Goal: Task Accomplishment & Management: Use online tool/utility

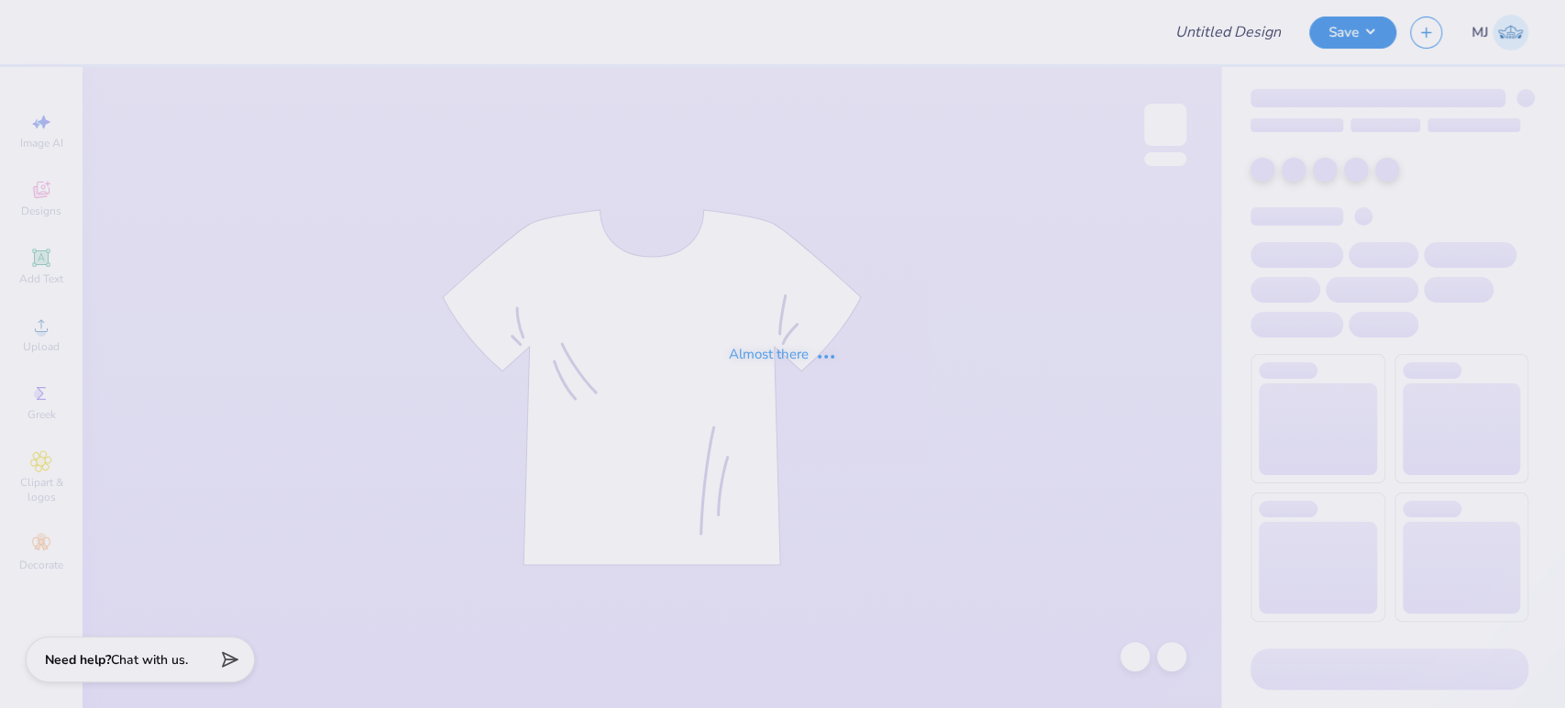
type input "Dos Bros Merch 2025!"
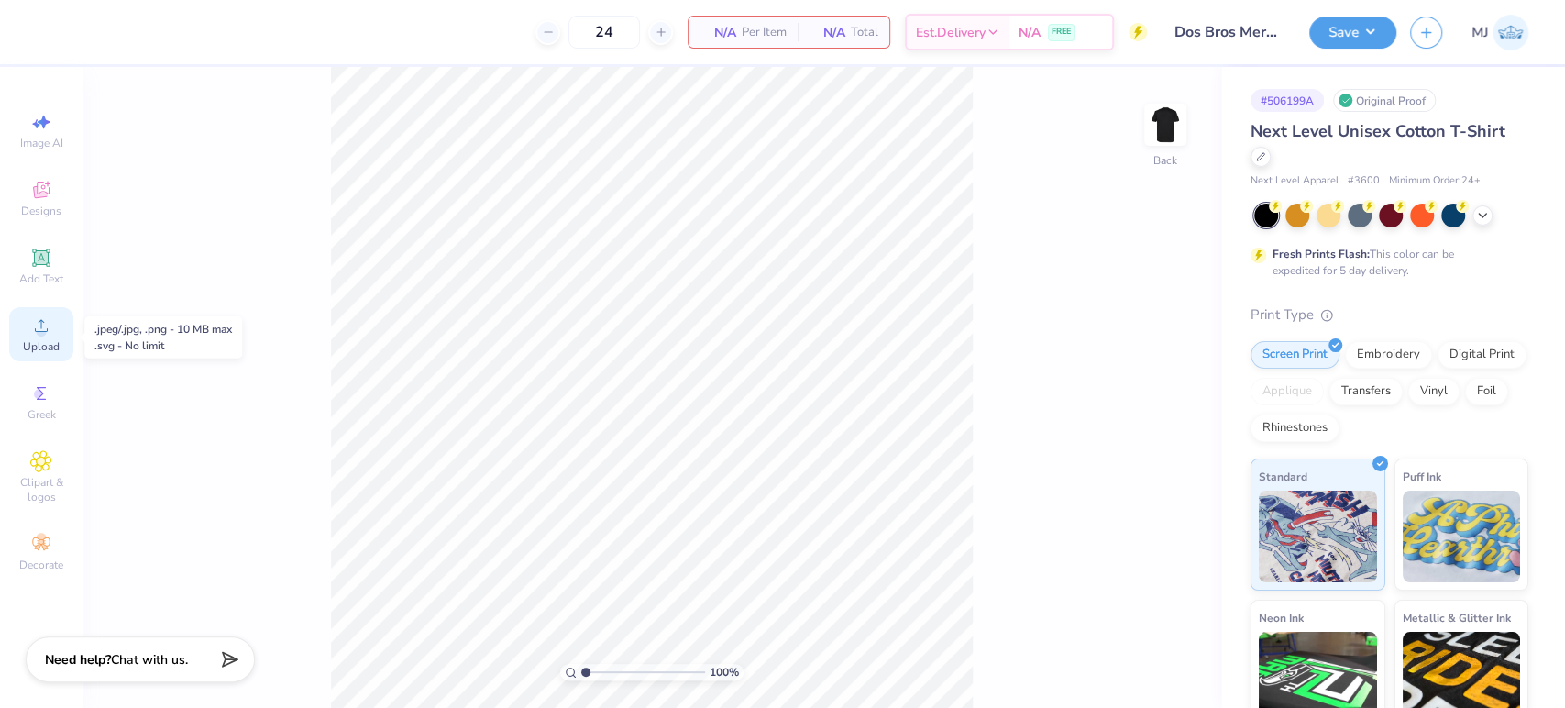
click at [45, 345] on span "Upload" at bounding box center [41, 346] width 37 height 15
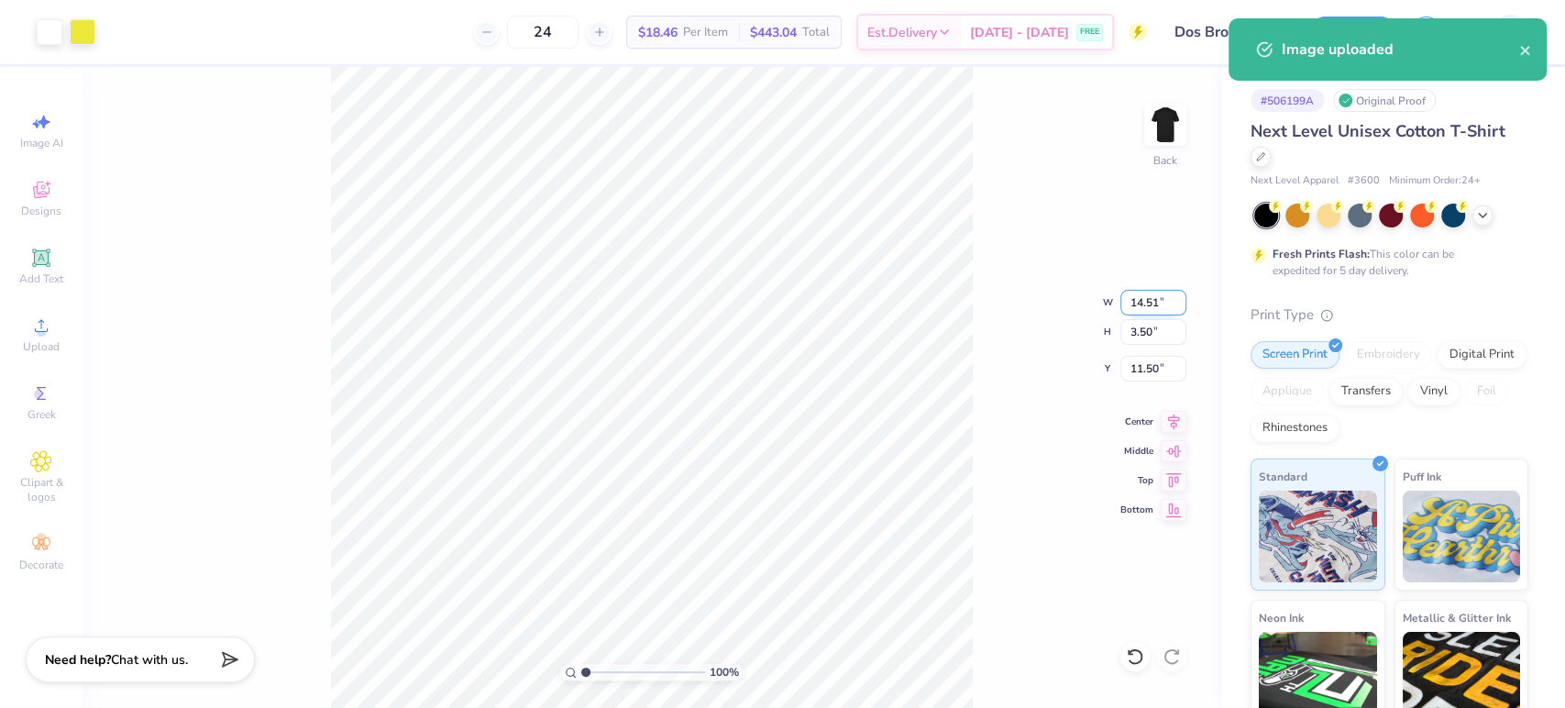
click at [1145, 299] on input "14.51" at bounding box center [1153, 303] width 66 height 26
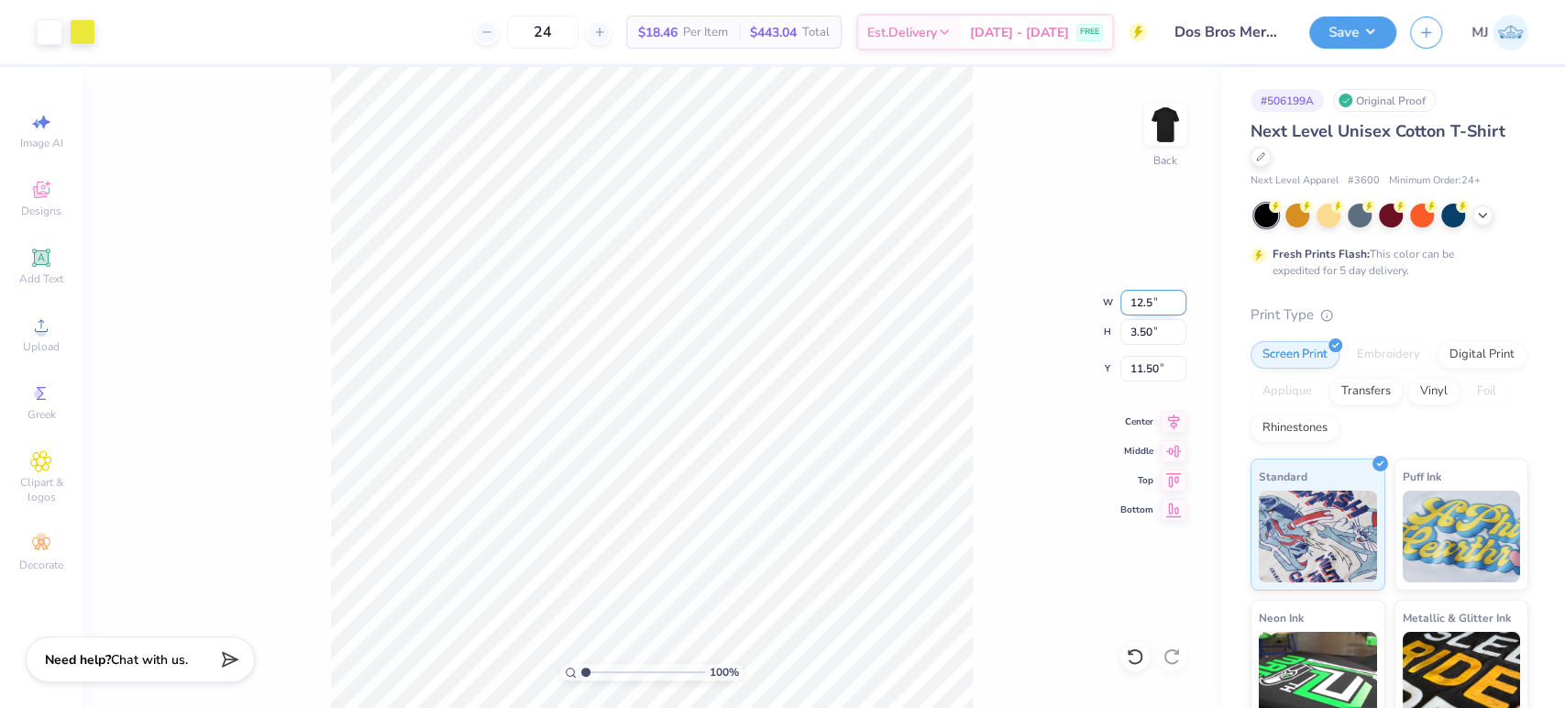
type input "12.50"
type input "3.02"
type input "11.74"
type input "12.00"
type input "2.90"
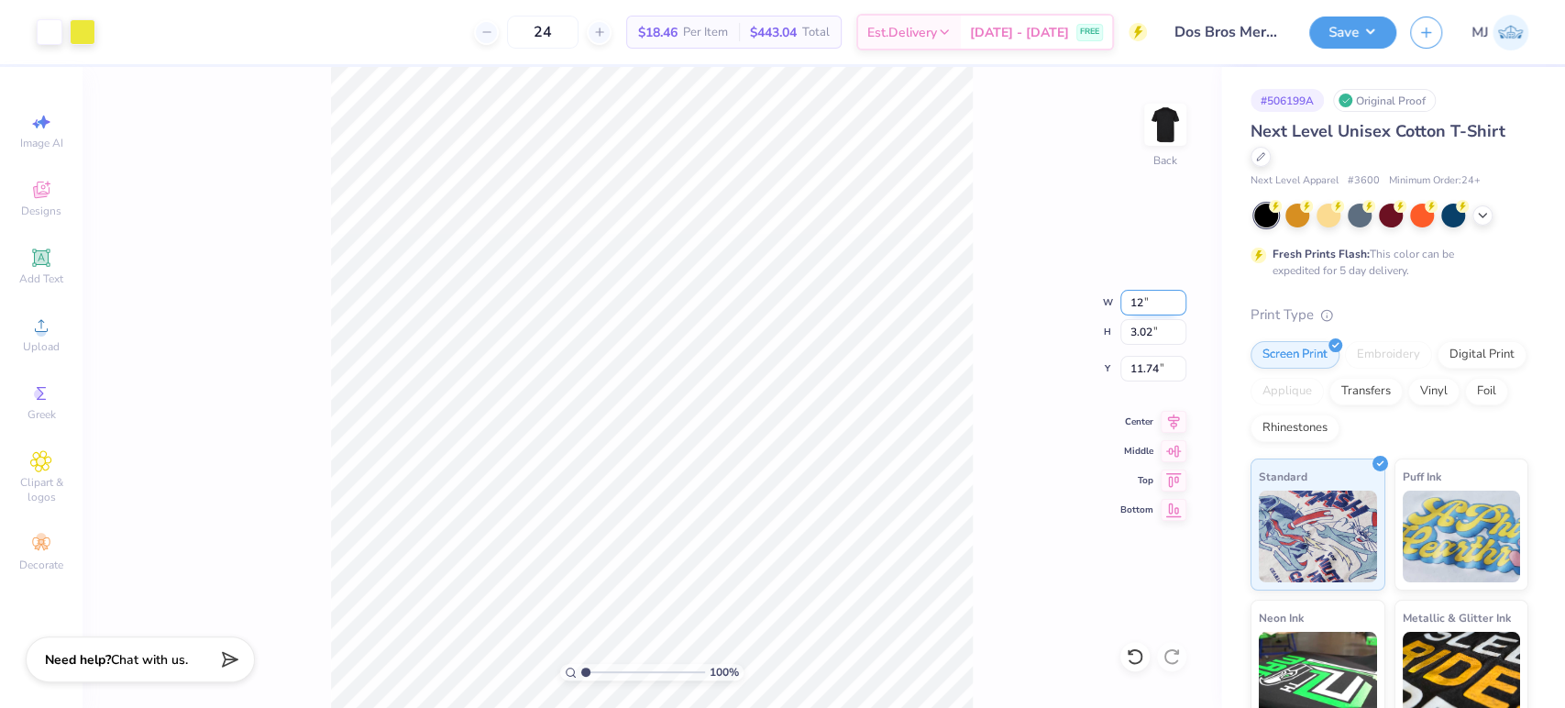
type input "11.80"
drag, startPoint x: 1149, startPoint y: 370, endPoint x: 1018, endPoint y: 374, distance: 130.2
click at [1018, 374] on div "100 % Back W 12.00 12.00 " H 2.90 2.90 " Y 11.80 11.80 " Center Middle Top Bott…" at bounding box center [652, 387] width 1139 height 641
click at [1148, 367] on input "11.80" at bounding box center [1153, 369] width 66 height 26
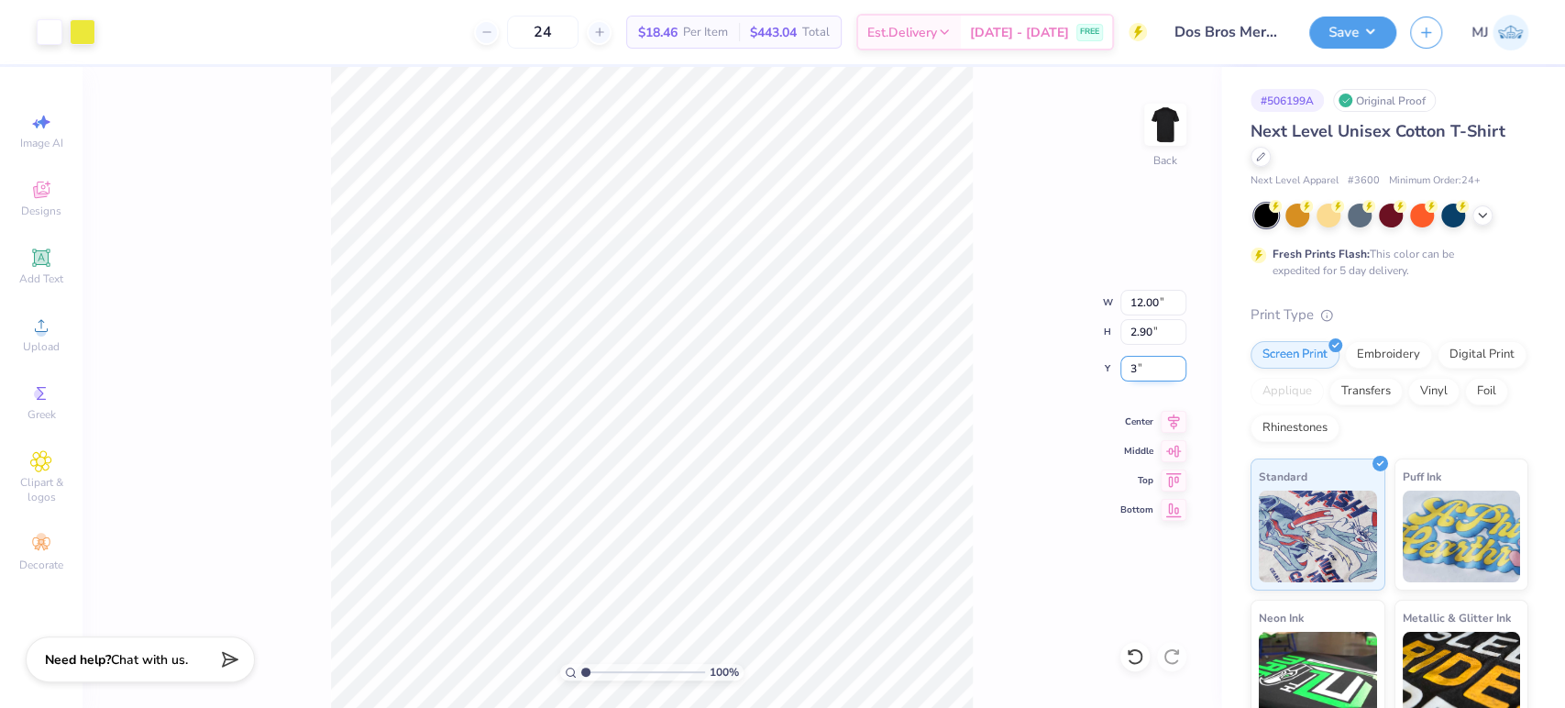
type input "3.00"
click at [1002, 297] on div "100 % Back W 12.00 12.00 " H 2.90 2.90 " Y 3.00 3.00 " Center Middle Top Bottom" at bounding box center [652, 387] width 1139 height 641
drag, startPoint x: 1173, startPoint y: 420, endPoint x: 1153, endPoint y: 419, distance: 20.2
click at [1172, 420] on icon at bounding box center [1174, 420] width 12 height 16
click at [1117, 567] on div "156 % Back" at bounding box center [652, 387] width 1139 height 641
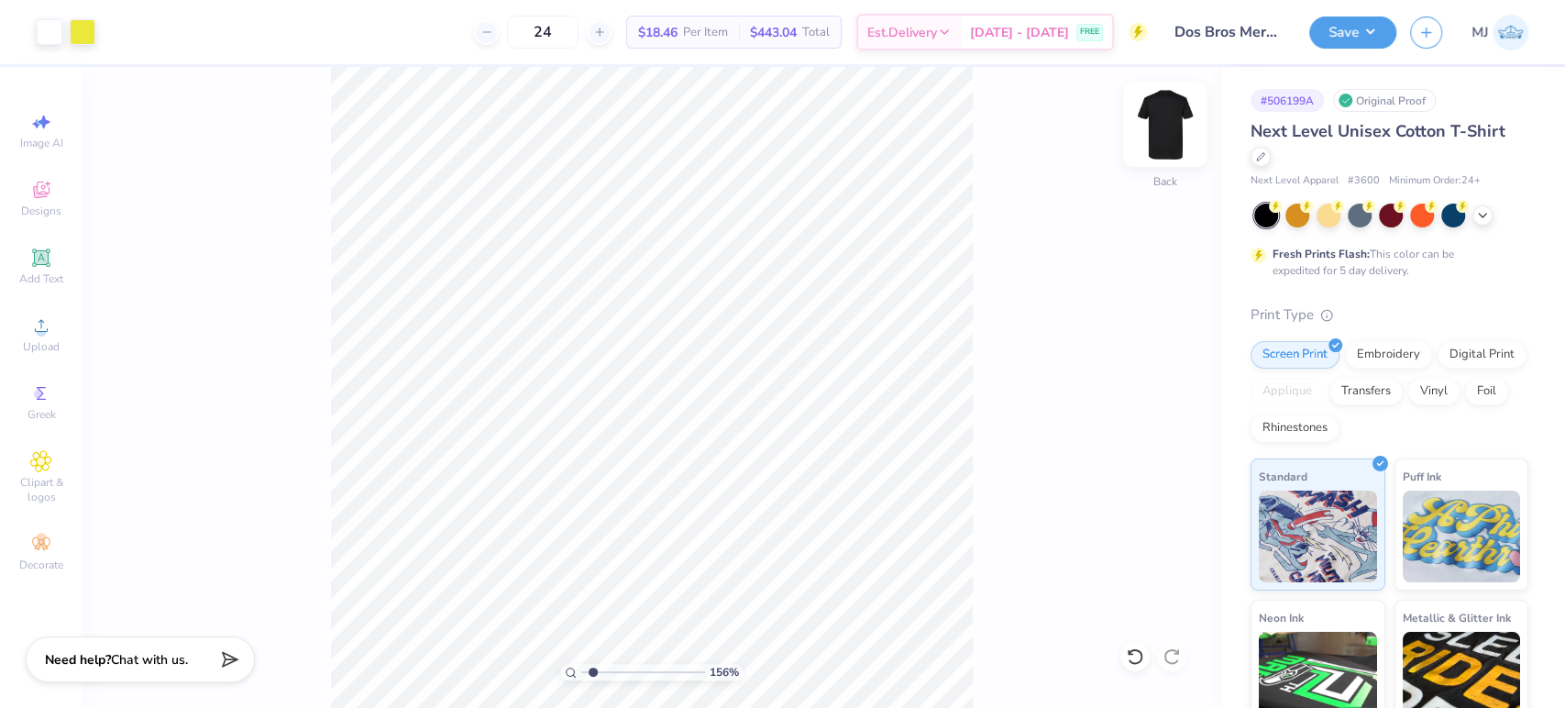
click at [1167, 117] on img at bounding box center [1164, 124] width 73 height 73
click at [39, 329] on circle at bounding box center [41, 331] width 10 height 10
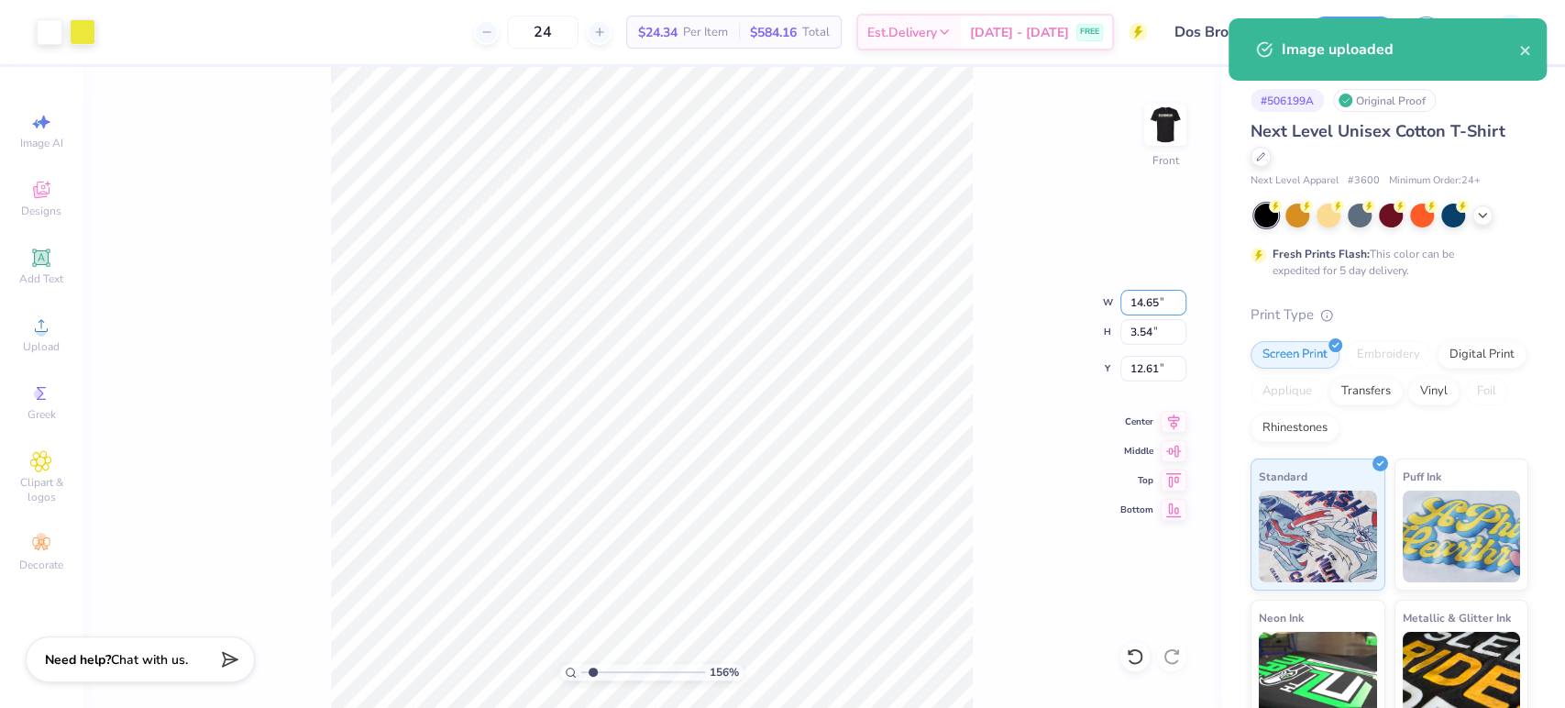
click at [953, 281] on div "156 % Front W 14.65 14.65 " H 3.54 3.54 " Y 12.61 12.61 " Center Middle Top Bot…" at bounding box center [652, 387] width 1139 height 641
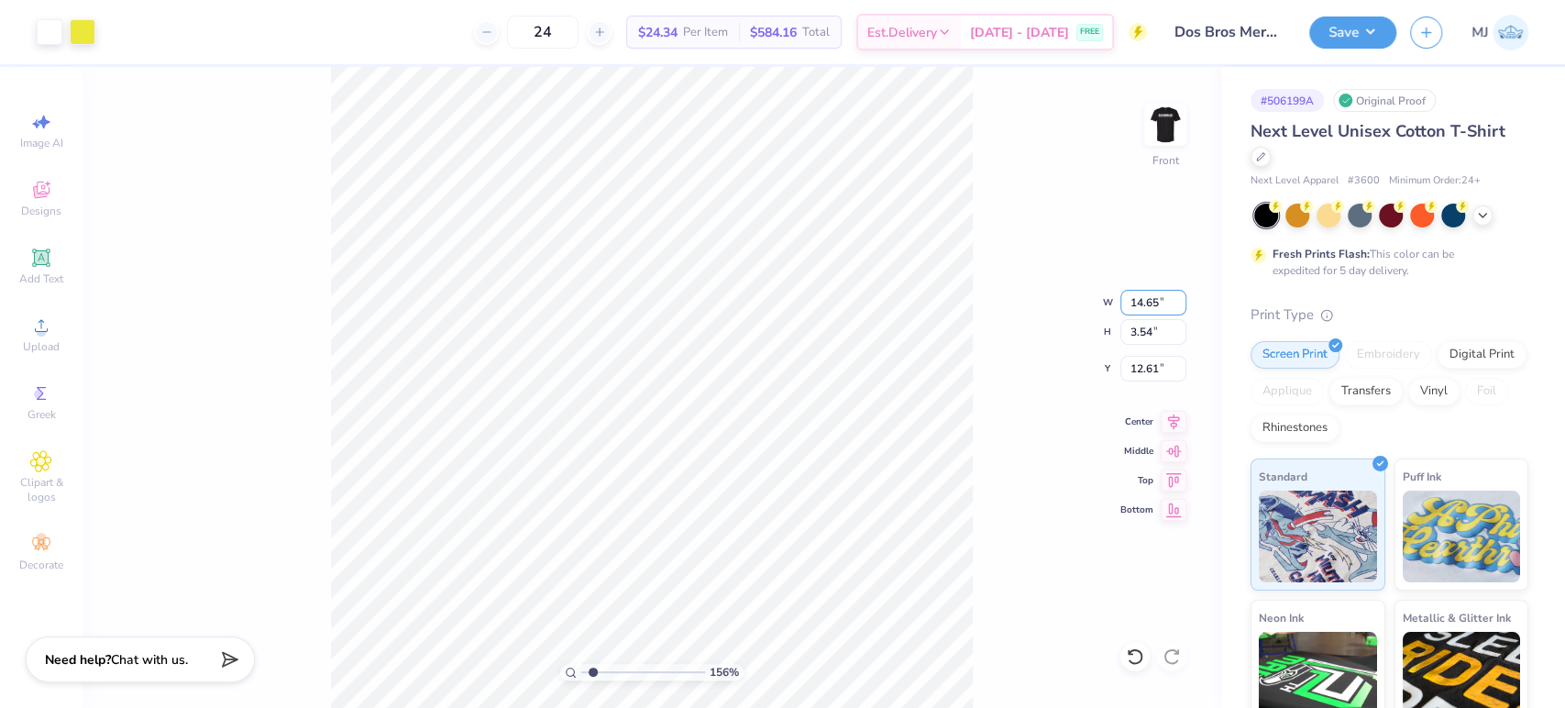
drag, startPoint x: 1161, startPoint y: 293, endPoint x: 1090, endPoint y: 295, distance: 70.6
click at [1090, 295] on div "156 % Front W 14.65 14.65 " H 3.54 3.54 " Y 12.61 12.61 " Center Middle Top Bot…" at bounding box center [652, 387] width 1139 height 641
type input "1.55997035039849"
drag, startPoint x: 1159, startPoint y: 296, endPoint x: 1020, endPoint y: 292, distance: 138.5
click at [1020, 292] on div "156 % Front W 1 14.65 " H 3.54 3.54 " Y 12.61 12.61 " Center Middle Top Bottom" at bounding box center [652, 387] width 1139 height 641
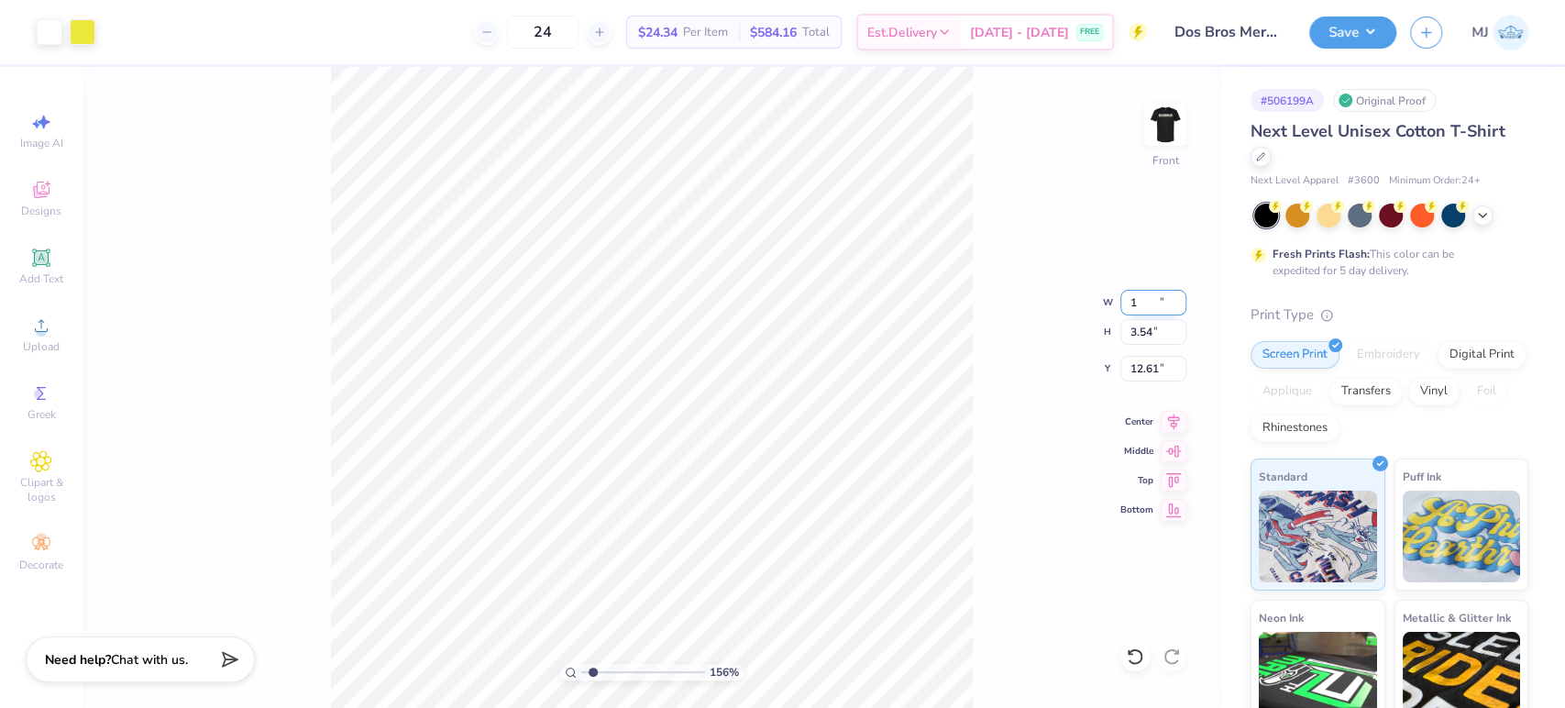
type input "1"
type input "1.55997035039849"
click at [1129, 290] on input "14.65" at bounding box center [1153, 303] width 66 height 26
type input "12"
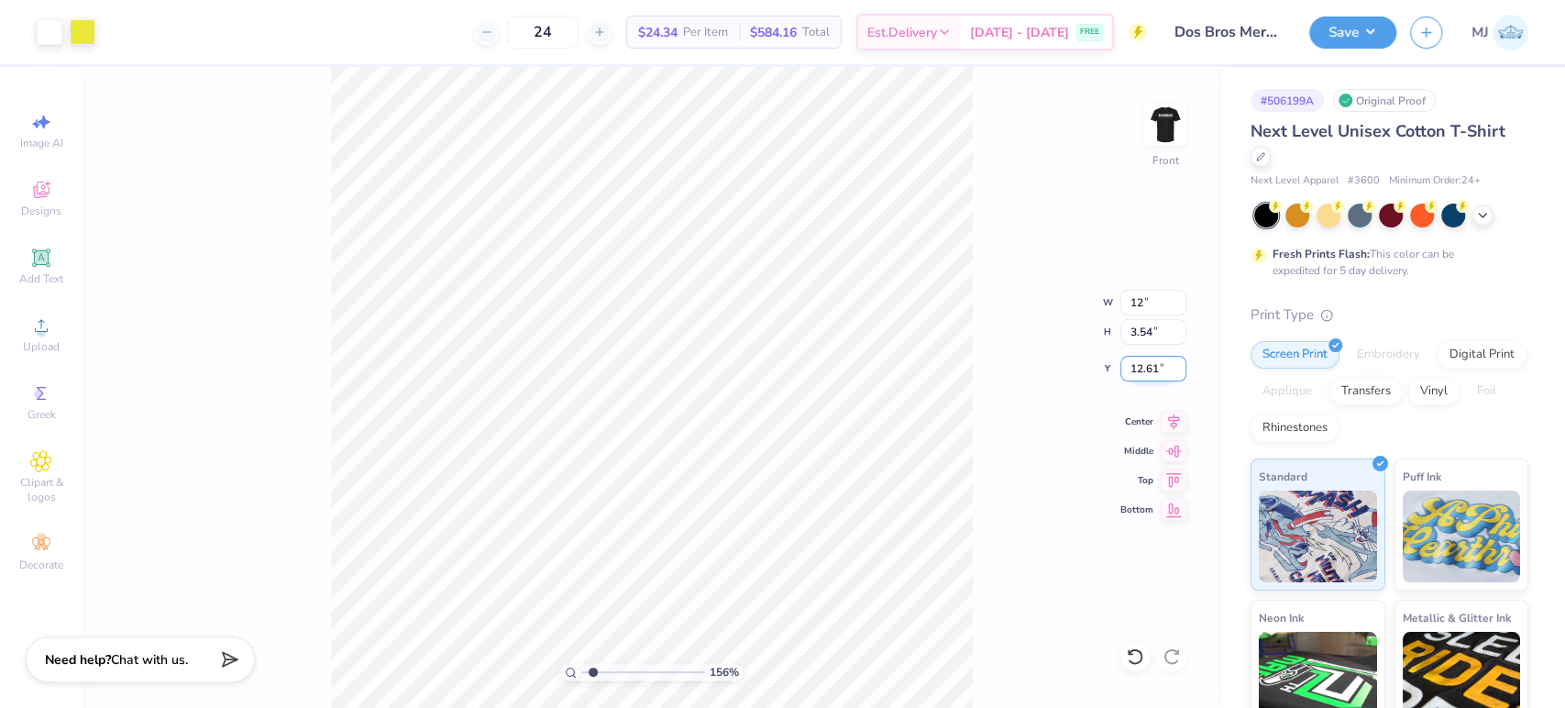
type input "1.55997035039849"
type input "12.00"
type input "2.90"
click at [1142, 368] on input "12.93" at bounding box center [1153, 369] width 66 height 26
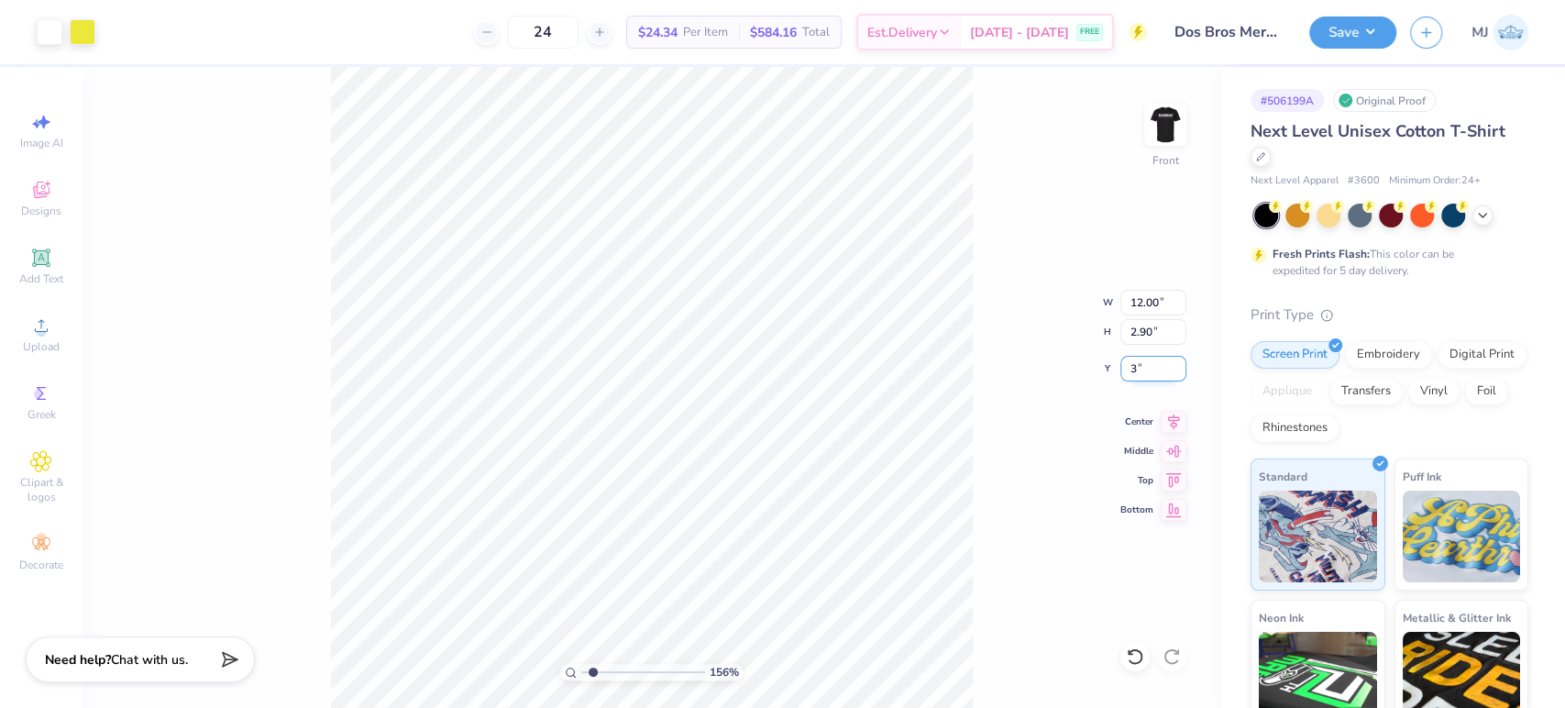
type input "3"
type input "1.55997035039849"
type input "3.00"
click at [1176, 416] on icon at bounding box center [1174, 419] width 26 height 22
click at [1379, 21] on button "Save" at bounding box center [1352, 30] width 87 height 32
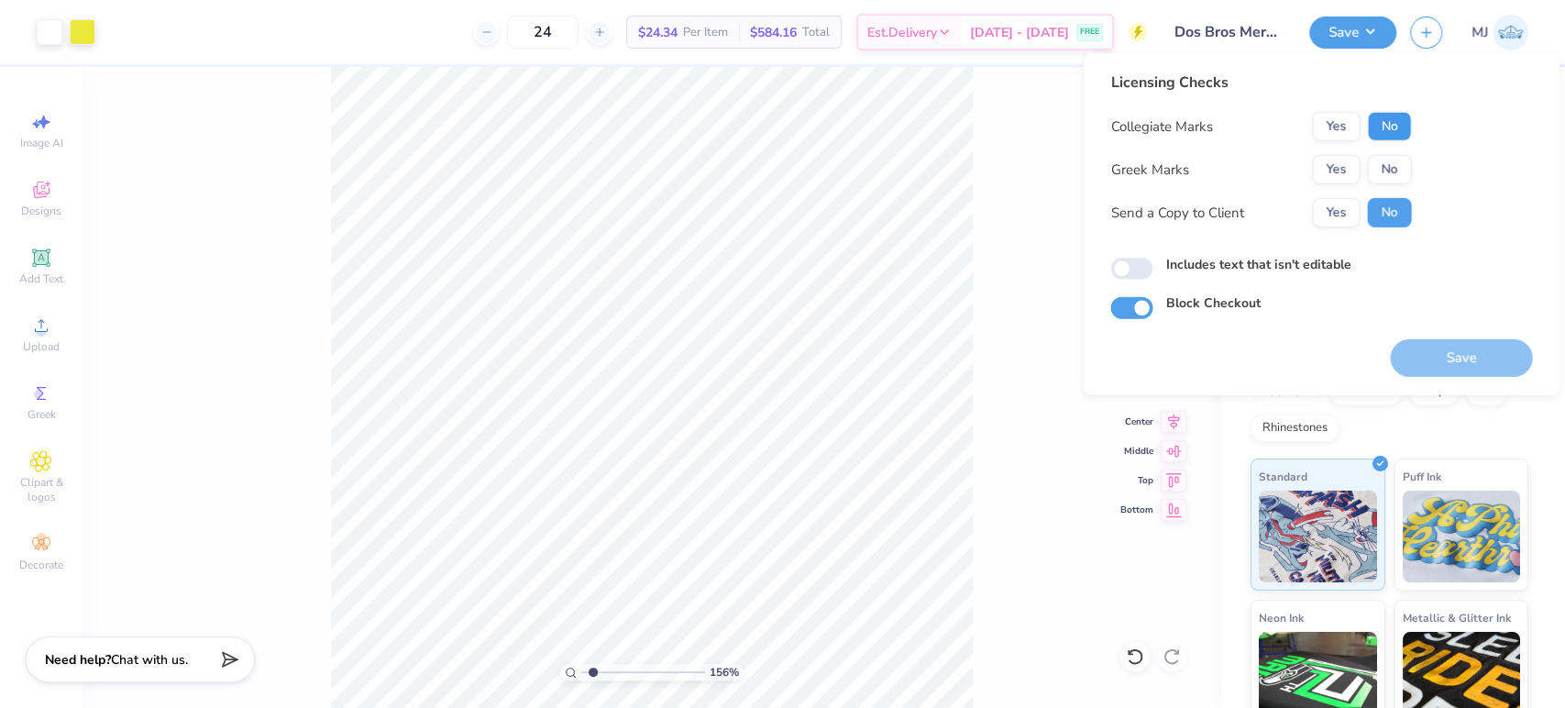
click at [1403, 127] on button "No" at bounding box center [1389, 126] width 44 height 29
click at [1403, 168] on button "No" at bounding box center [1389, 169] width 44 height 29
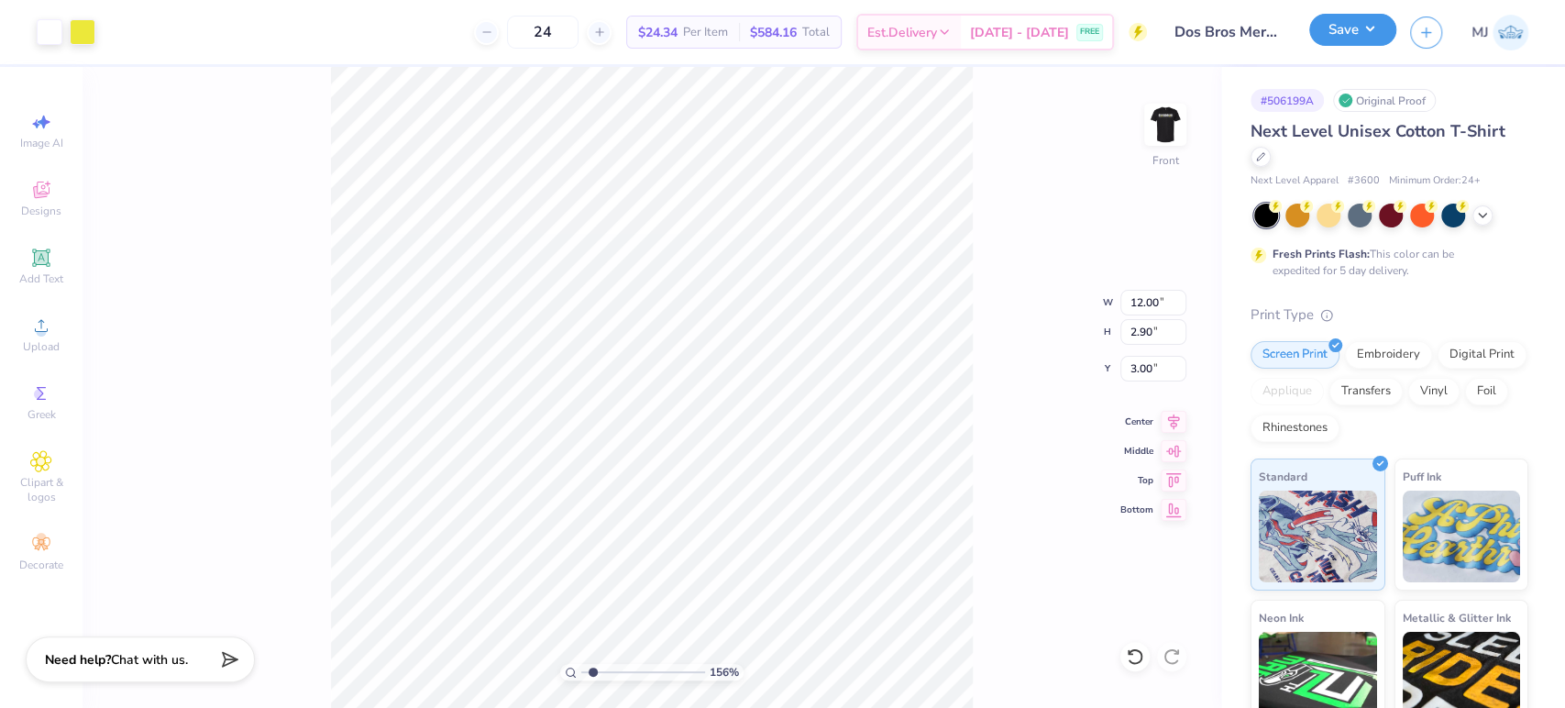
click at [1367, 32] on button "Save" at bounding box center [1352, 30] width 87 height 32
type input "1.55997035039849"
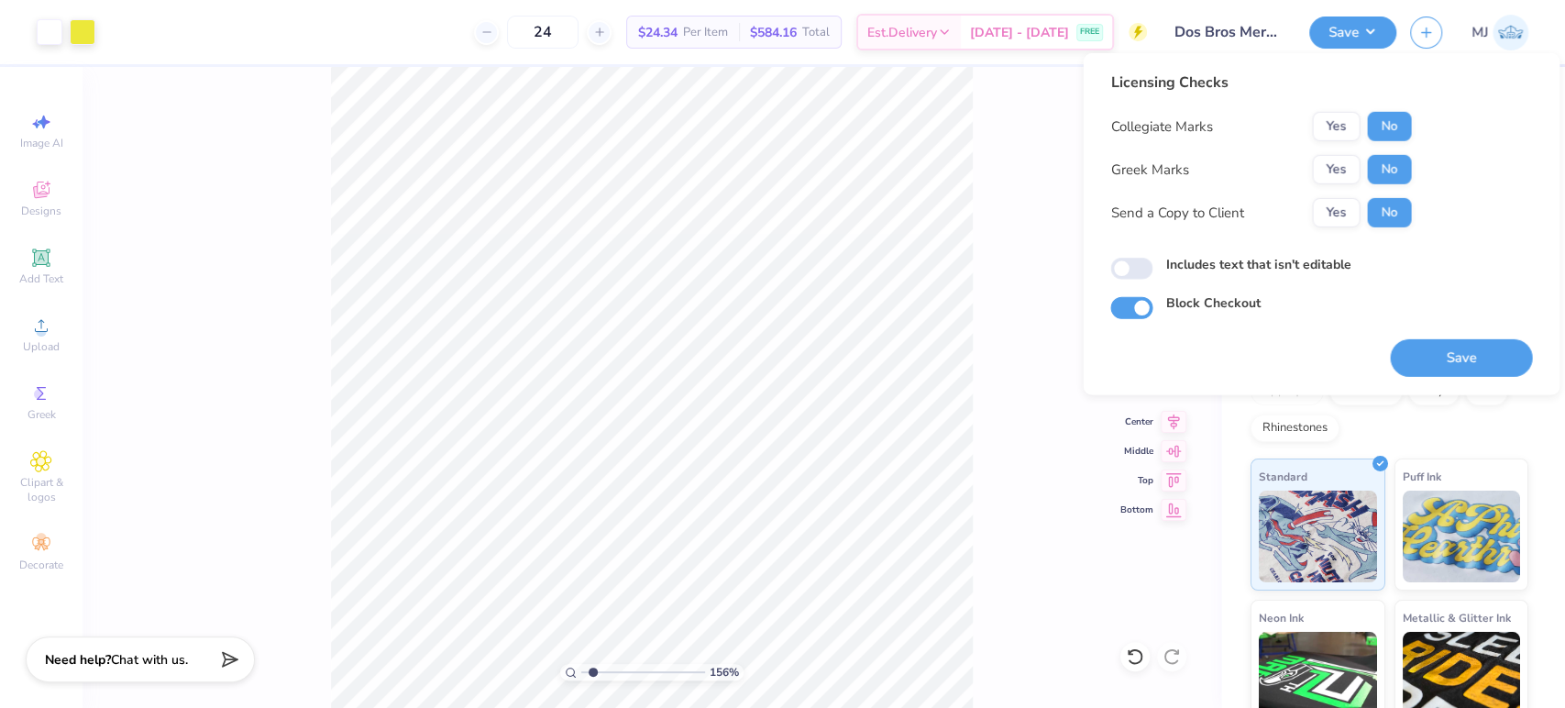
click at [1049, 559] on div "156 % Front W 12.00 12.00 " H 2.90 2.90 " Y 3.00 3.00 " Center Middle Top Bottom" at bounding box center [652, 387] width 1139 height 641
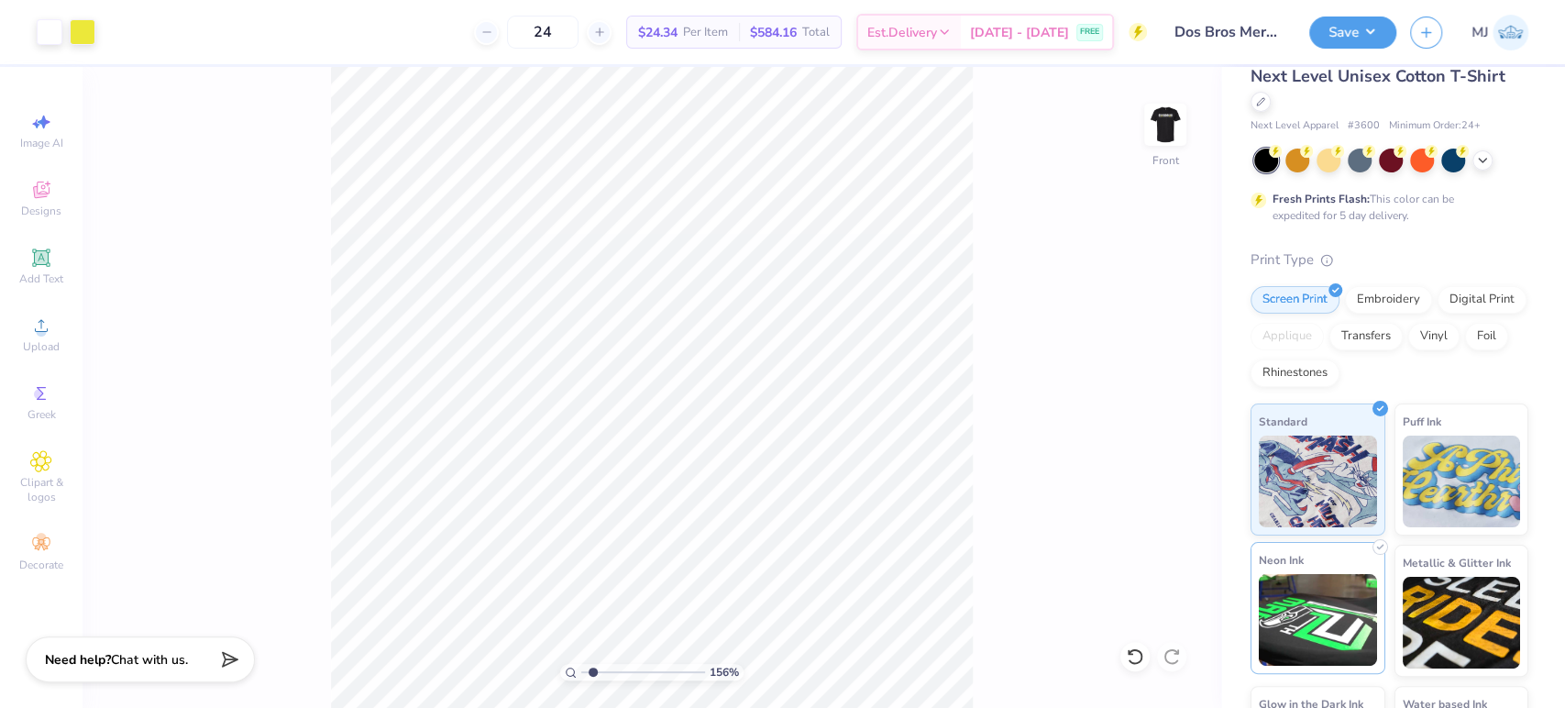
scroll to position [164, 0]
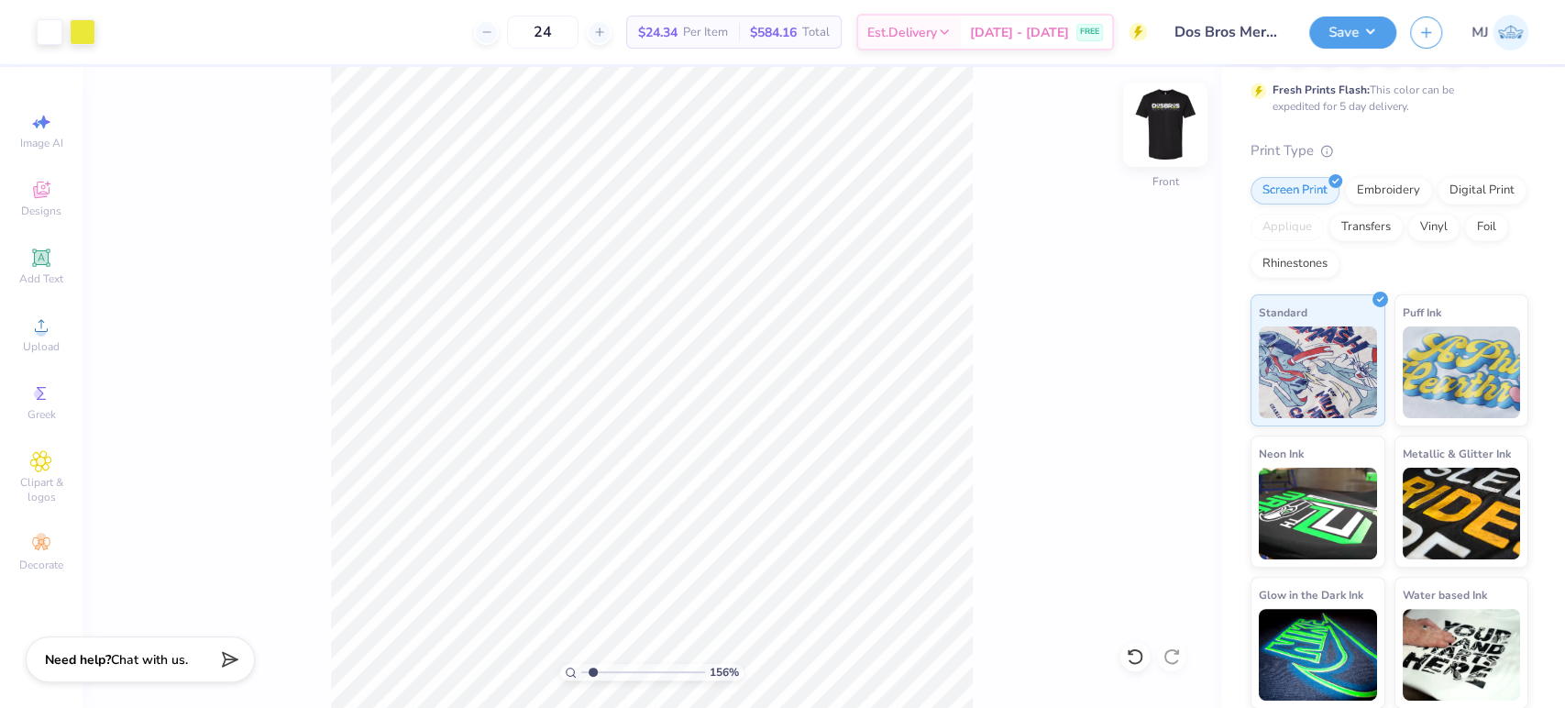
click at [1166, 123] on img at bounding box center [1164, 124] width 73 height 73
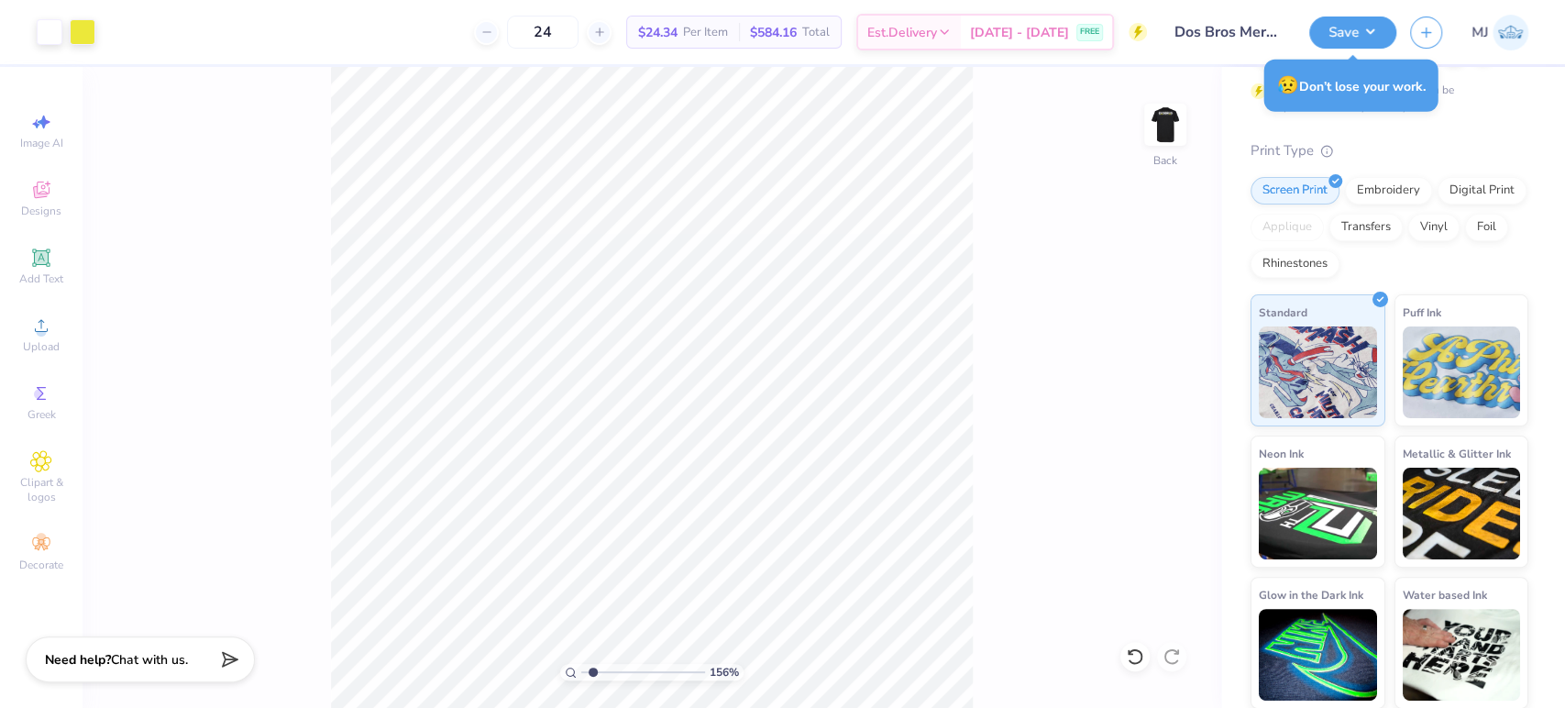
type input "1.55997035039849"
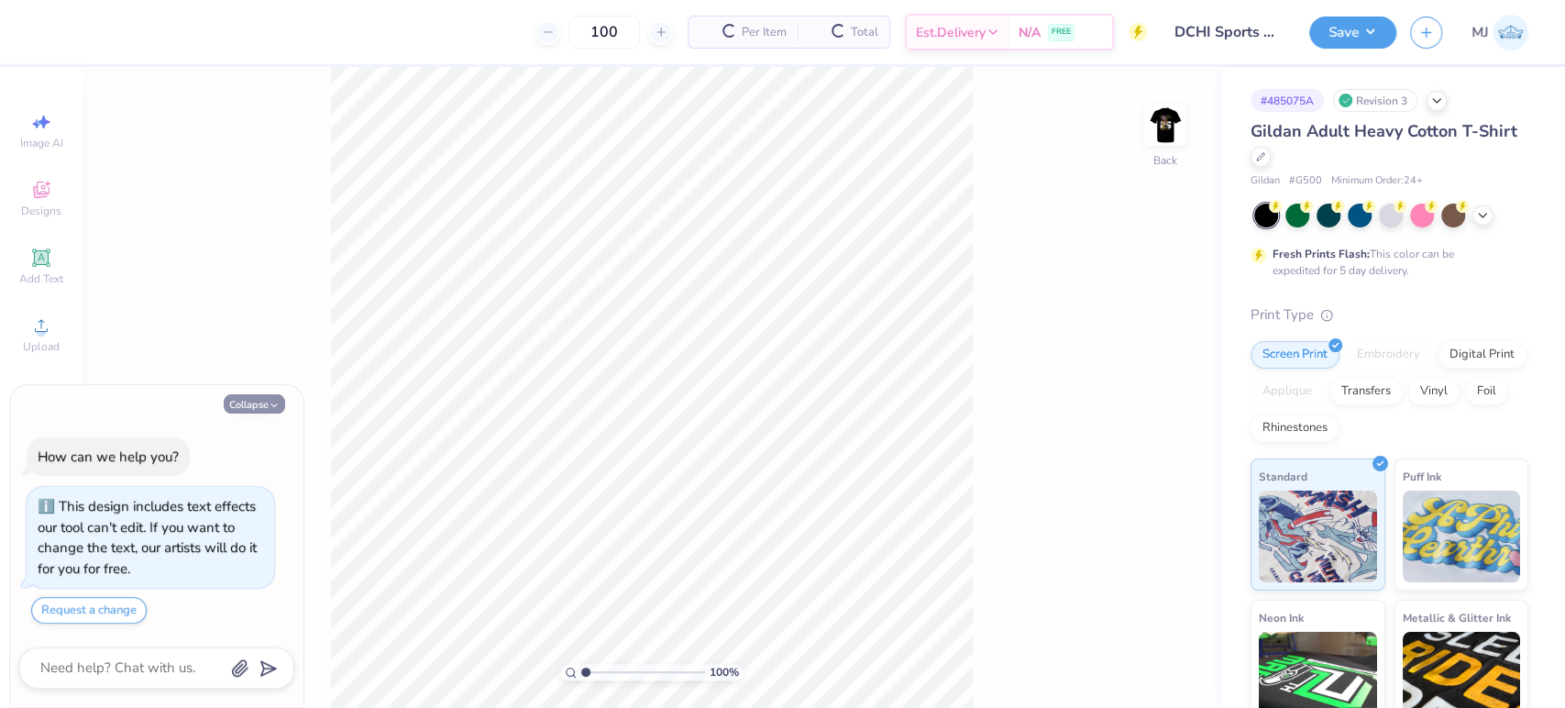
click at [264, 403] on button "Collapse" at bounding box center [254, 403] width 61 height 19
type textarea "x"
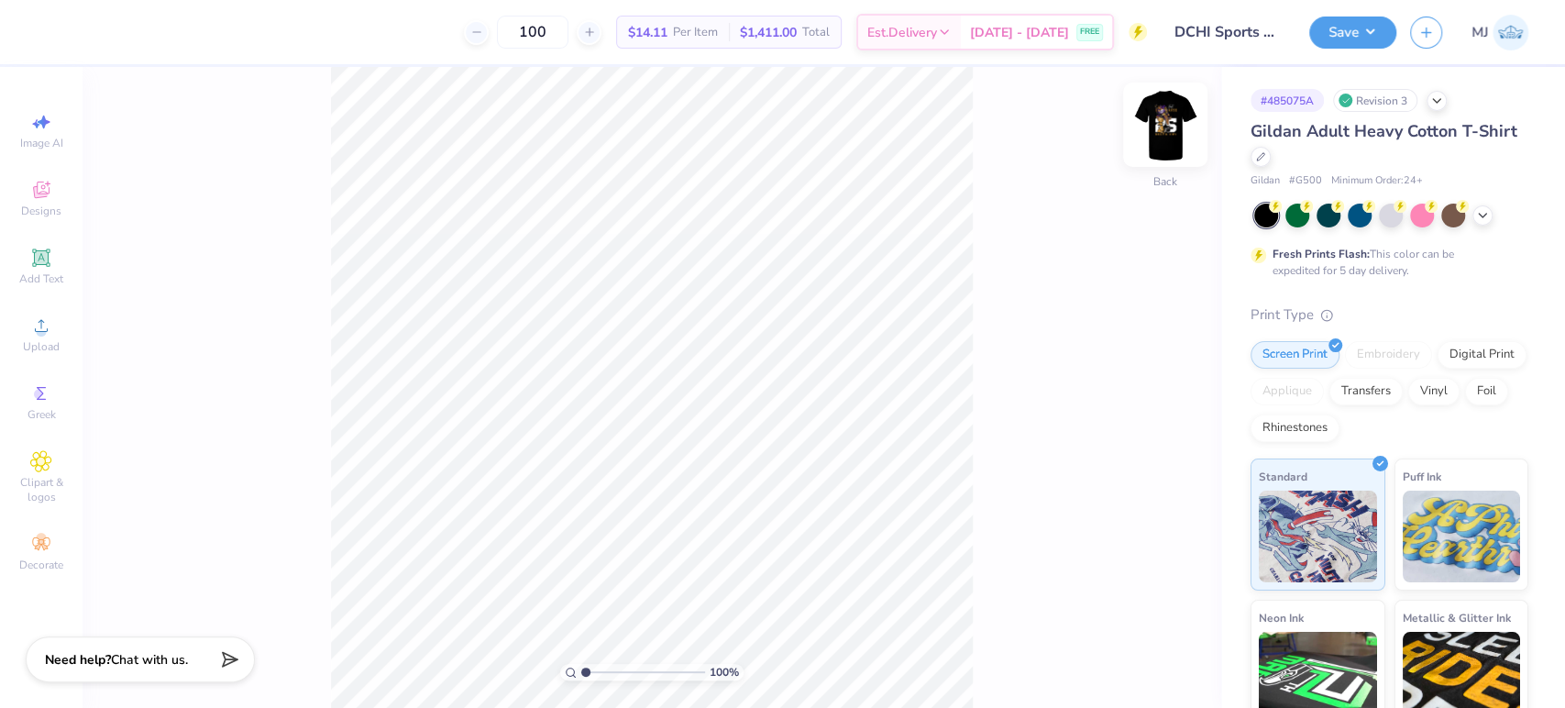
click at [1166, 127] on img at bounding box center [1164, 124] width 73 height 73
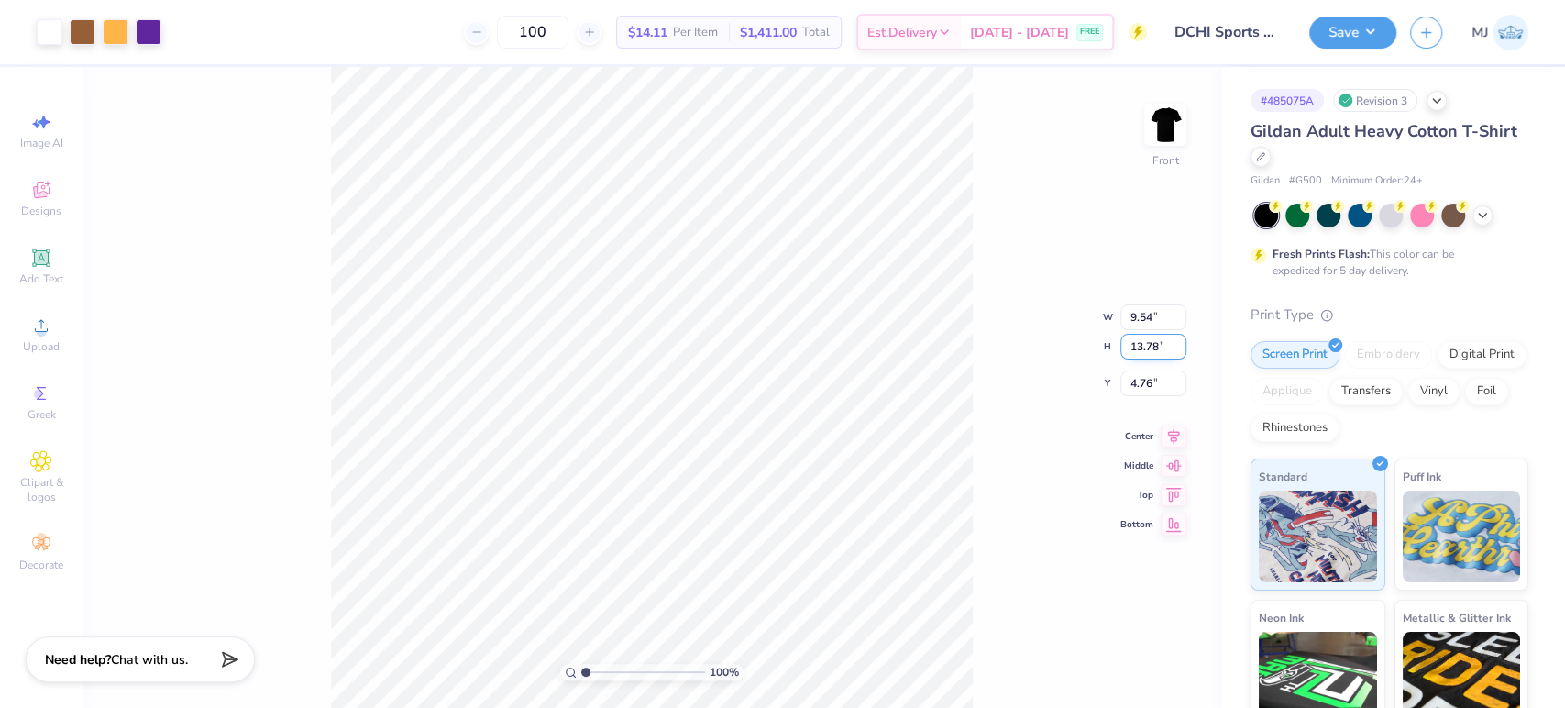
click at [1150, 336] on input "13.78" at bounding box center [1153, 347] width 66 height 26
type input "14"
click at [1140, 389] on div "100 % Front W 9.54 9.54 " H 14 14 " Y 4.76 4.76 " Center Middle Top Bottom" at bounding box center [652, 387] width 1139 height 641
type input "9.70"
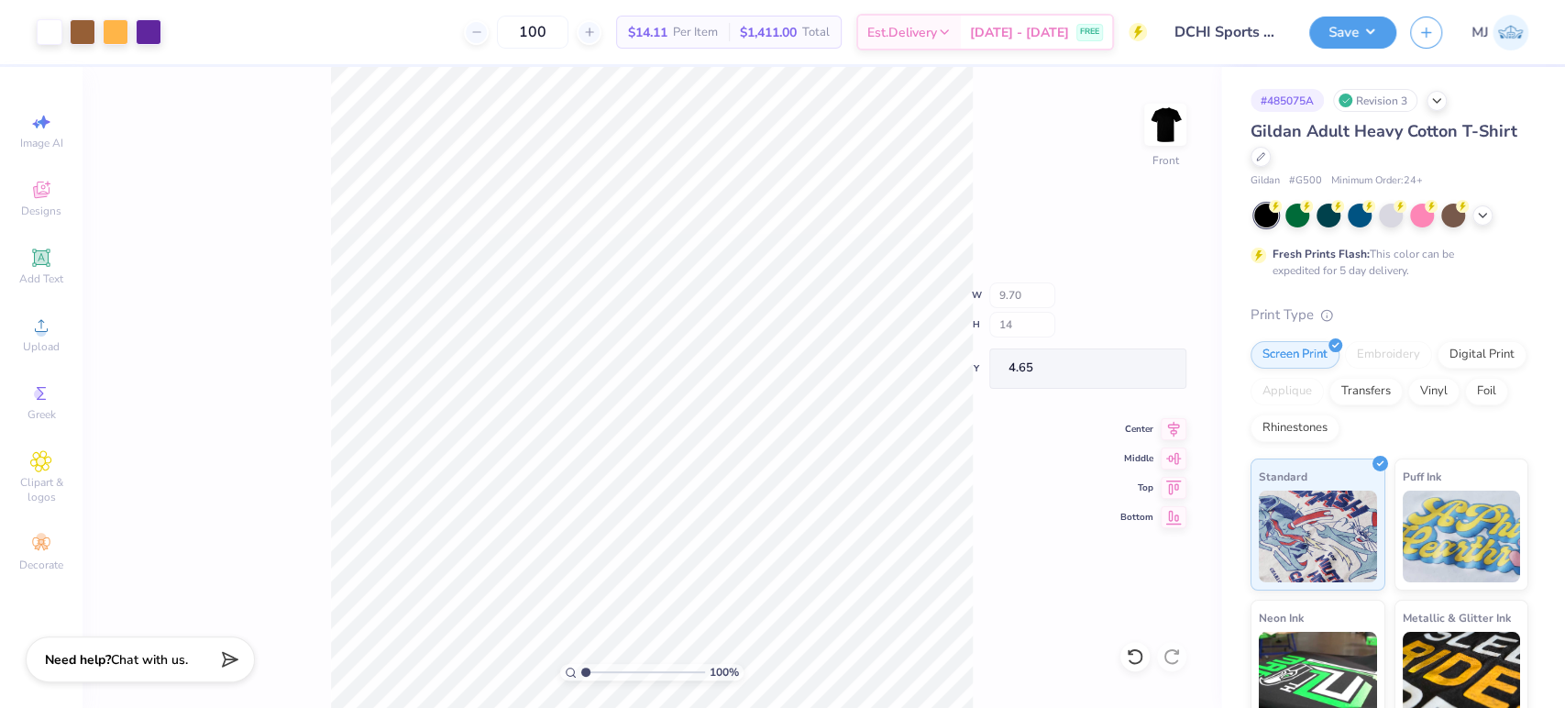
type input "14.00"
type input "4.65"
click at [1145, 382] on div "100 % Front" at bounding box center [652, 387] width 1139 height 641
click at [1148, 365] on input "4.61" at bounding box center [1153, 369] width 66 height 26
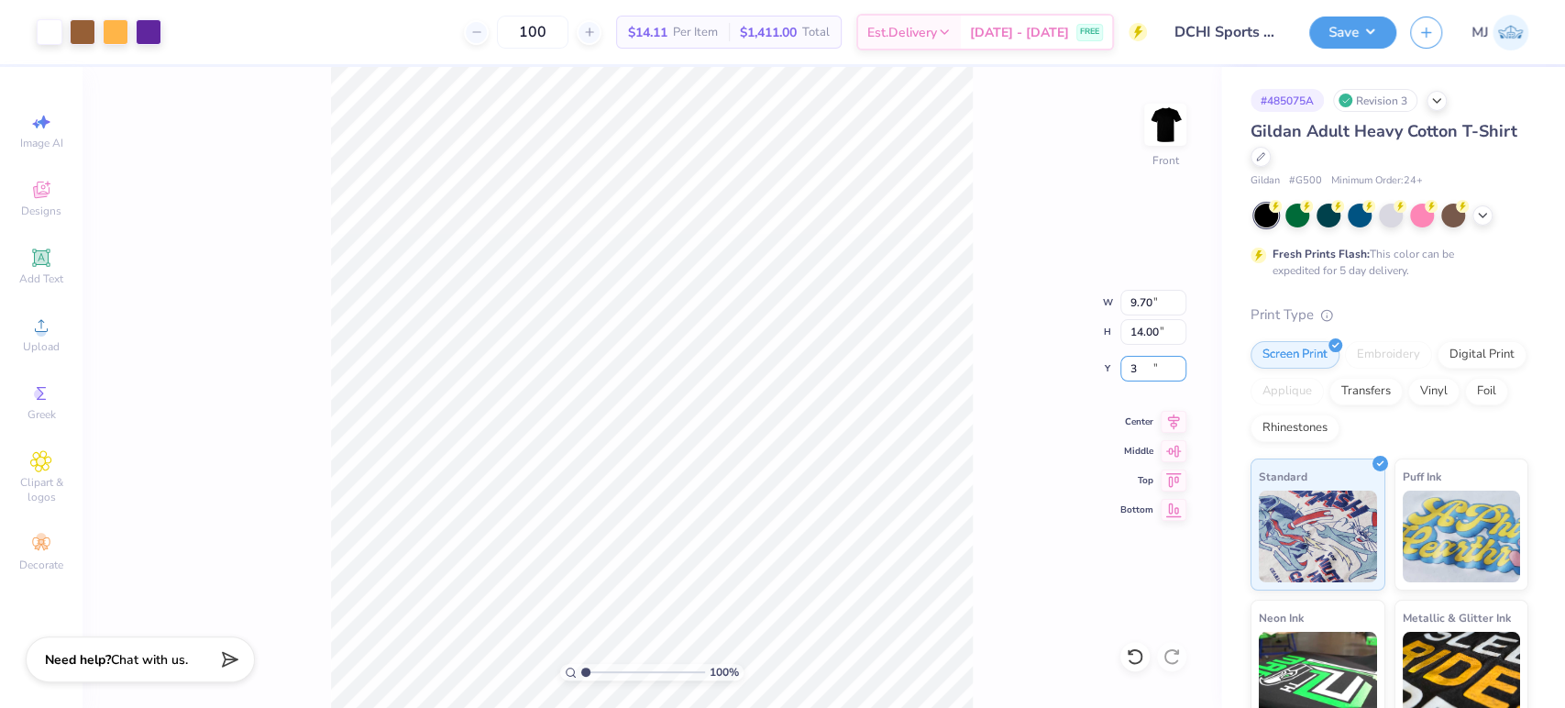
type input "3.00"
click at [1175, 424] on icon at bounding box center [1174, 419] width 26 height 22
click at [1166, 135] on img at bounding box center [1165, 124] width 37 height 37
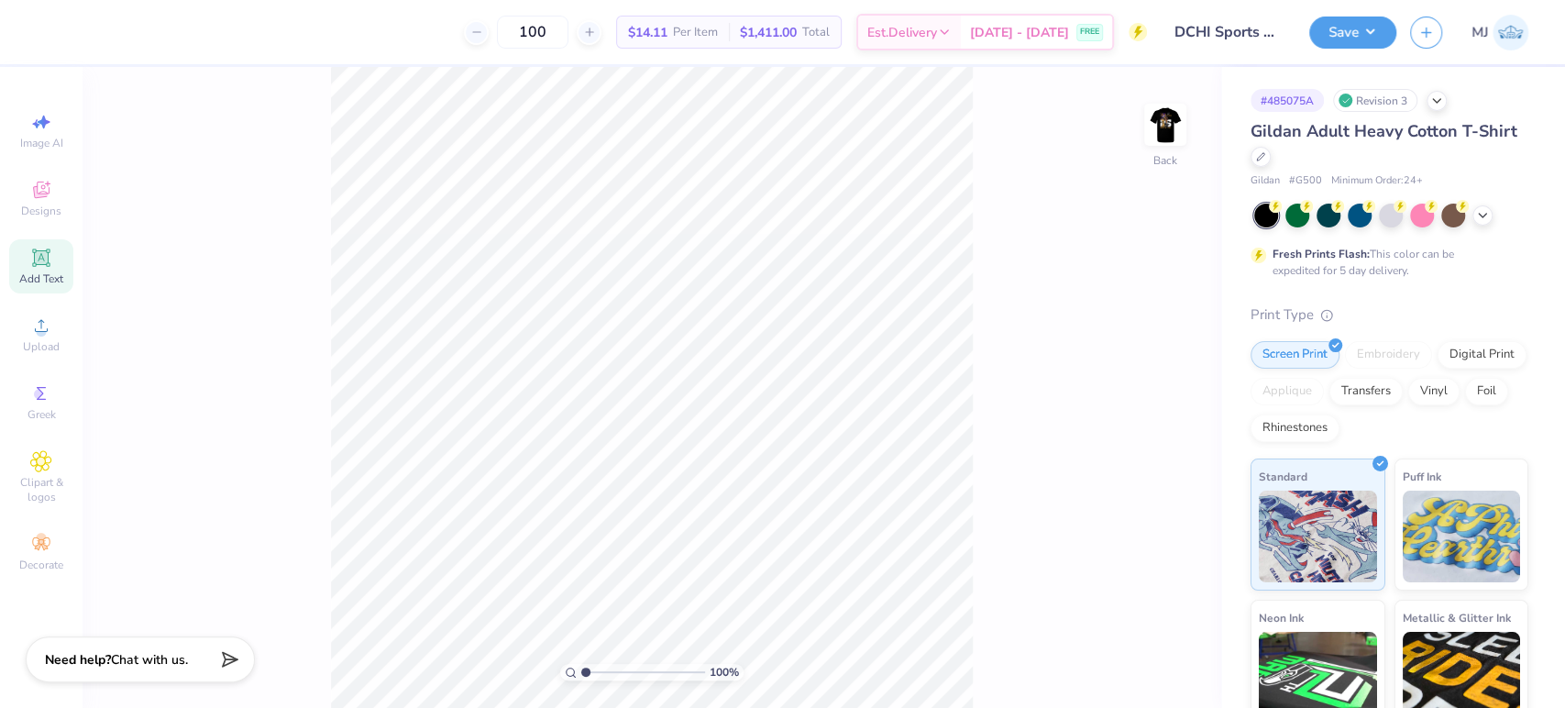
click at [44, 258] on icon at bounding box center [41, 257] width 14 height 14
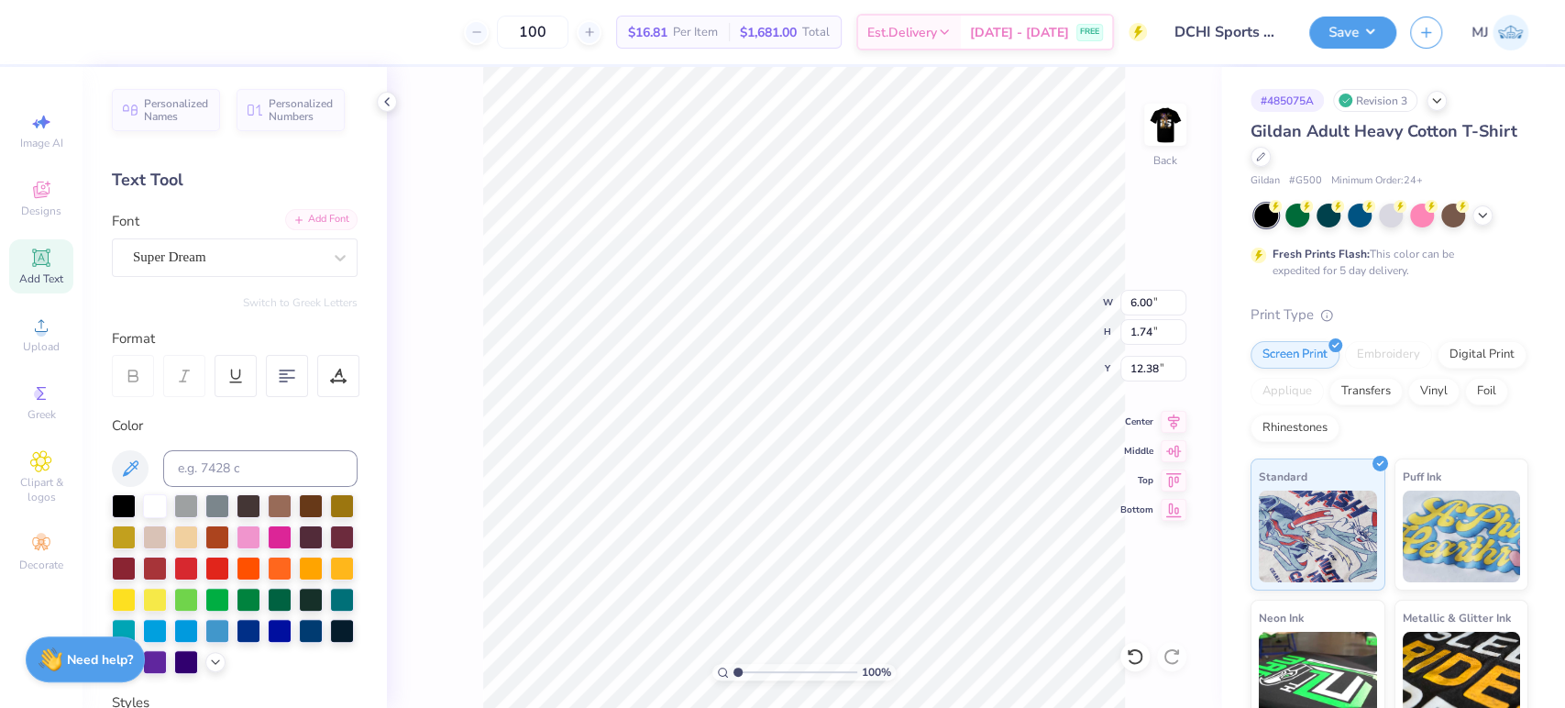
click at [335, 218] on div "Add Font" at bounding box center [321, 219] width 72 height 21
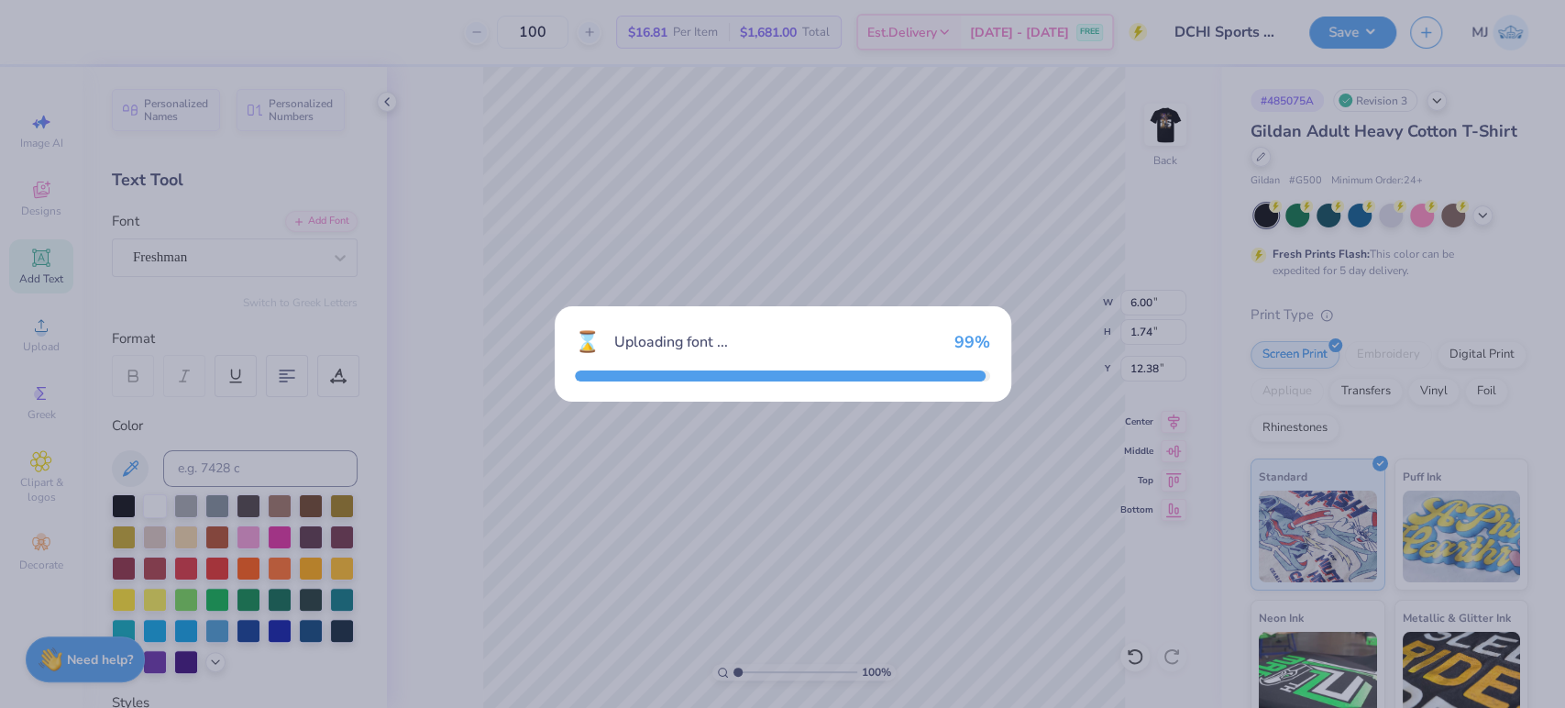
type input "7.65"
type input "2.07"
type input "12.22"
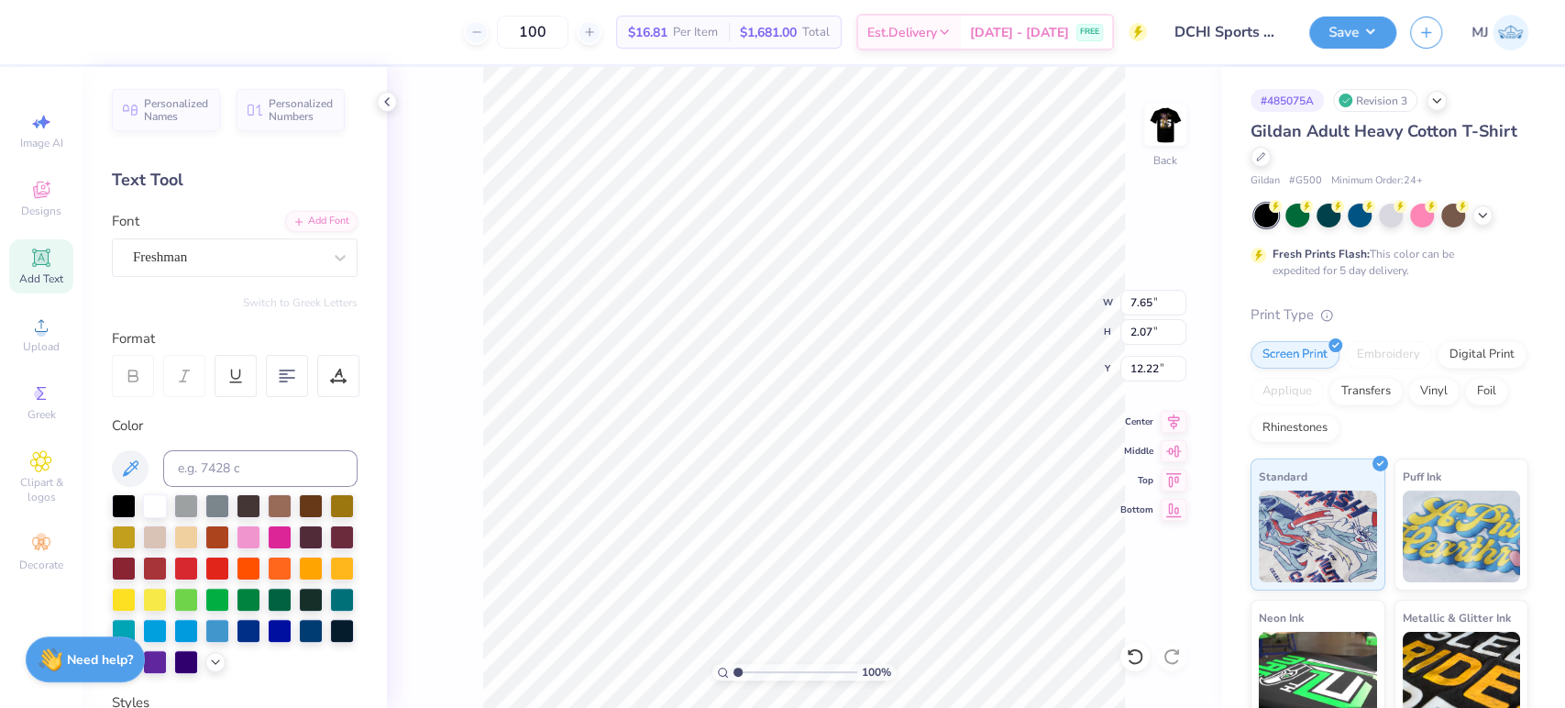
scroll to position [17, 5]
type textarea "DELTA CHI"
click at [1137, 302] on input "7.65" at bounding box center [1153, 303] width 66 height 26
click at [1137, 302] on input "13.82" at bounding box center [1153, 303] width 66 height 26
click at [1142, 299] on input "13.82" at bounding box center [1153, 303] width 66 height 26
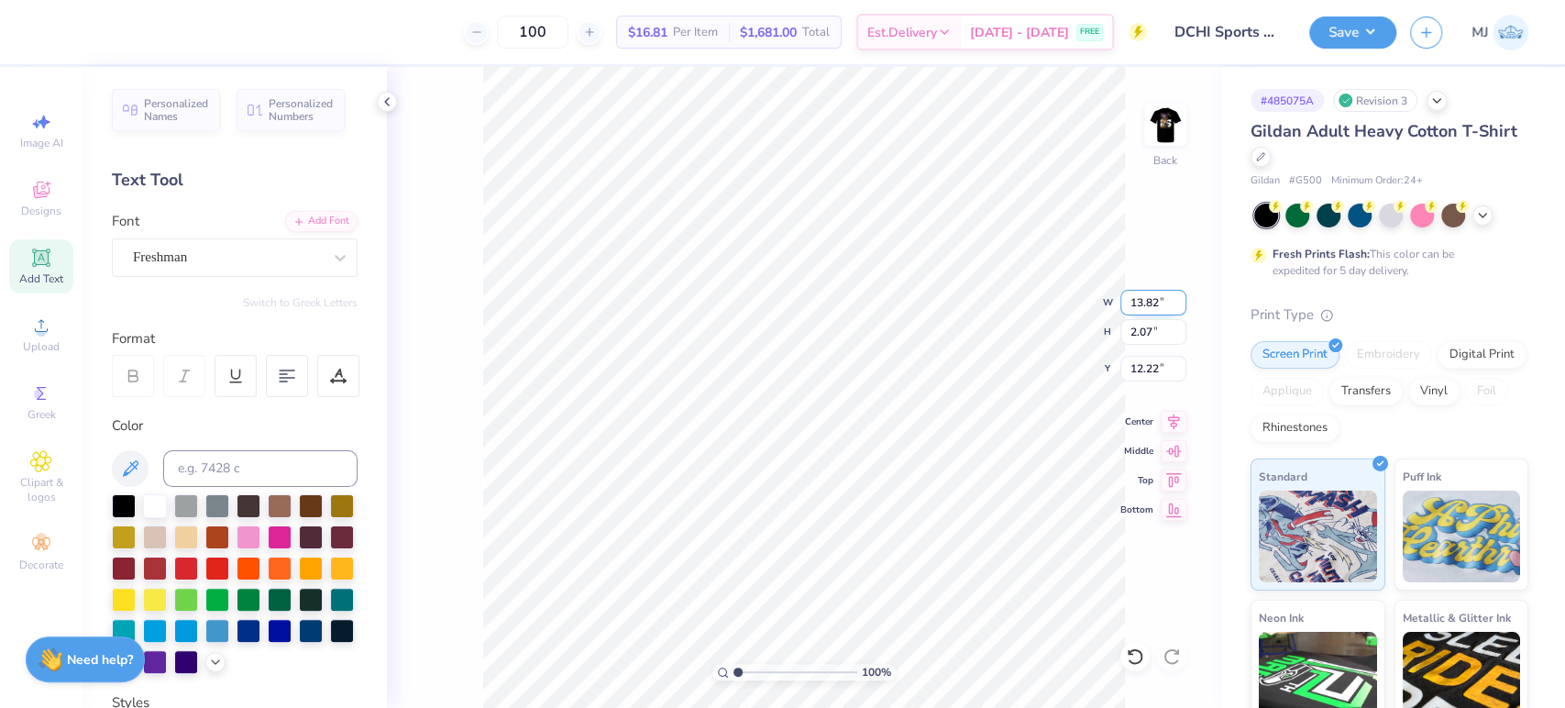
click at [1142, 299] on input "13.82" at bounding box center [1153, 303] width 66 height 26
type input "8.00"
type input "1.20"
type input "12.65"
click at [328, 375] on div at bounding box center [338, 376] width 42 height 42
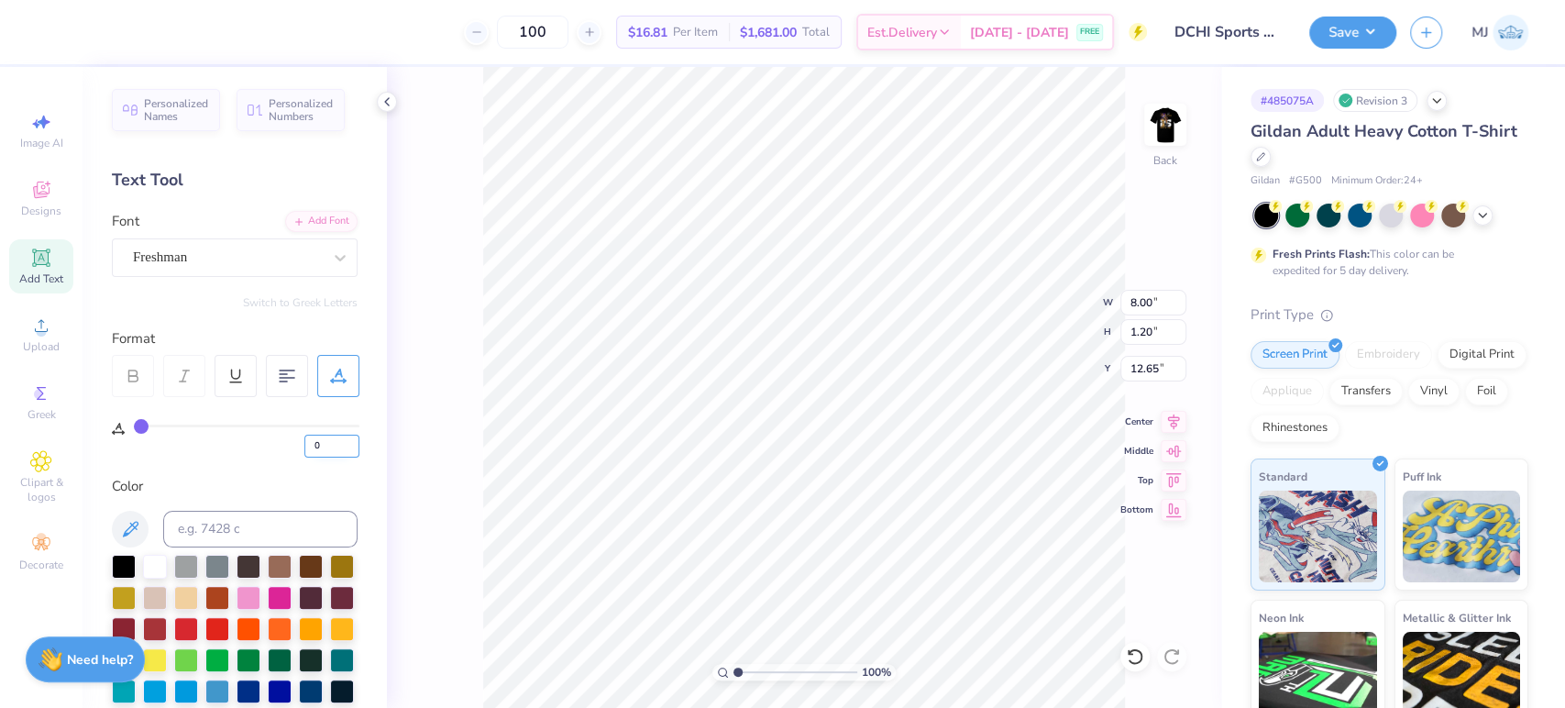
click at [336, 435] on input "0" at bounding box center [331, 446] width 55 height 23
type input "12"
click at [321, 437] on input "12" at bounding box center [331, 446] width 55 height 23
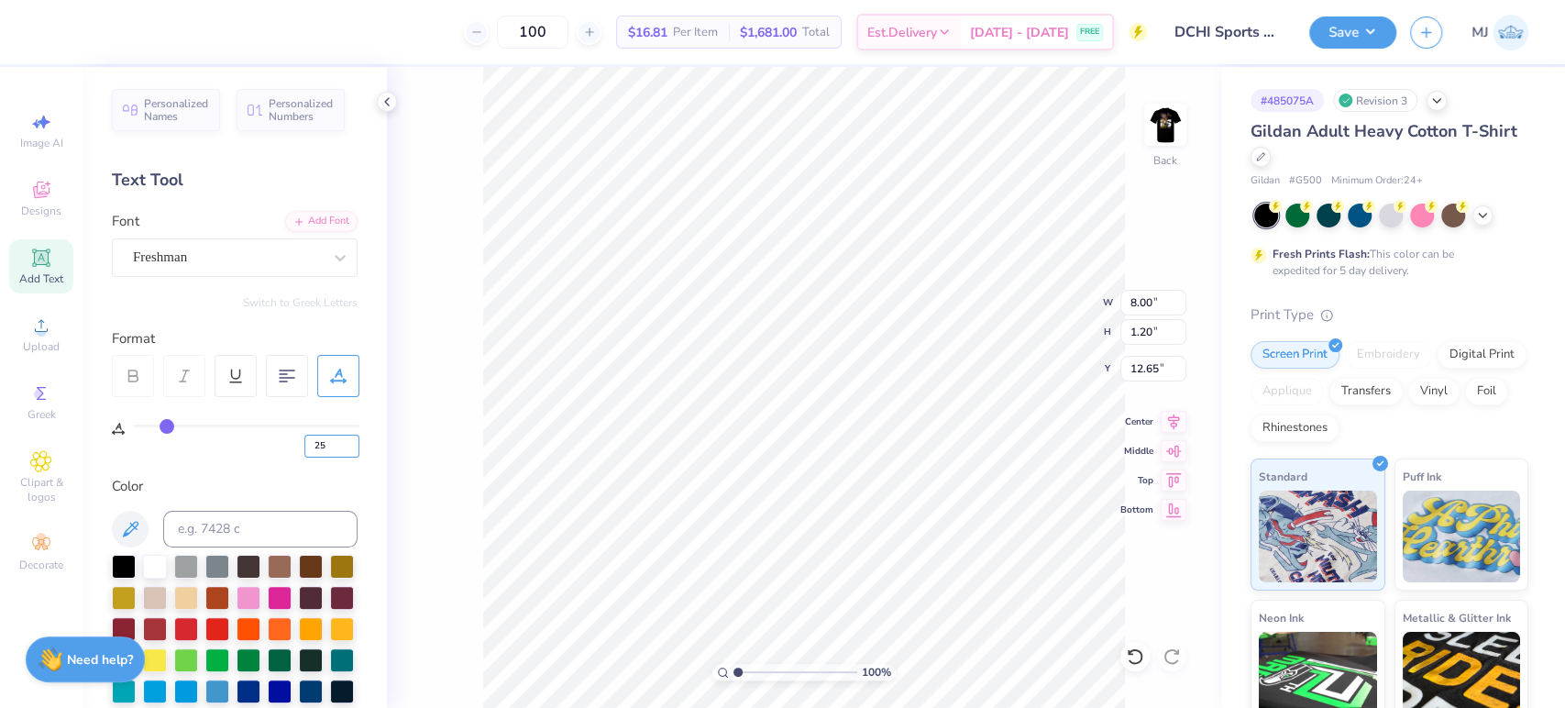
type input "25"
click at [424, 307] on div "100 % Back W 8.00 8.00 " H 1.20 1.20 " Y 12.65 12.65 " Center Middle Top Bottom" at bounding box center [804, 387] width 834 height 641
click at [1145, 304] on input "10.87" at bounding box center [1153, 303] width 66 height 26
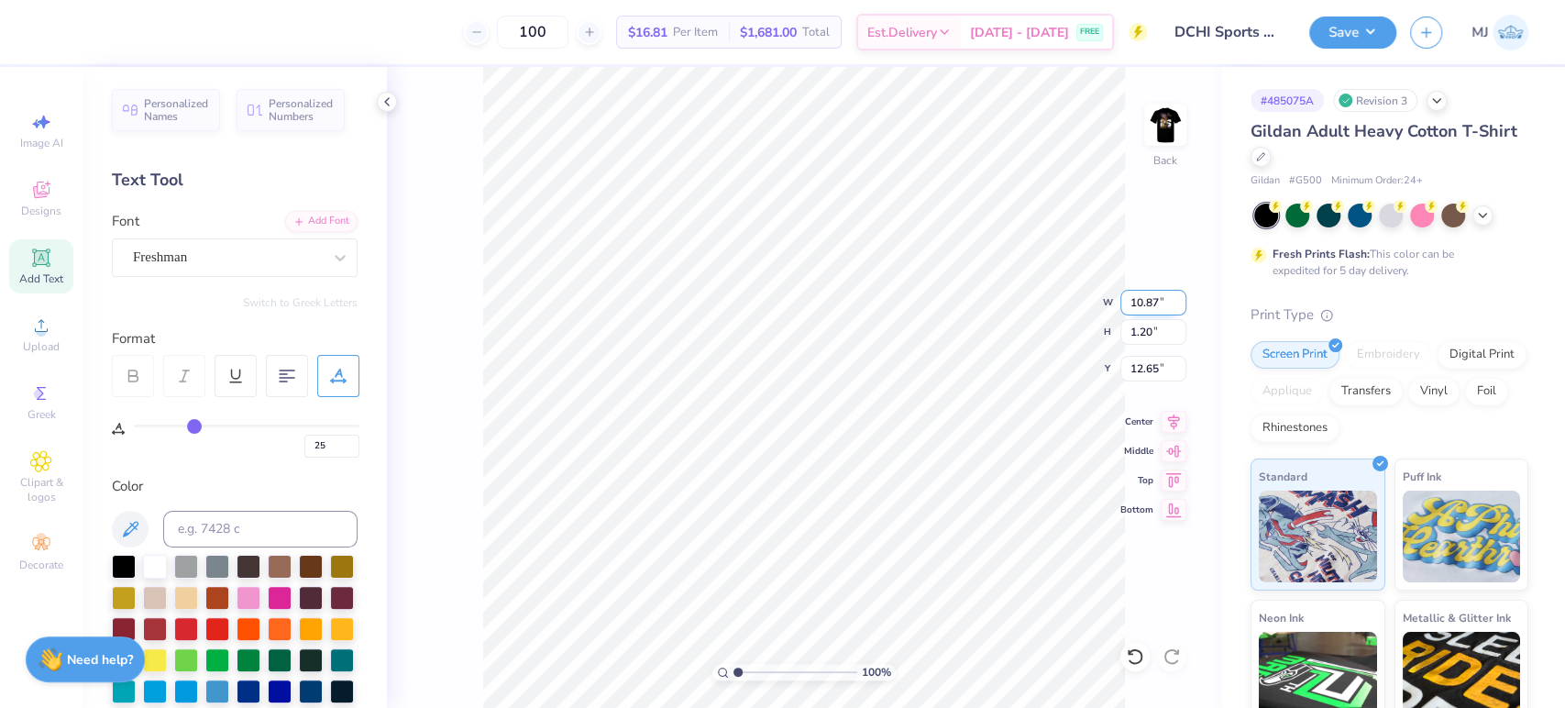
click at [1145, 304] on input "10.87" at bounding box center [1153, 303] width 66 height 26
type input "9.00"
type input "0.99"
type input "12.75"
click at [310, 435] on input "25" at bounding box center [331, 446] width 55 height 23
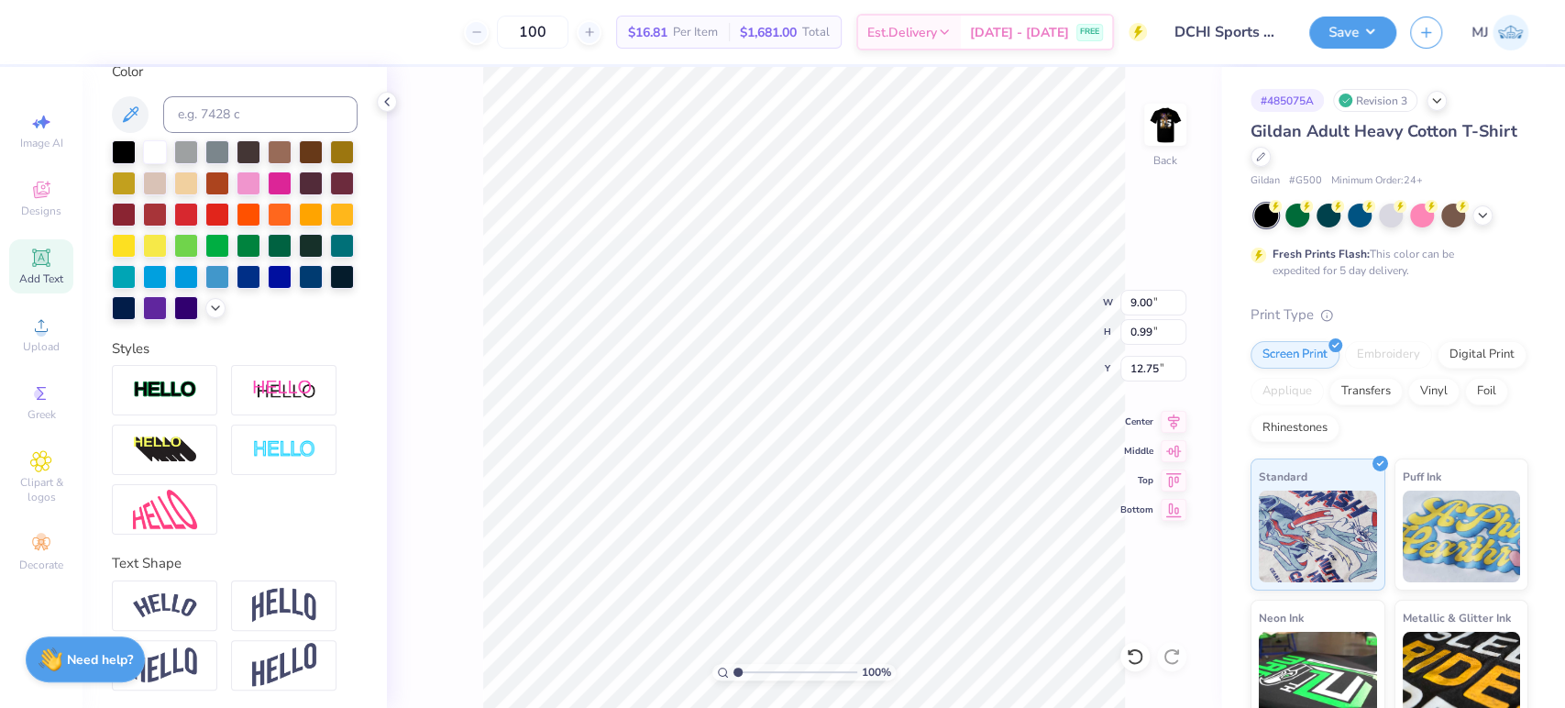
scroll to position [143, 0]
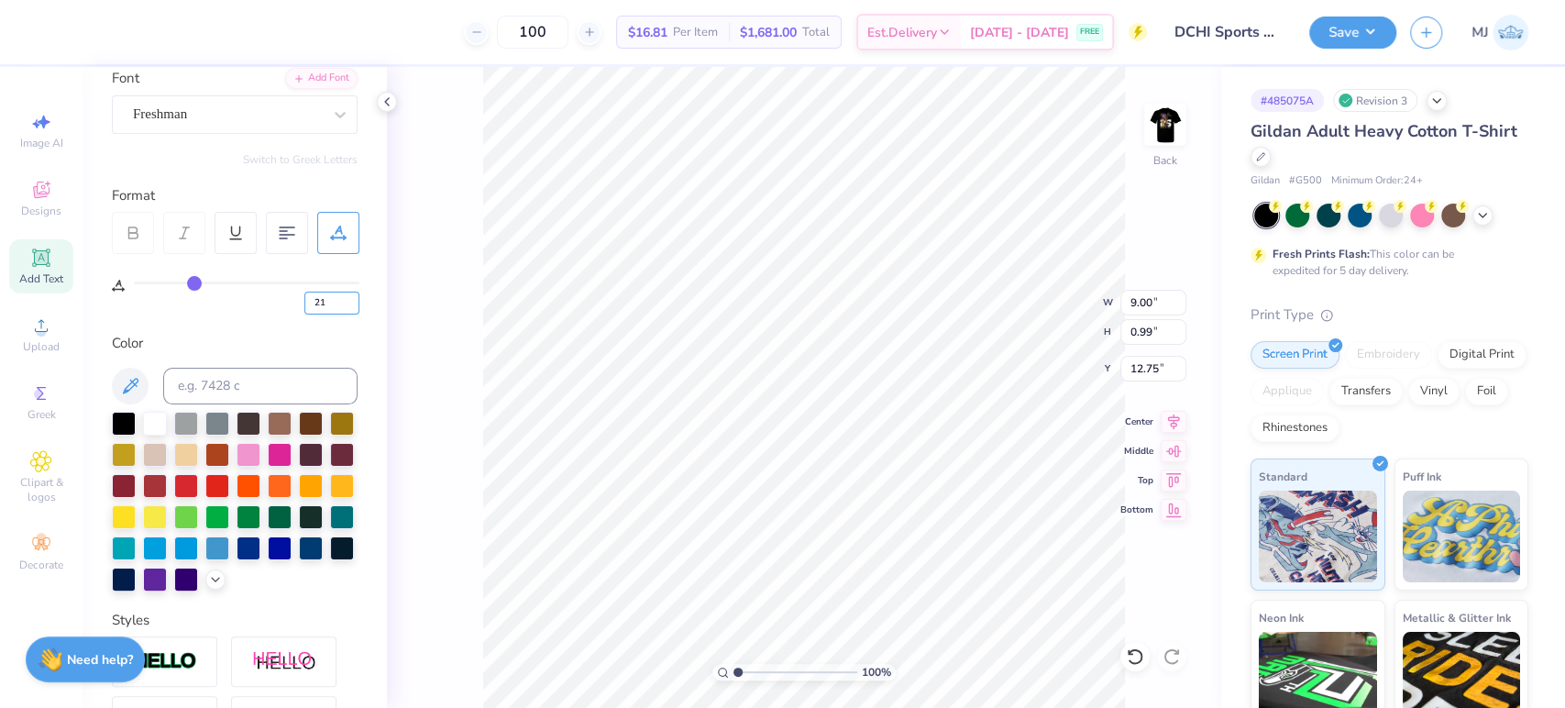
click at [353, 305] on input "21" at bounding box center [331, 303] width 55 height 23
click at [353, 305] on input "20" at bounding box center [331, 303] width 55 height 23
click at [353, 305] on input "19" at bounding box center [331, 303] width 55 height 23
click at [353, 305] on input "18" at bounding box center [331, 303] width 55 height 23
click at [353, 305] on input "17" at bounding box center [331, 303] width 55 height 23
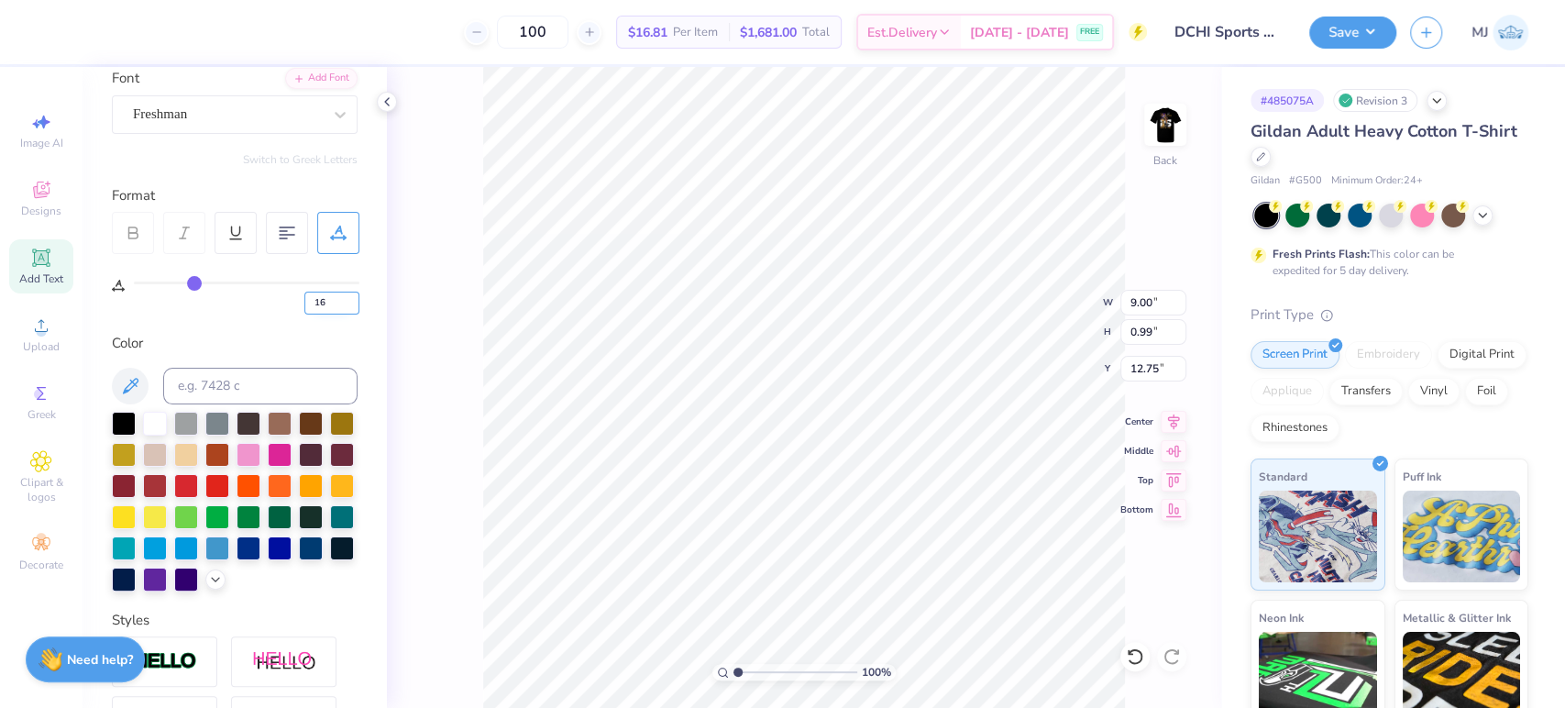
click at [353, 305] on input "16" at bounding box center [331, 303] width 55 height 23
click at [353, 305] on input "15" at bounding box center [331, 303] width 55 height 23
click at [353, 305] on input "14" at bounding box center [331, 303] width 55 height 23
type input "15"
click at [349, 295] on input "15" at bounding box center [331, 303] width 55 height 23
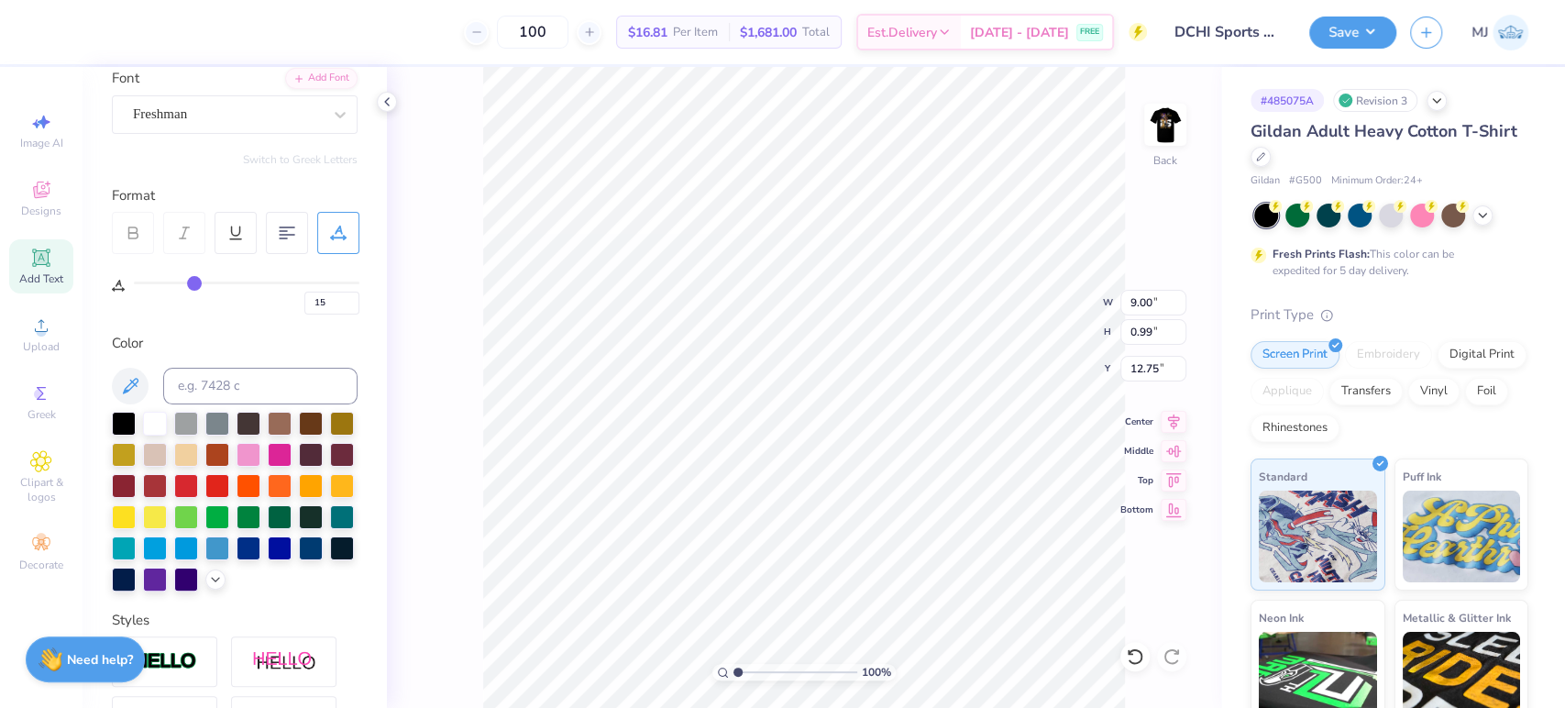
type input "15"
click at [1073, 289] on div "100 % Back W 8.05 8.05 " H 0.99 0.99 " Y 12.75 12.75 " Center Middle Top Bottom" at bounding box center [804, 387] width 834 height 641
click at [1144, 292] on input "8.05" at bounding box center [1153, 303] width 66 height 26
click at [1142, 369] on input "12.75" at bounding box center [1153, 369] width 66 height 26
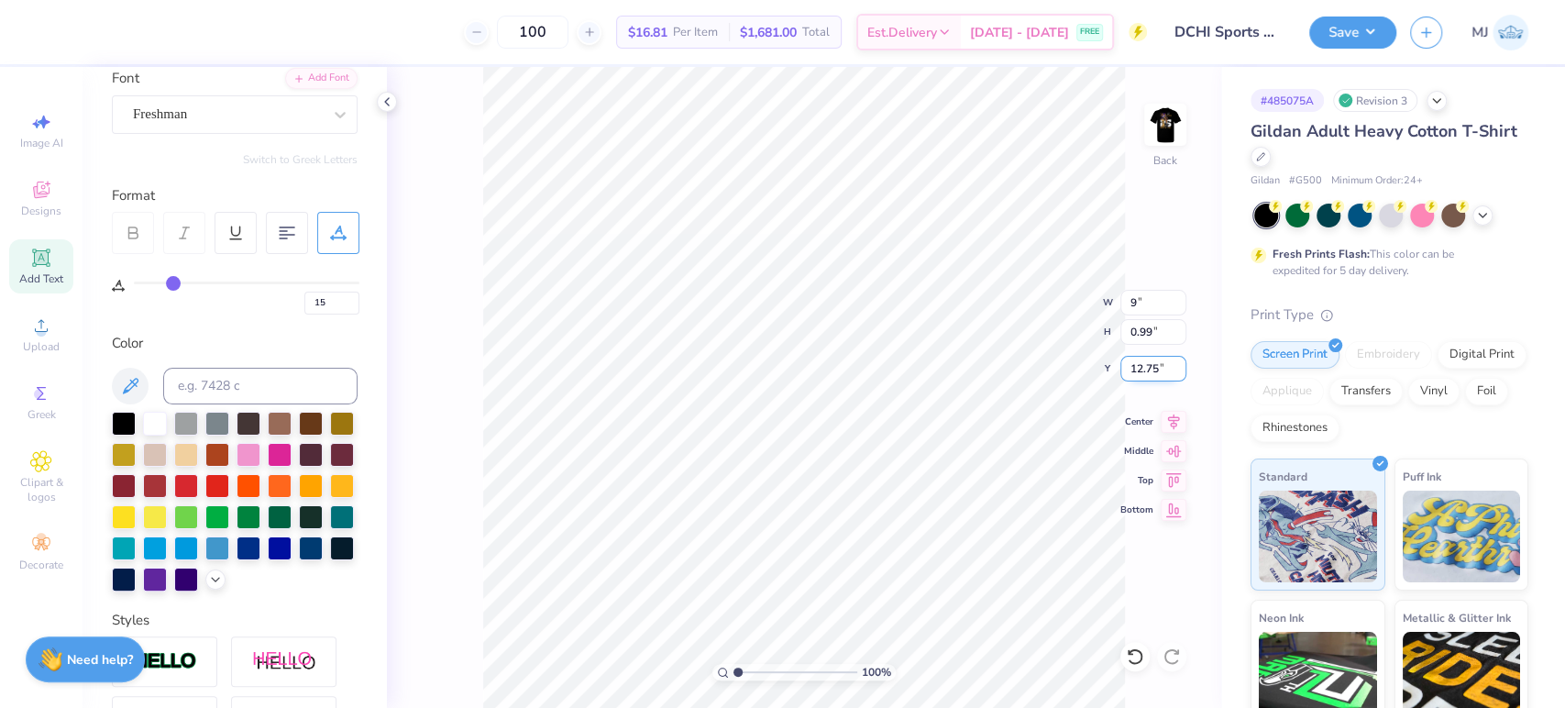
type input "9.00"
type input "1.11"
click at [1141, 369] on input "12.70" at bounding box center [1153, 369] width 66 height 26
type input "3.00"
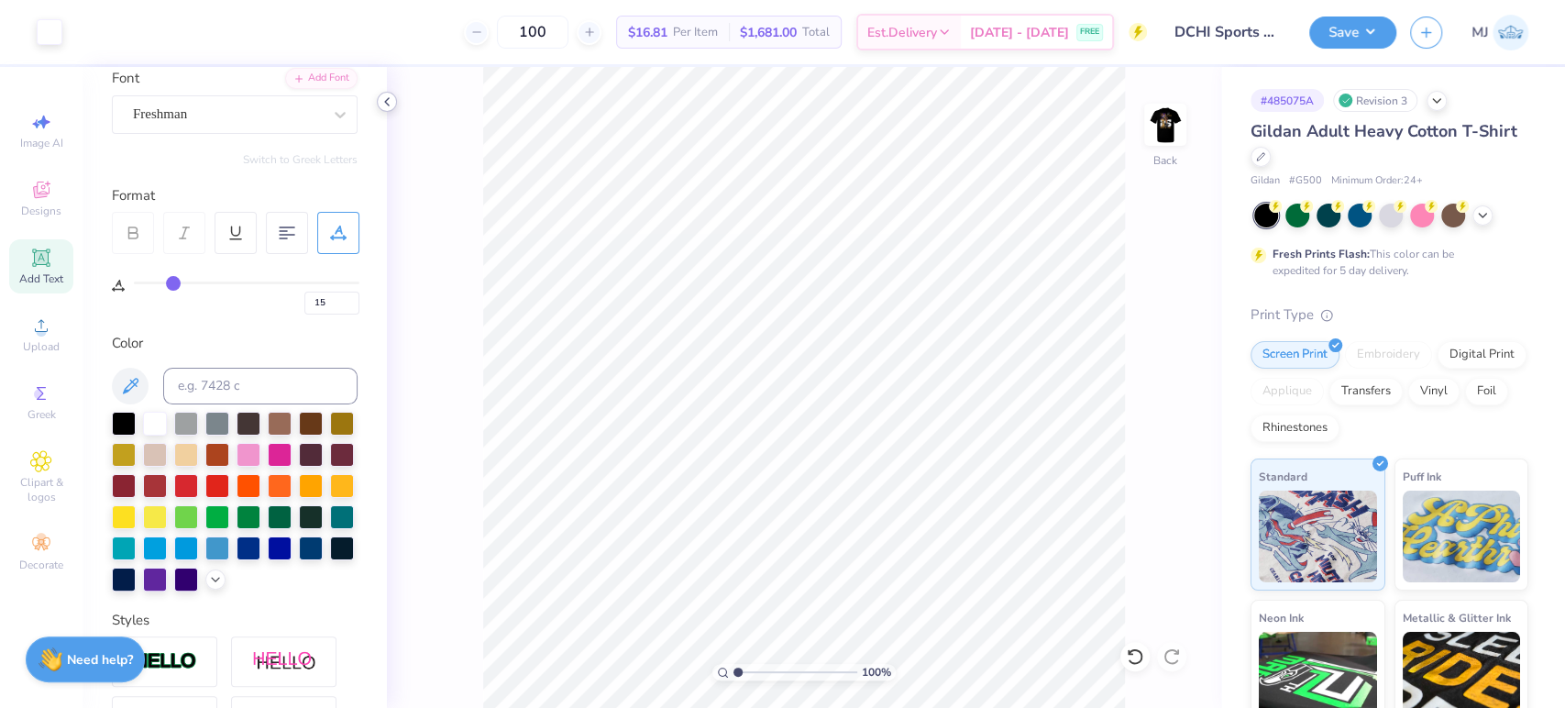
click at [386, 101] on icon at bounding box center [387, 101] width 15 height 15
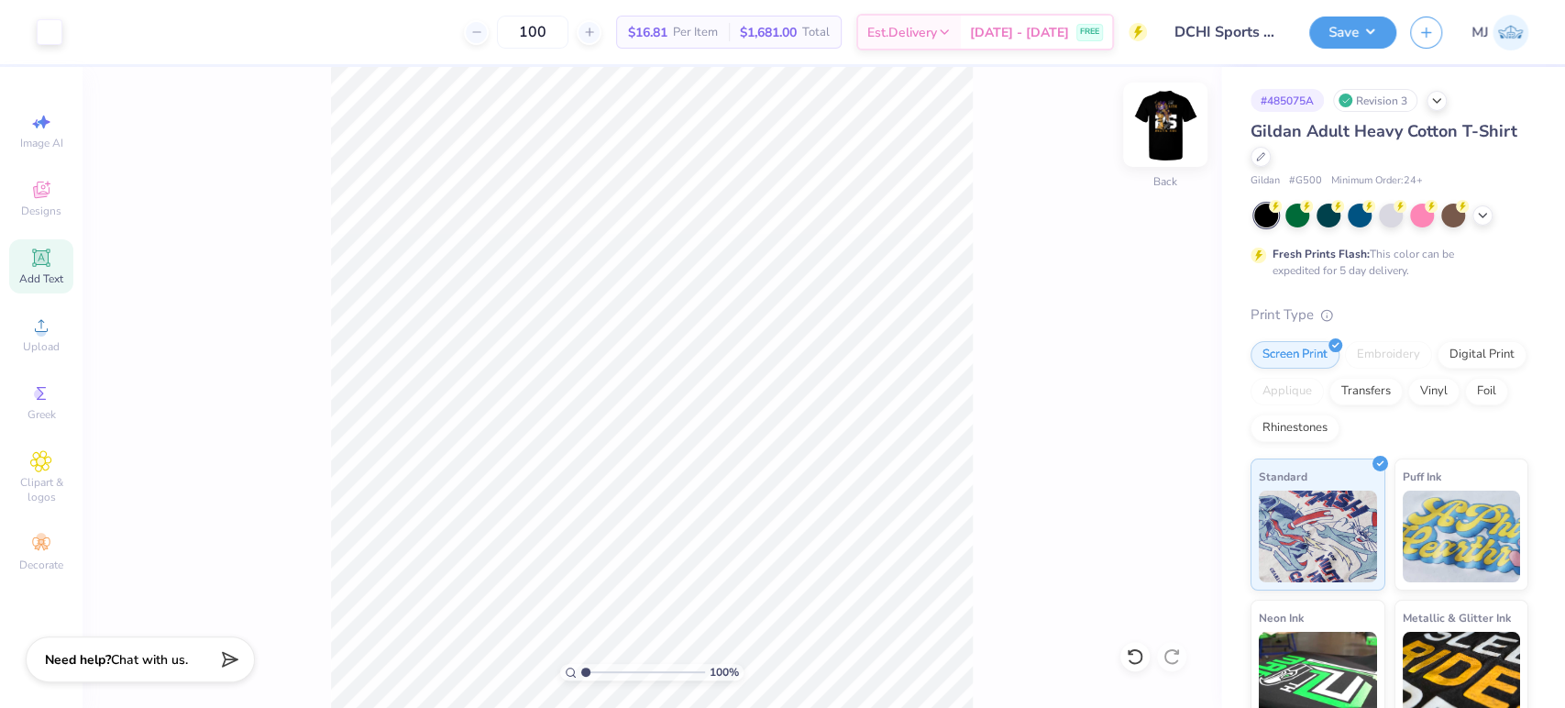
click at [1166, 124] on img at bounding box center [1164, 124] width 73 height 73
click at [113, 37] on div at bounding box center [116, 30] width 26 height 26
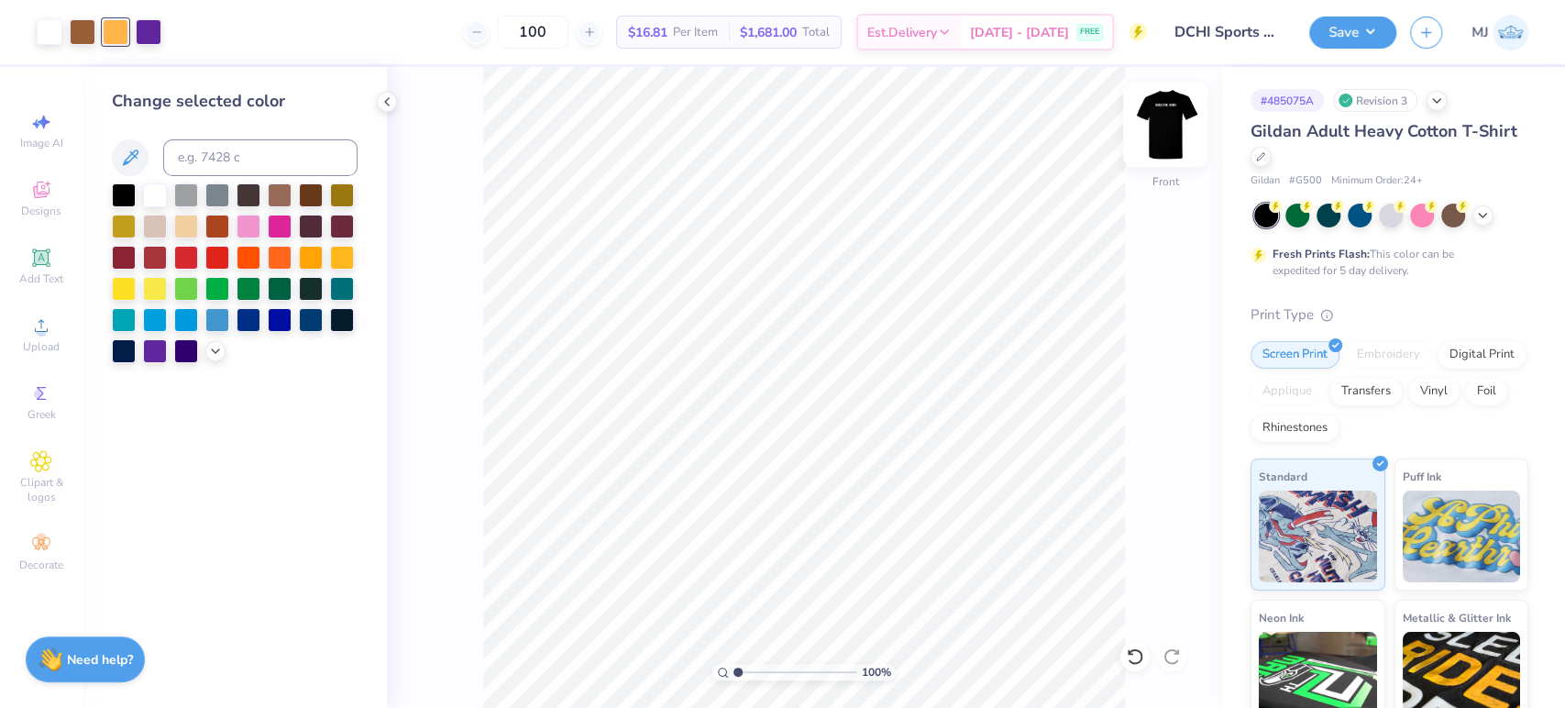
click at [1166, 126] on img at bounding box center [1164, 124] width 73 height 73
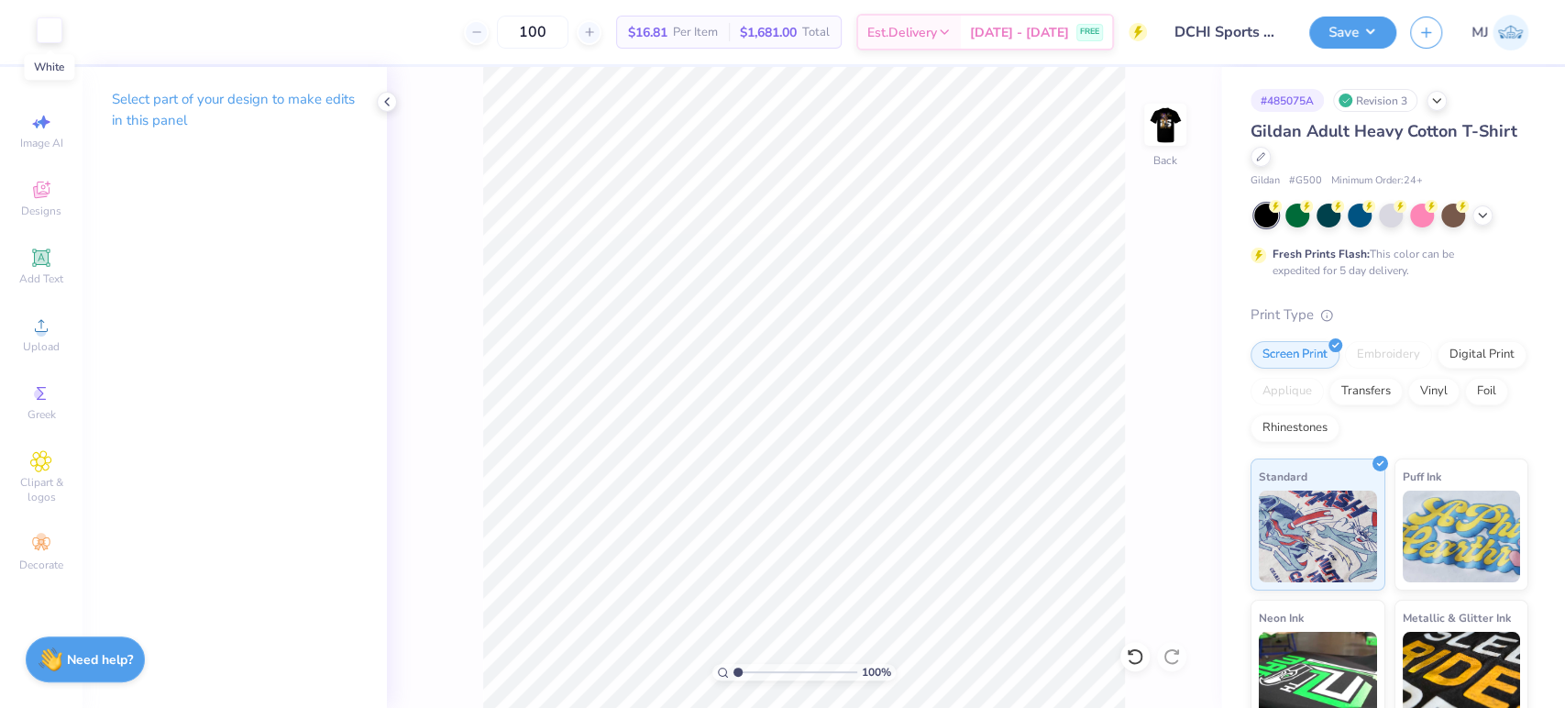
click at [49, 31] on div at bounding box center [50, 30] width 26 height 26
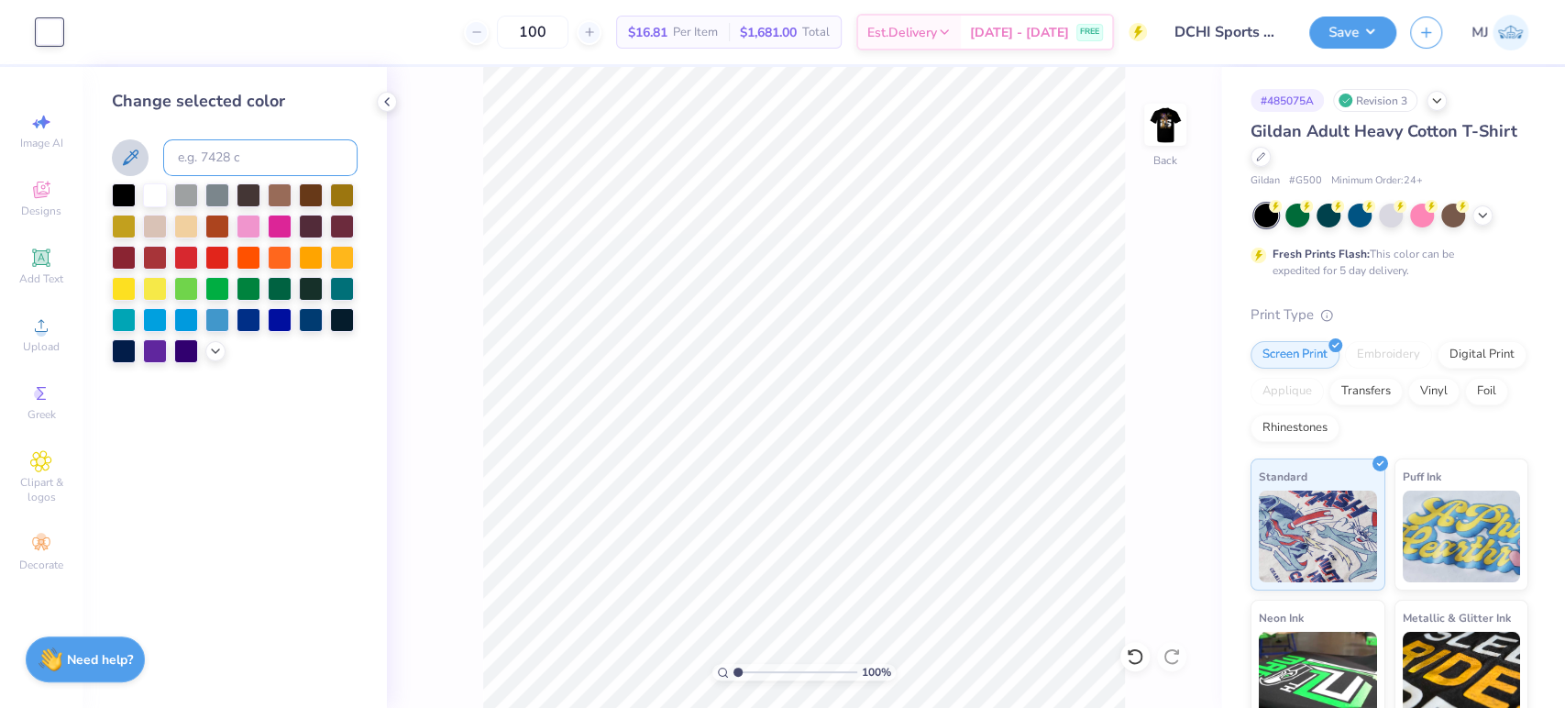
drag, startPoint x: 261, startPoint y: 155, endPoint x: 147, endPoint y: 149, distance: 114.7
click at [147, 149] on div at bounding box center [235, 157] width 246 height 37
click at [197, 156] on input at bounding box center [260, 157] width 194 height 37
type input "1365"
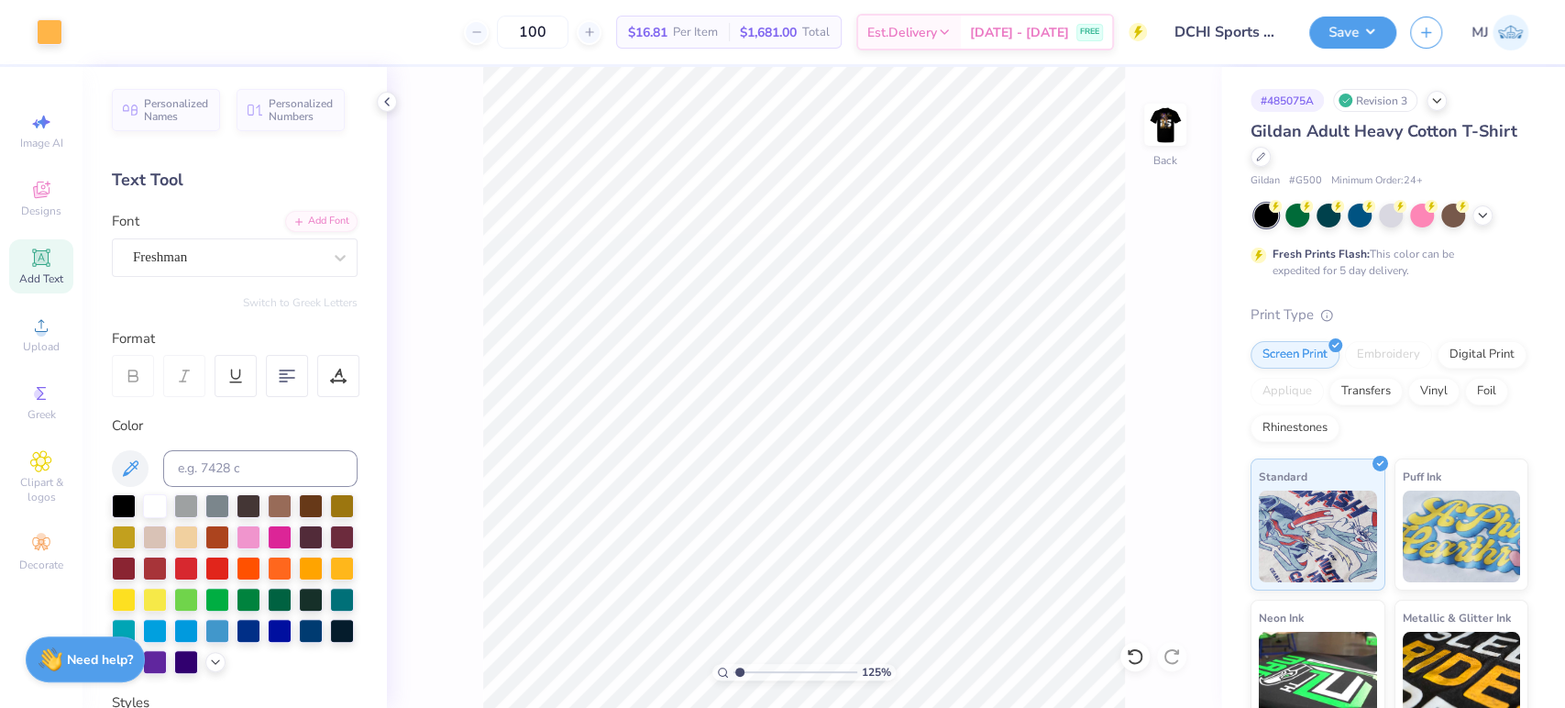
type input "1"
drag, startPoint x: 1173, startPoint y: 123, endPoint x: 1133, endPoint y: 171, distance: 63.1
click at [1174, 123] on img at bounding box center [1165, 124] width 37 height 37
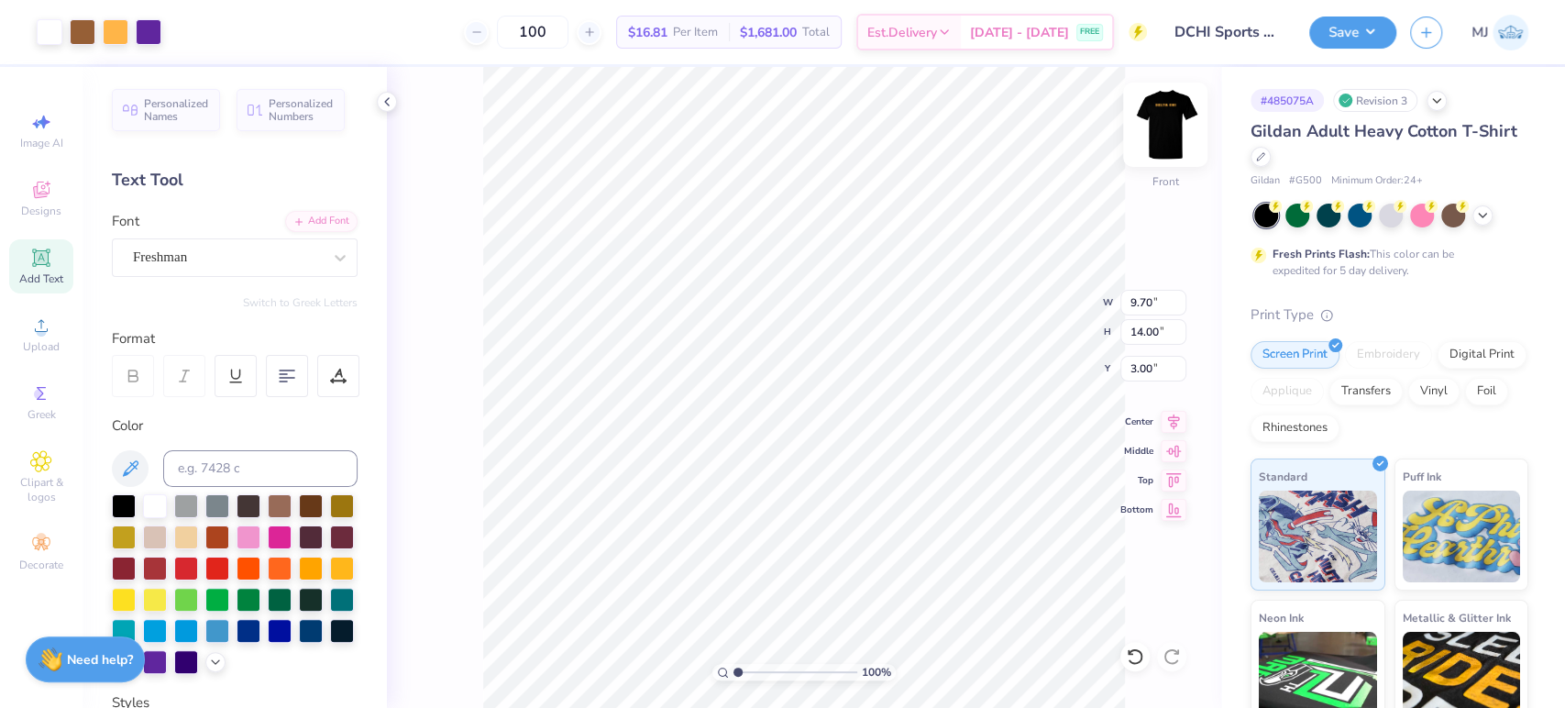
click at [1151, 135] on img at bounding box center [1164, 124] width 73 height 73
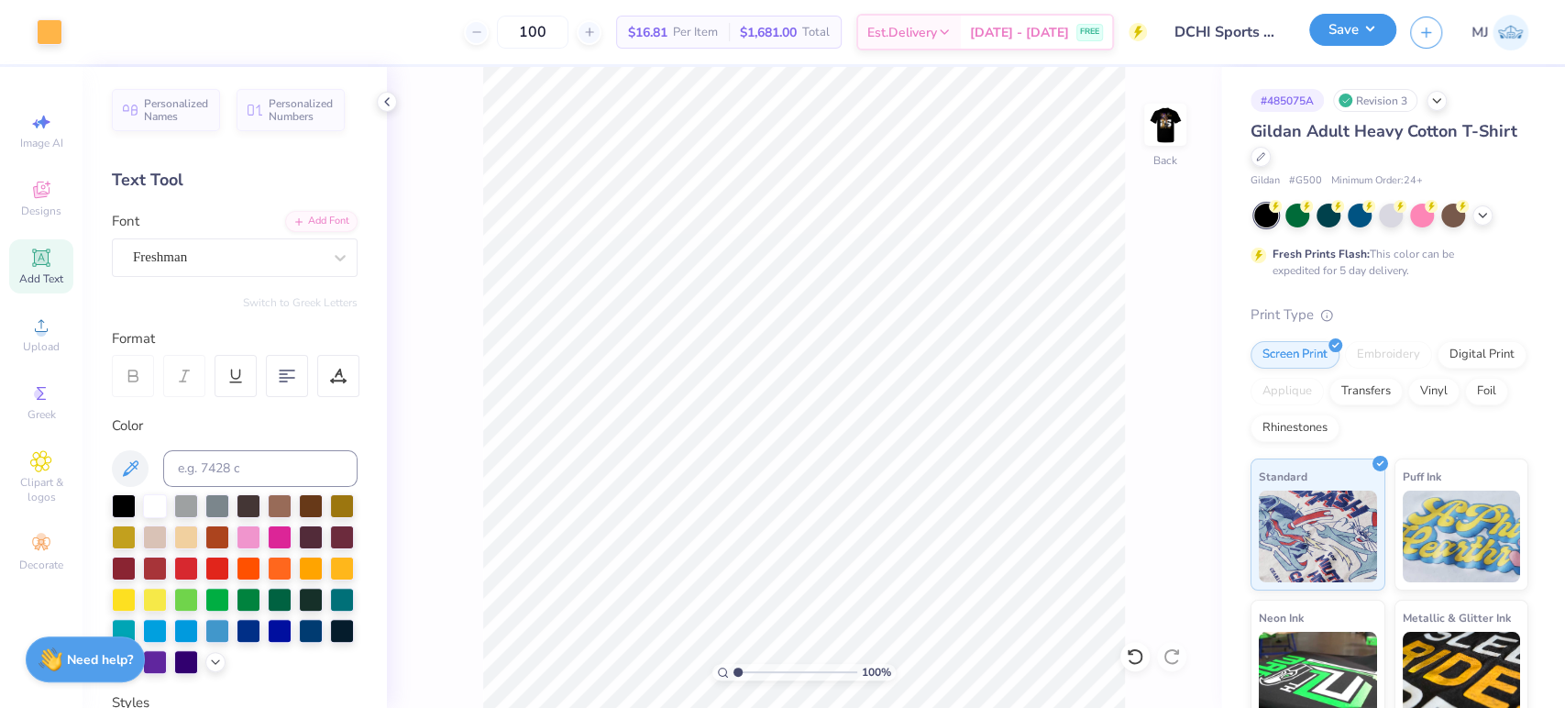
click at [1371, 33] on button "Save" at bounding box center [1352, 30] width 87 height 32
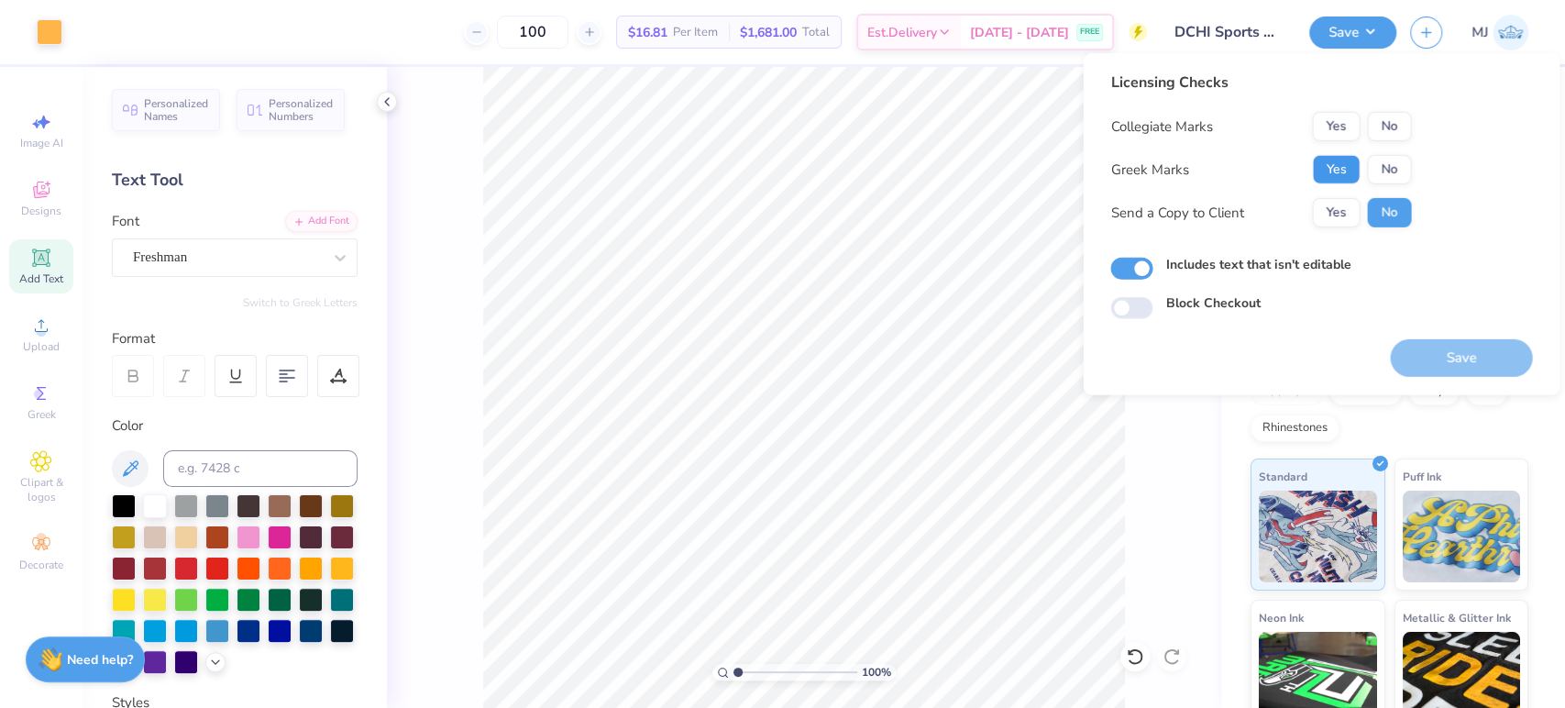
click at [1346, 162] on button "Yes" at bounding box center [1336, 169] width 48 height 29
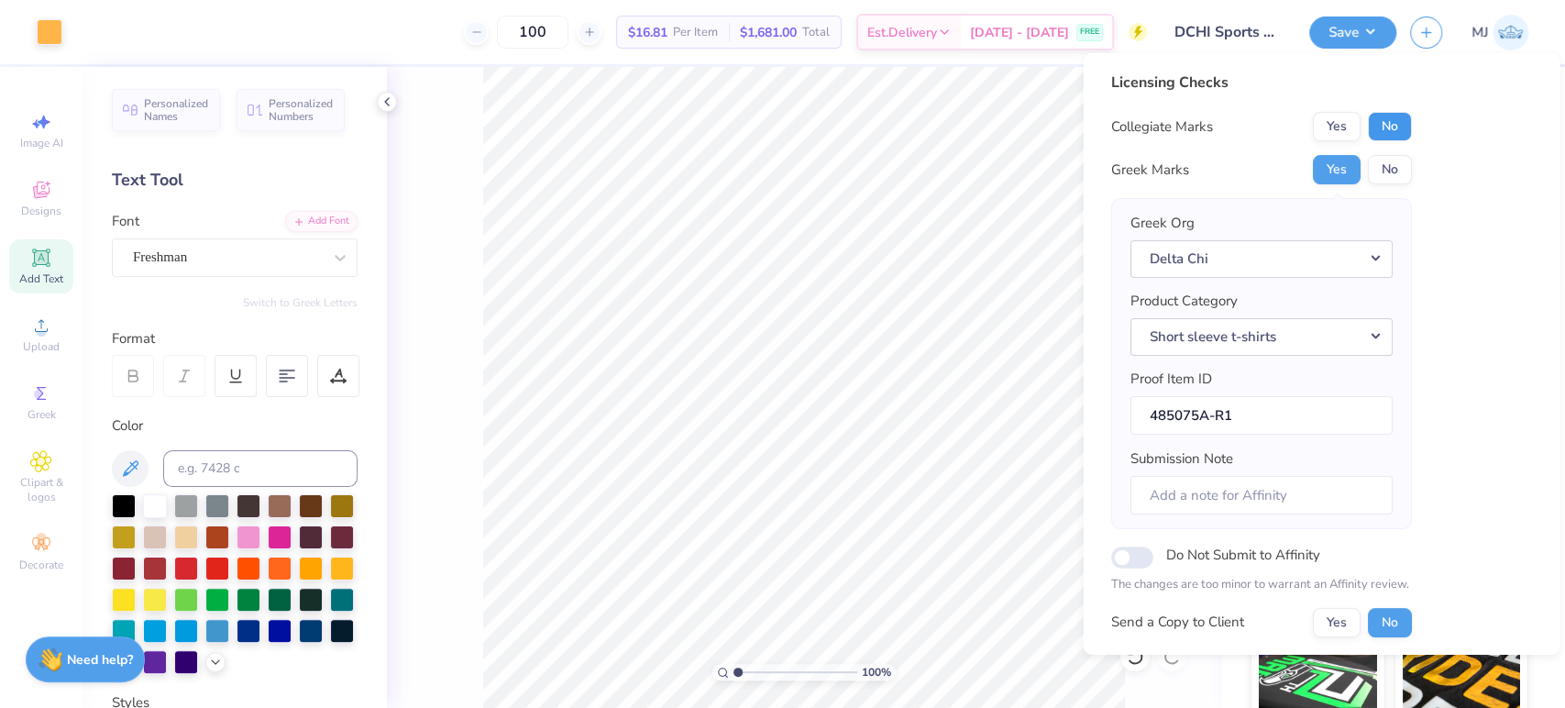
click at [1384, 128] on button "No" at bounding box center [1389, 126] width 44 height 29
click at [1471, 204] on div "Licensing Checks Collegiate Marks Yes No Greek Marks Yes No Greek Org Delta Chi…" at bounding box center [1321, 400] width 422 height 656
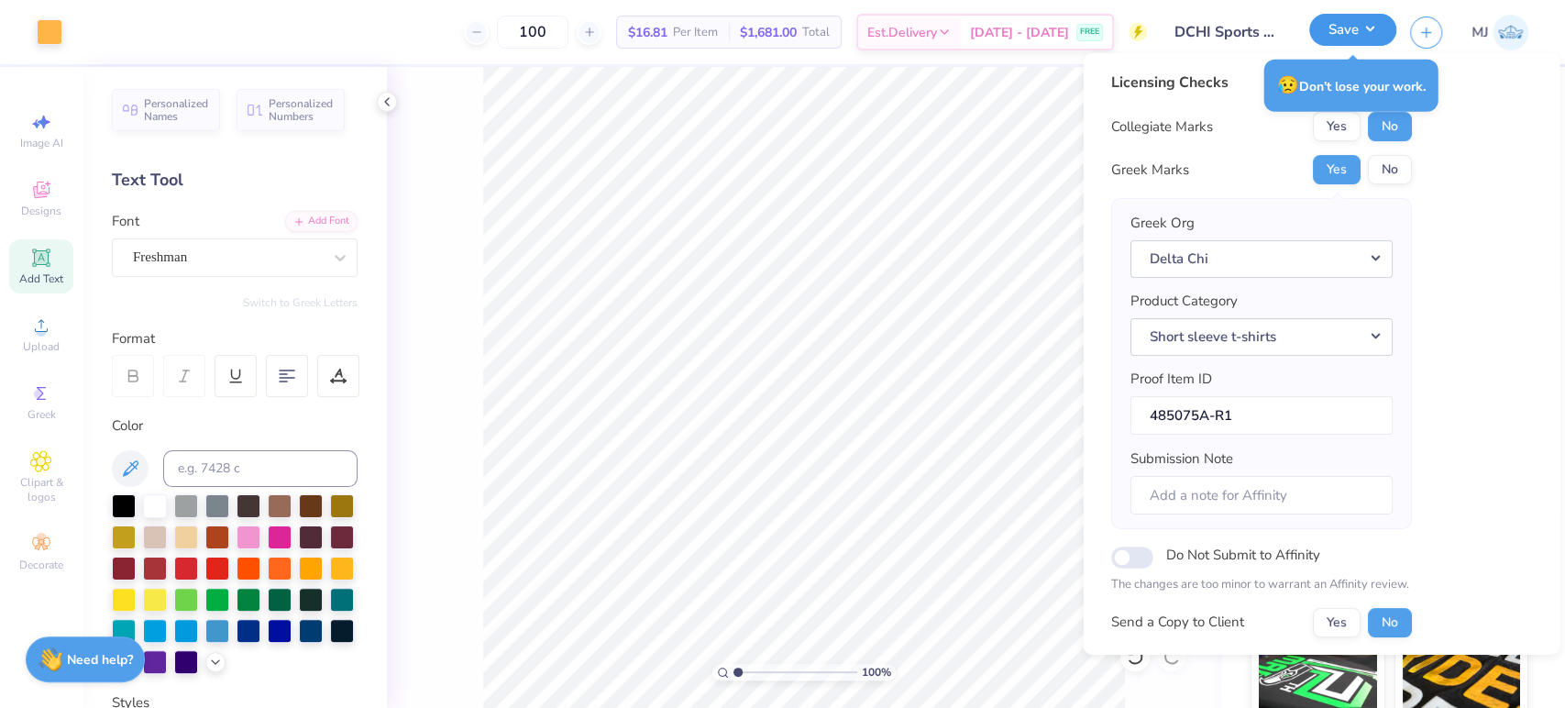
click at [1369, 26] on button "Save" at bounding box center [1352, 30] width 87 height 32
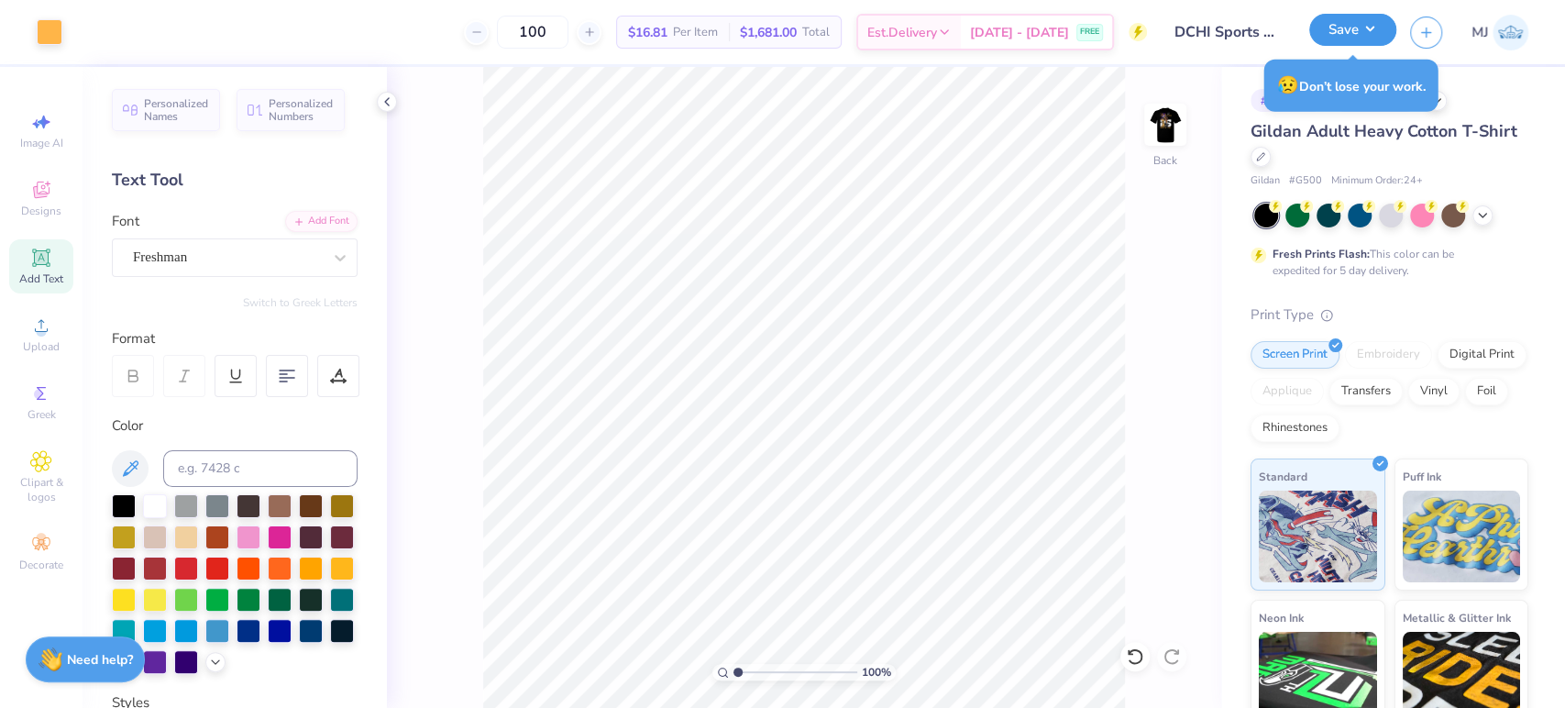
click at [1364, 36] on button "Save" at bounding box center [1352, 30] width 87 height 32
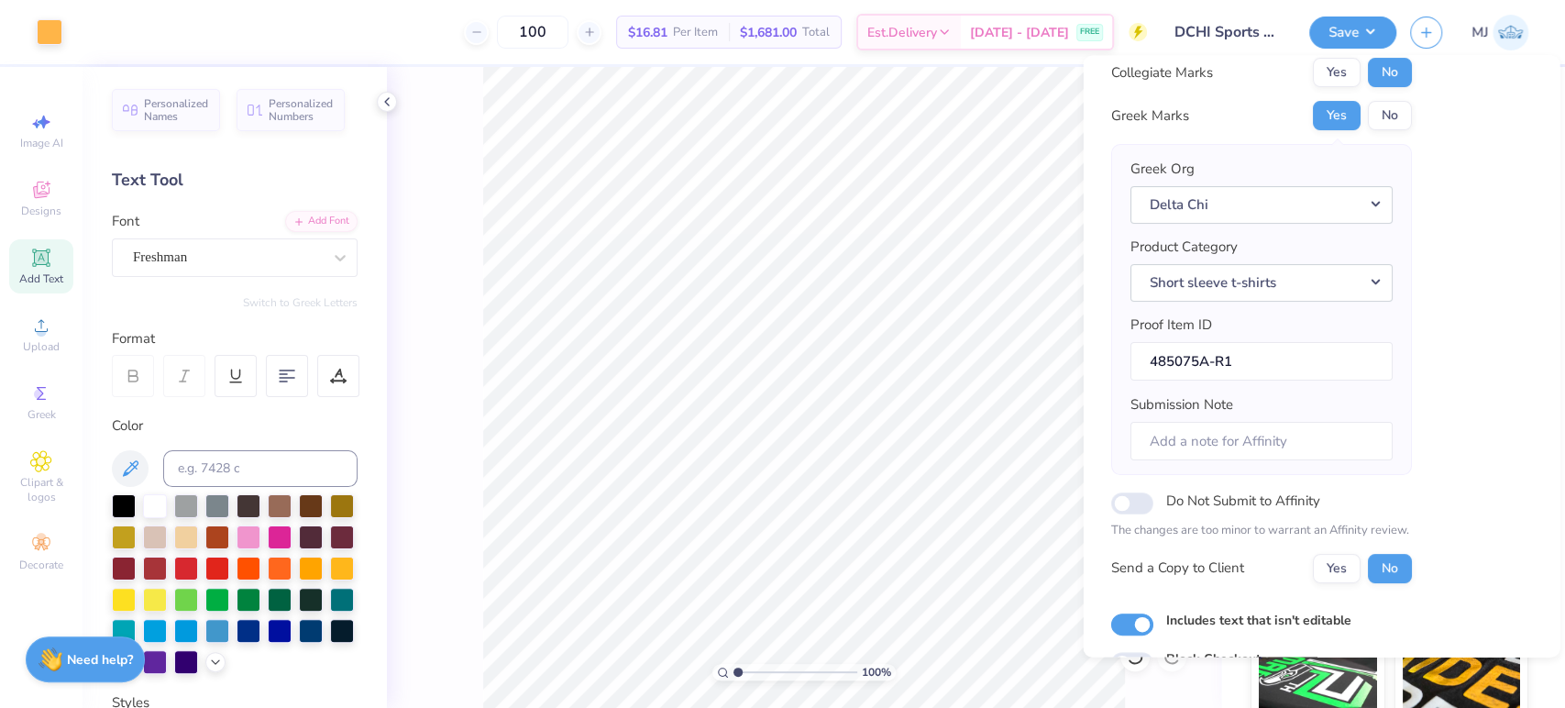
scroll to position [147, 0]
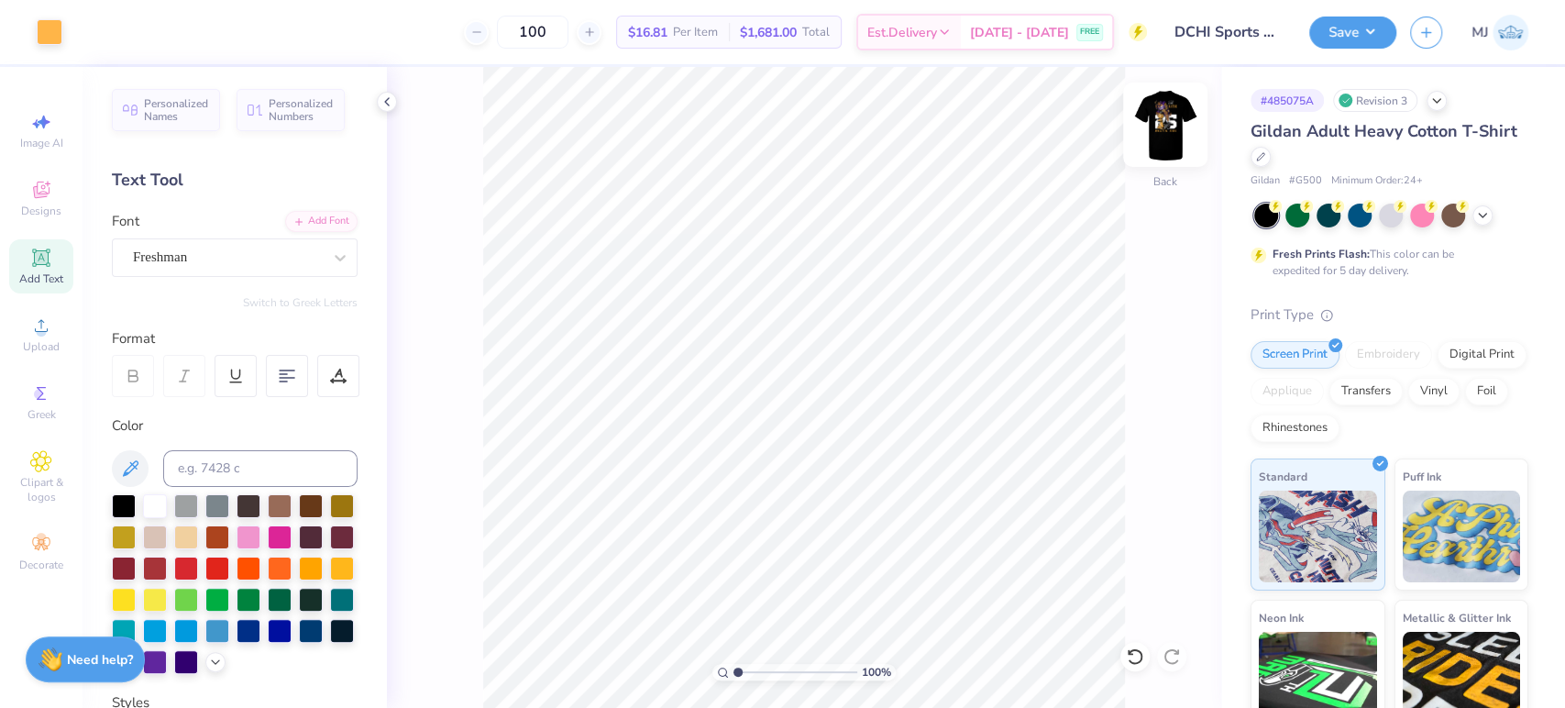
click at [1161, 117] on img at bounding box center [1164, 124] width 73 height 73
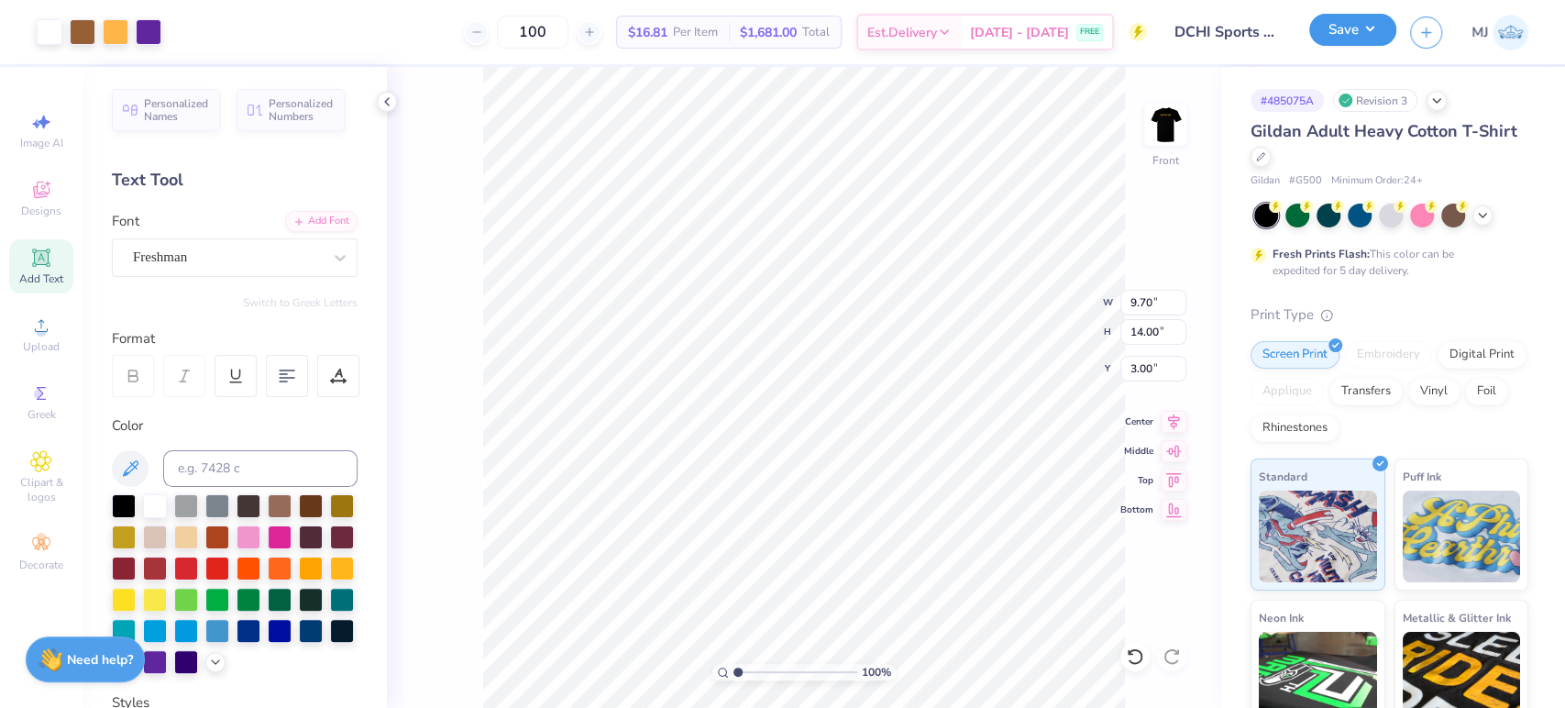
click at [1379, 28] on button "Save" at bounding box center [1352, 30] width 87 height 32
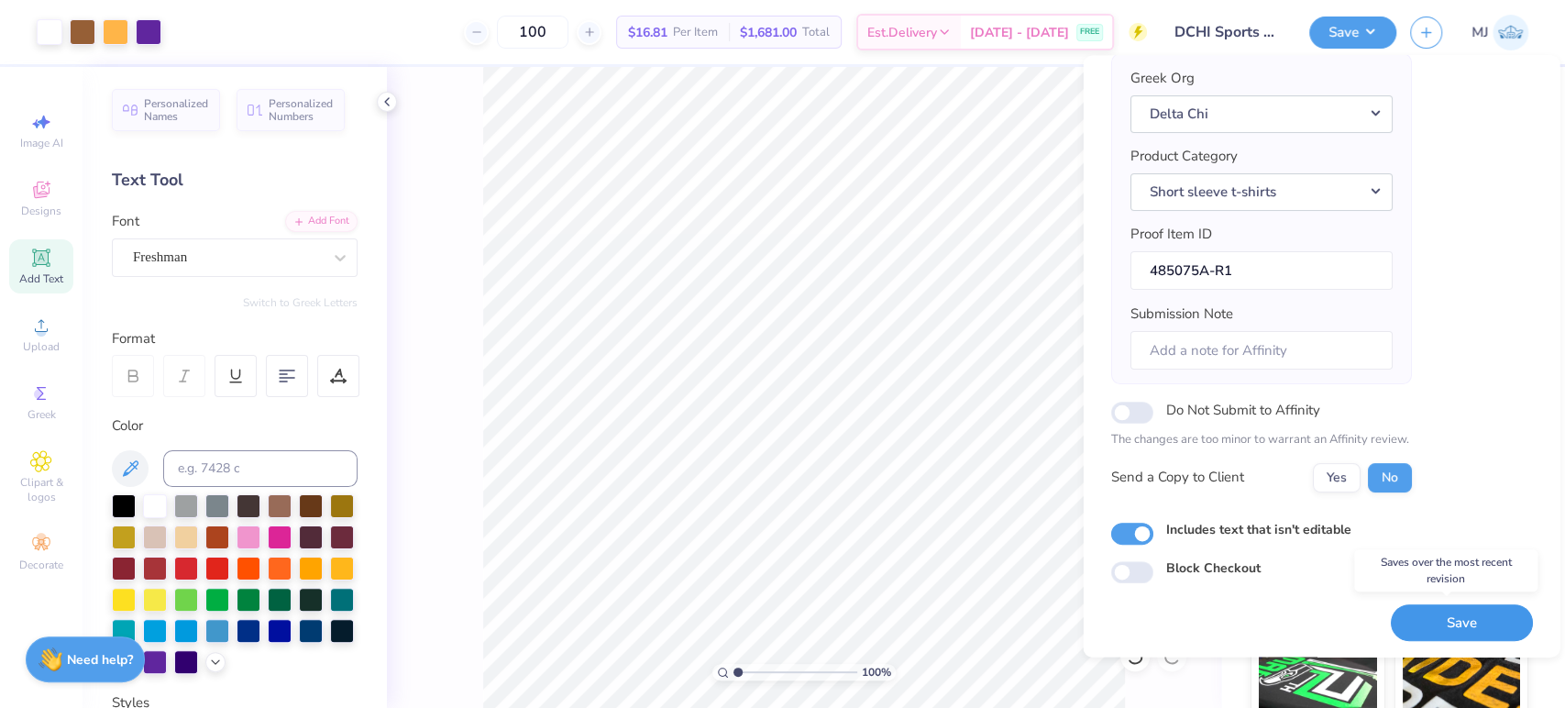
click at [1432, 614] on button "Save" at bounding box center [1461, 623] width 142 height 38
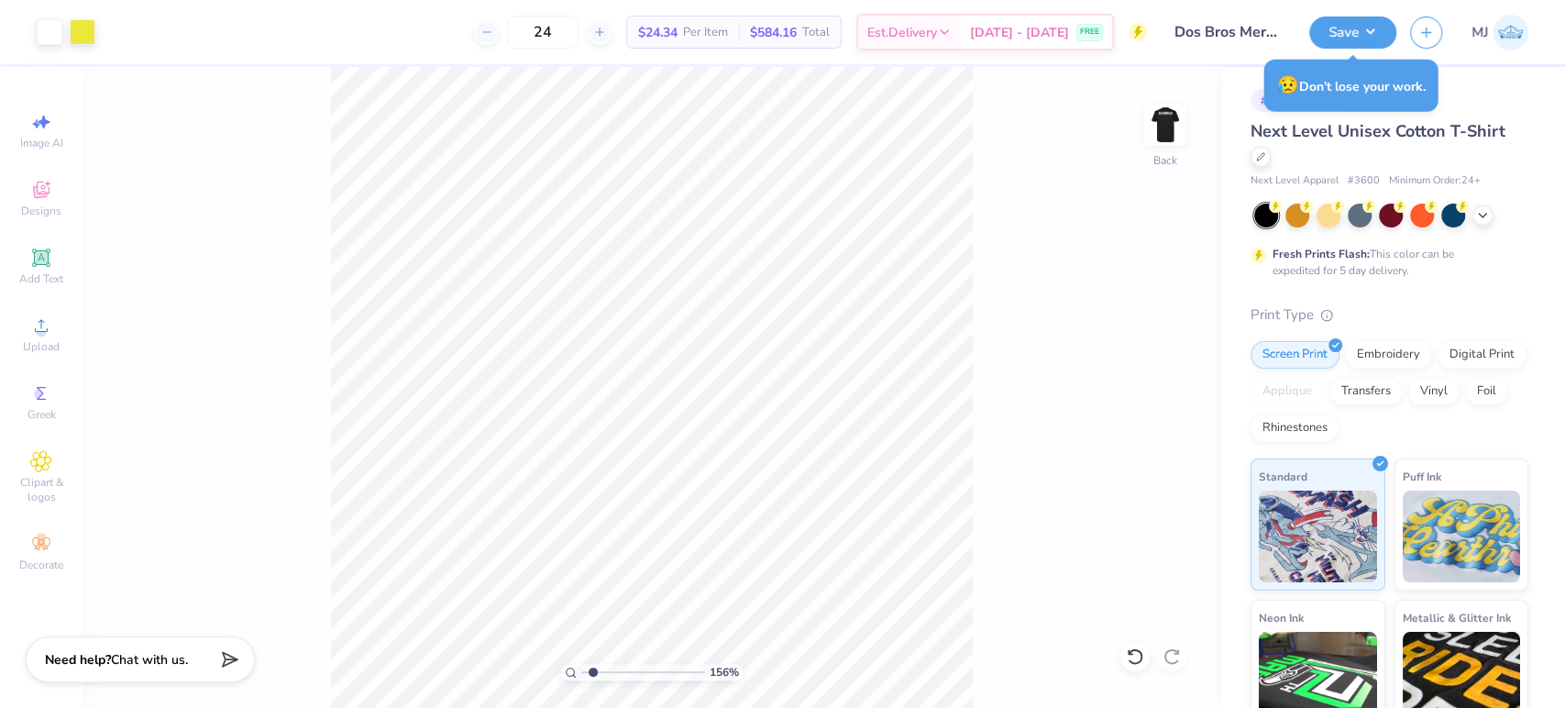
scroll to position [164, 0]
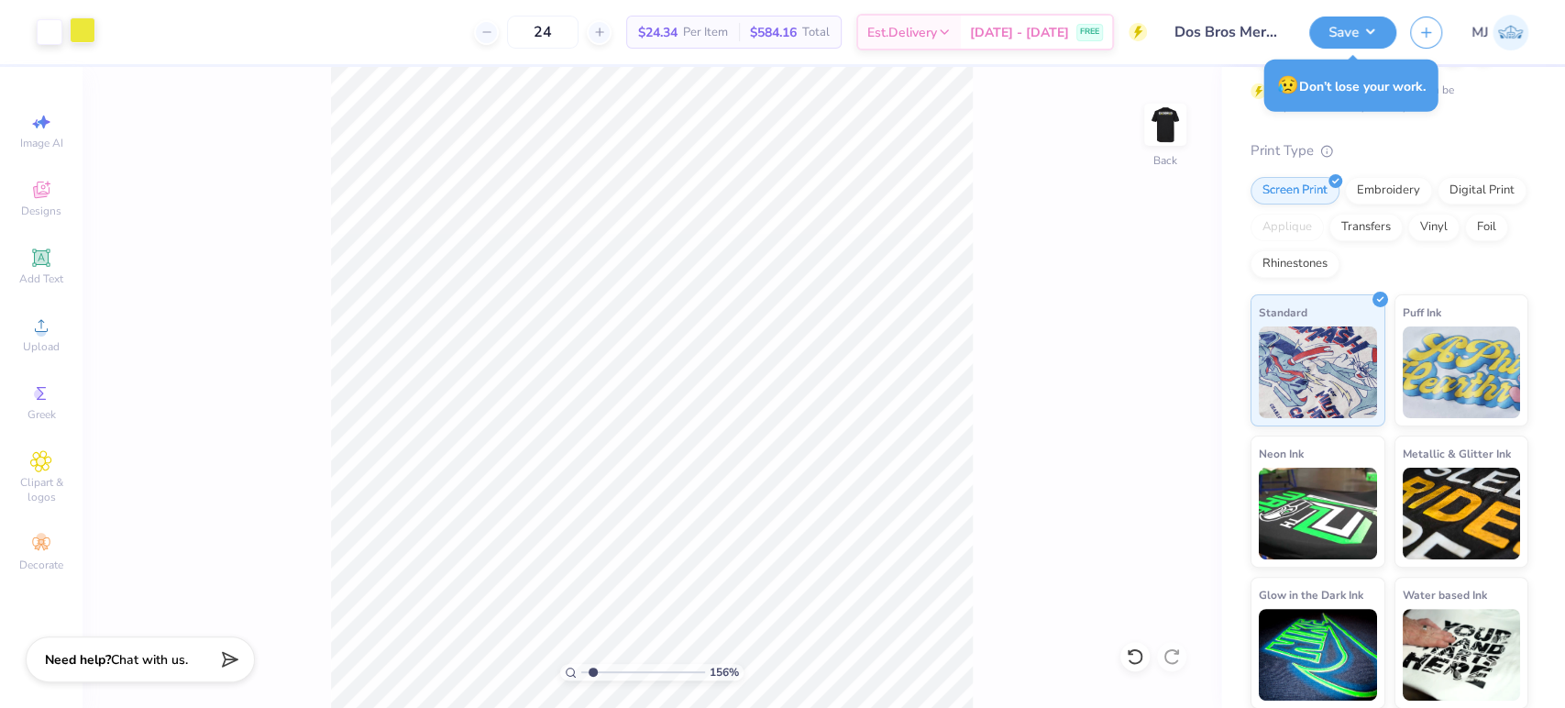
click at [86, 26] on div at bounding box center [83, 30] width 26 height 26
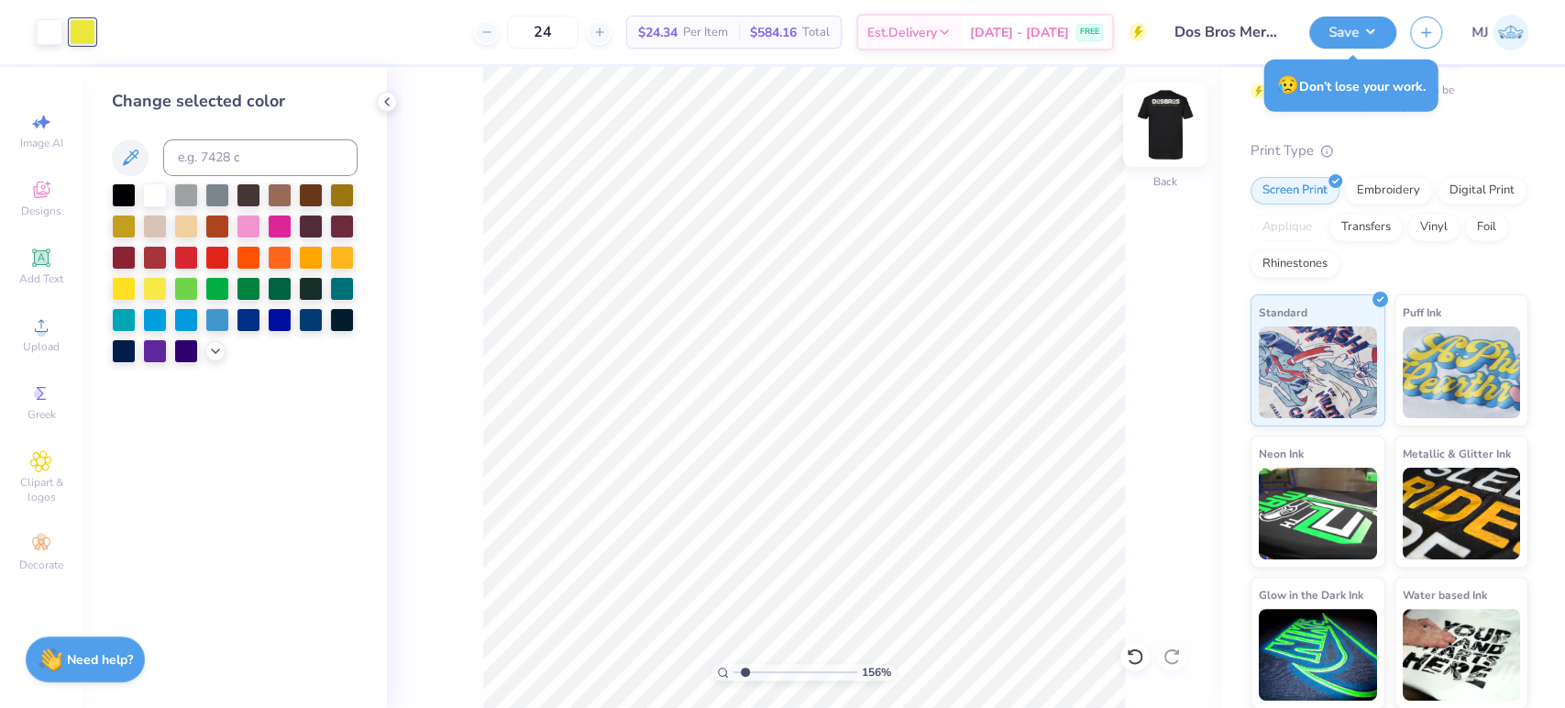
click at [1160, 132] on img at bounding box center [1164, 124] width 73 height 73
click at [74, 28] on div at bounding box center [83, 32] width 26 height 26
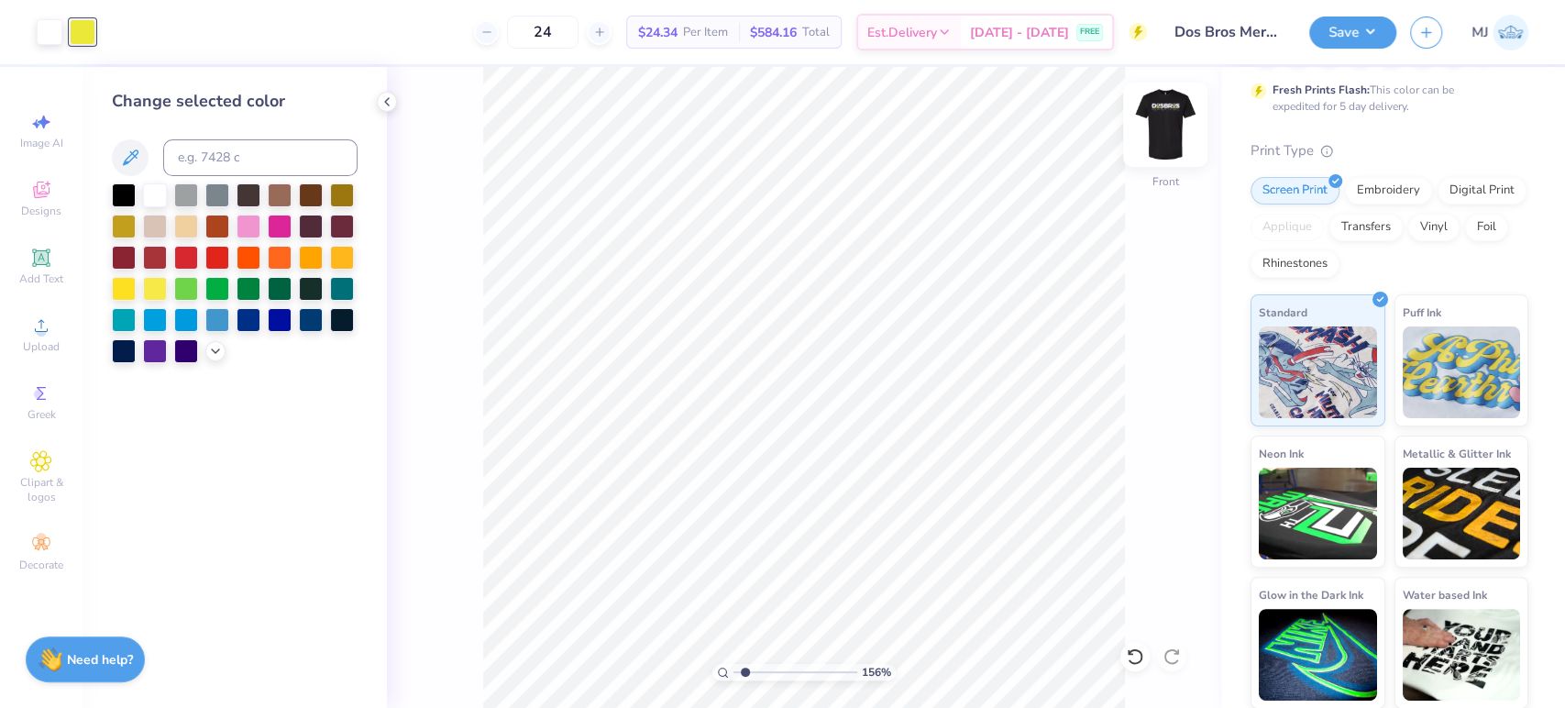
click at [1144, 137] on img at bounding box center [1164, 124] width 73 height 73
click at [1385, 42] on button "Save" at bounding box center [1352, 30] width 87 height 32
type input "1.55997035039849"
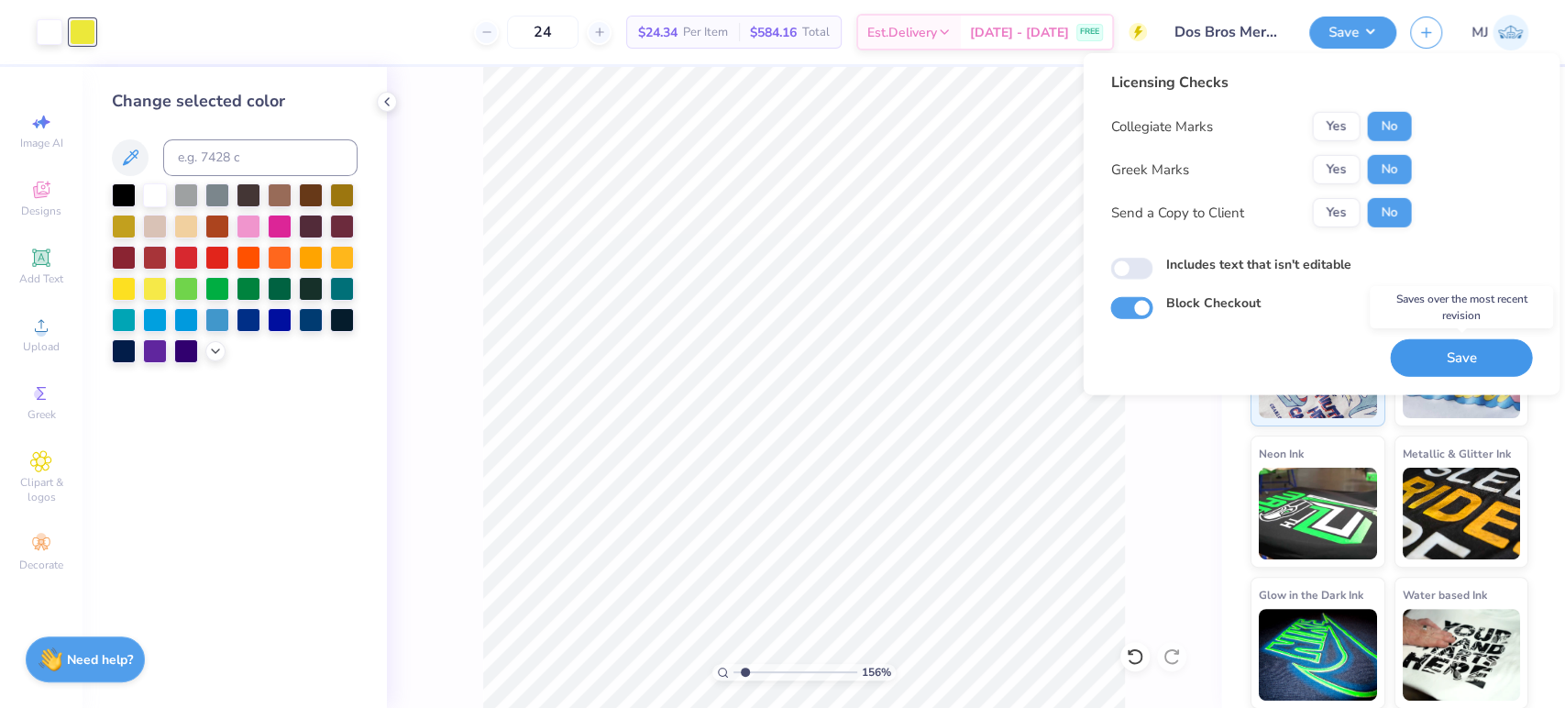
click at [1458, 367] on button "Save" at bounding box center [1461, 358] width 142 height 38
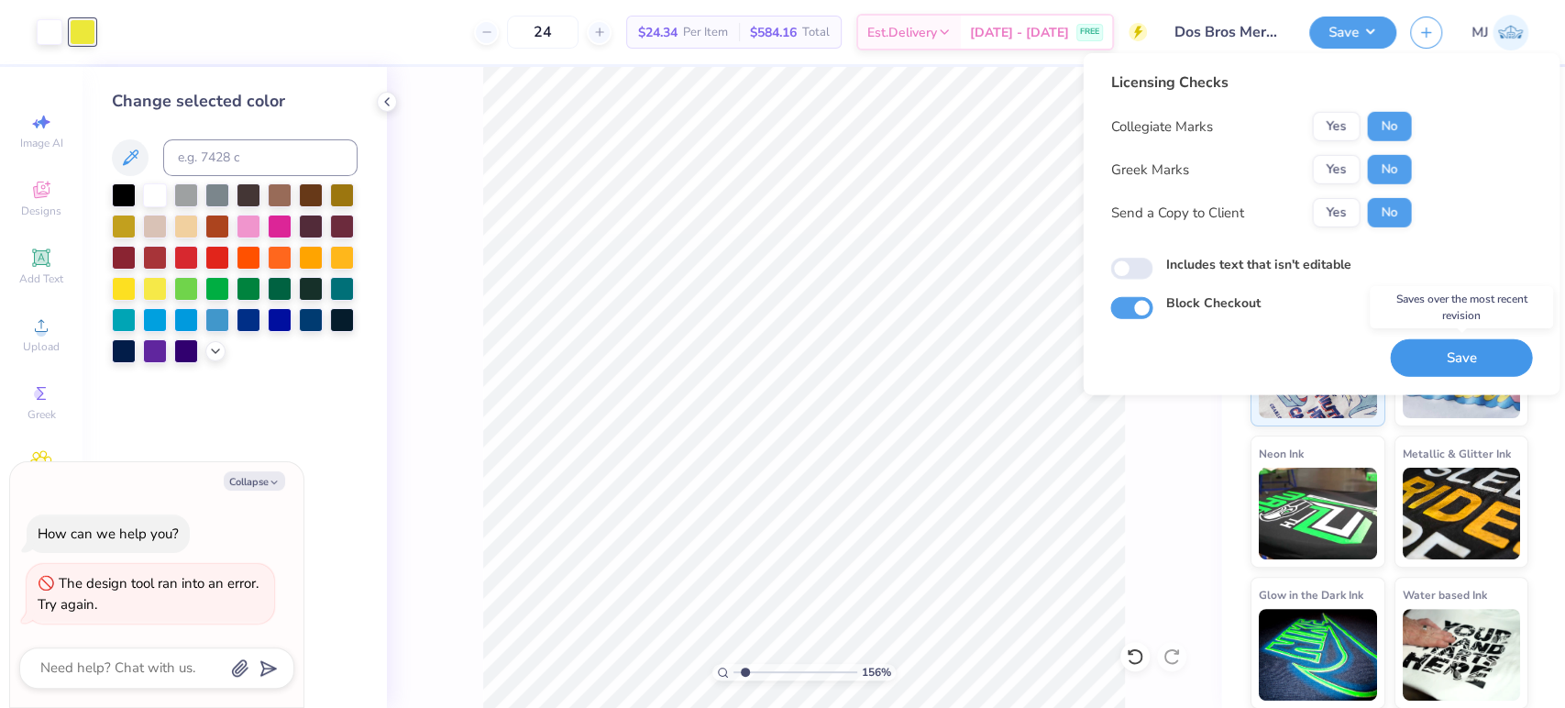
click at [1467, 358] on button "Save" at bounding box center [1461, 358] width 142 height 38
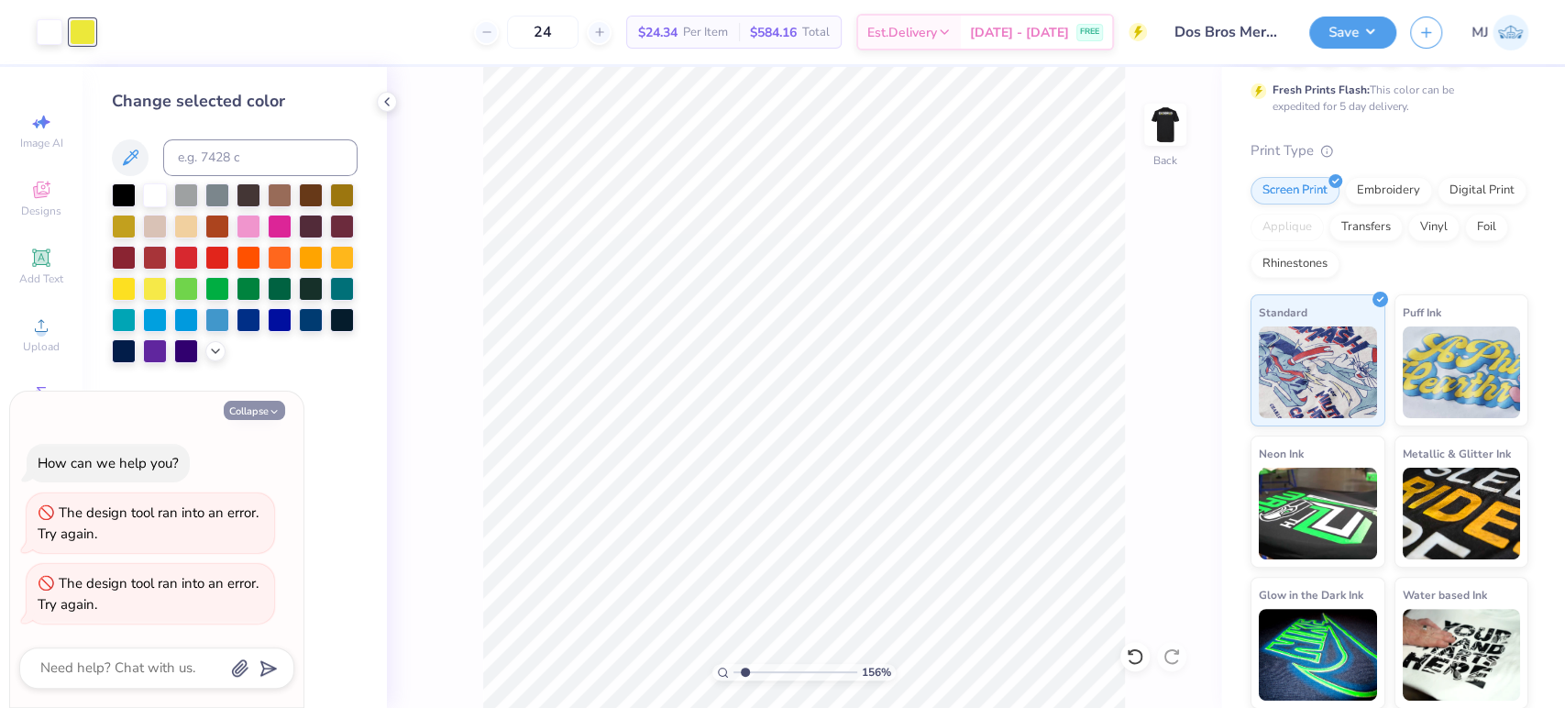
click at [264, 415] on button "Collapse" at bounding box center [254, 410] width 61 height 19
type textarea "x"
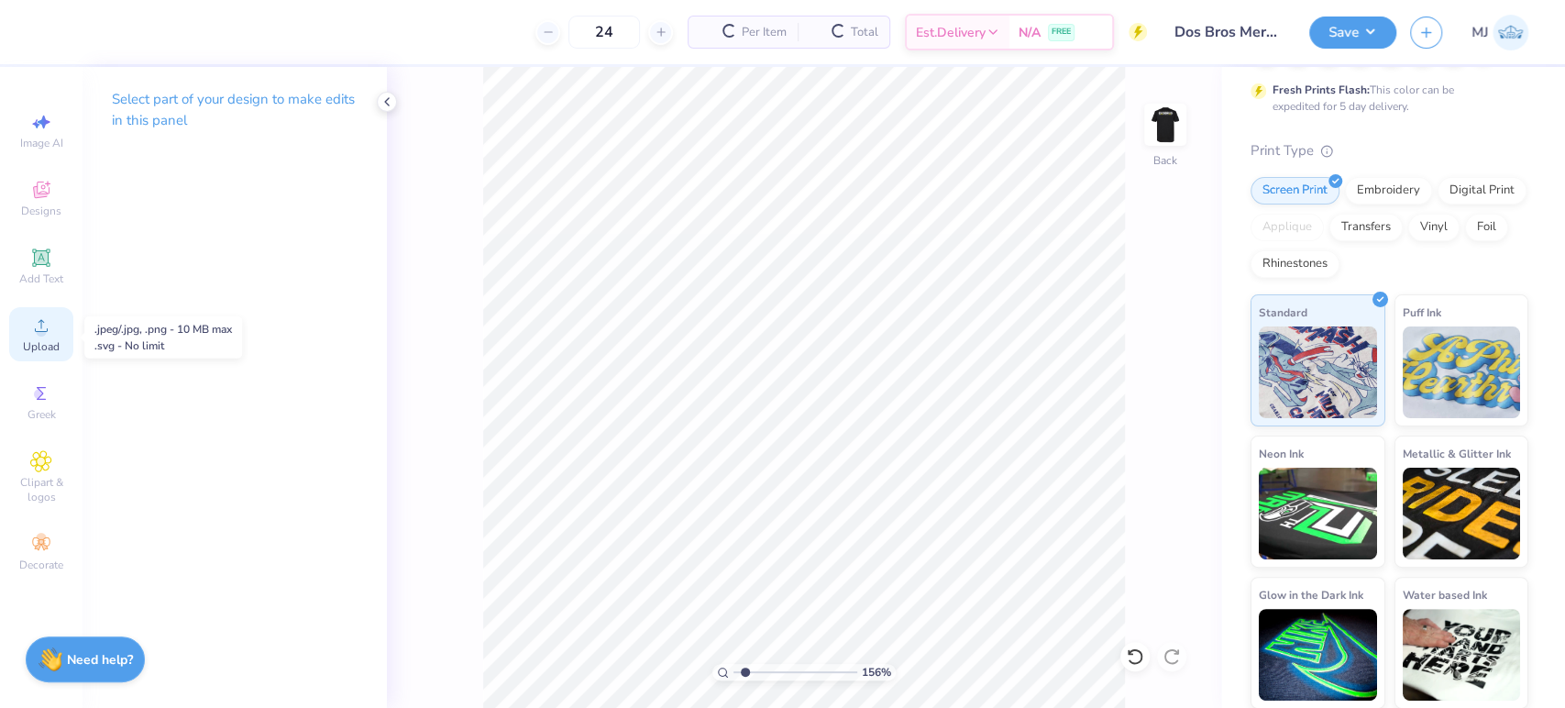
click at [31, 344] on span "Upload" at bounding box center [41, 346] width 37 height 15
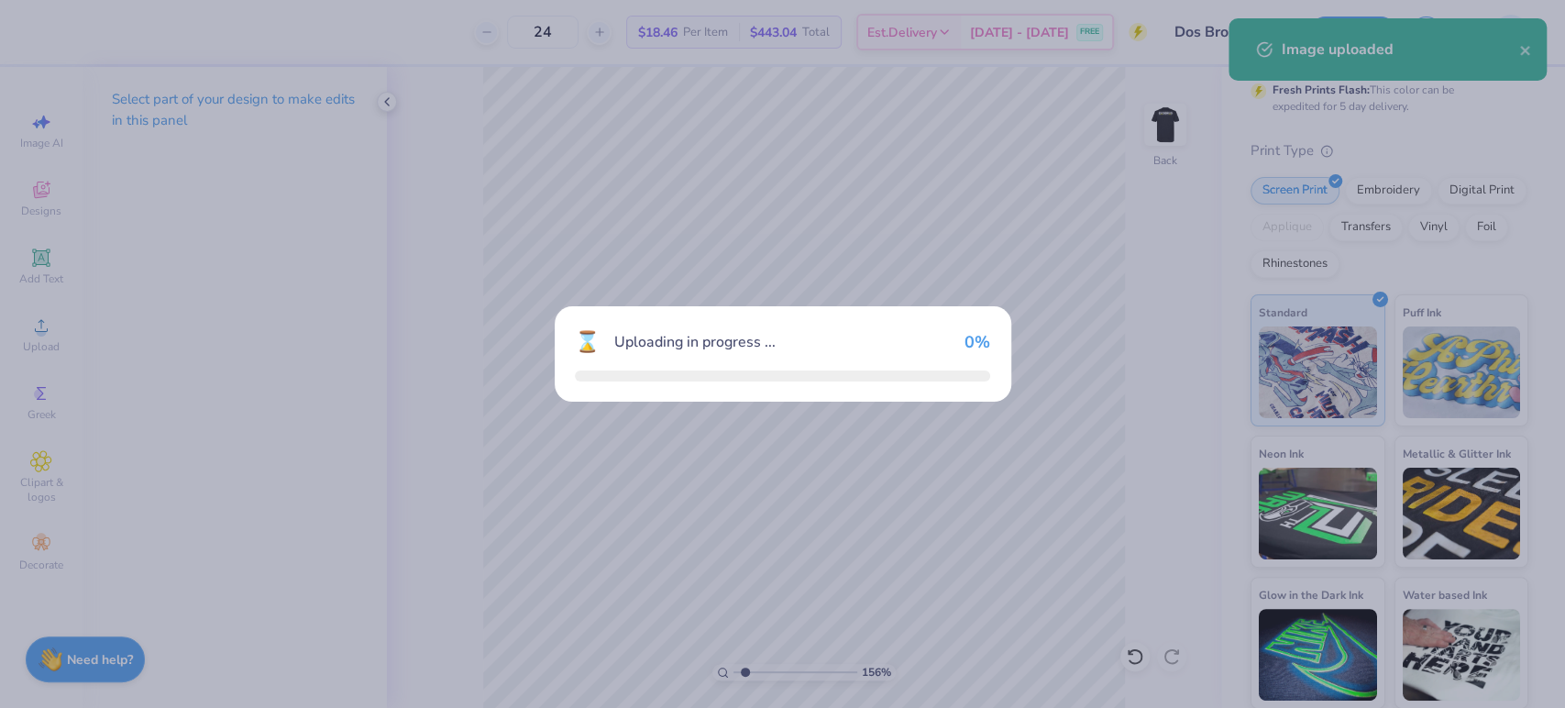
type input "1.55997035039849"
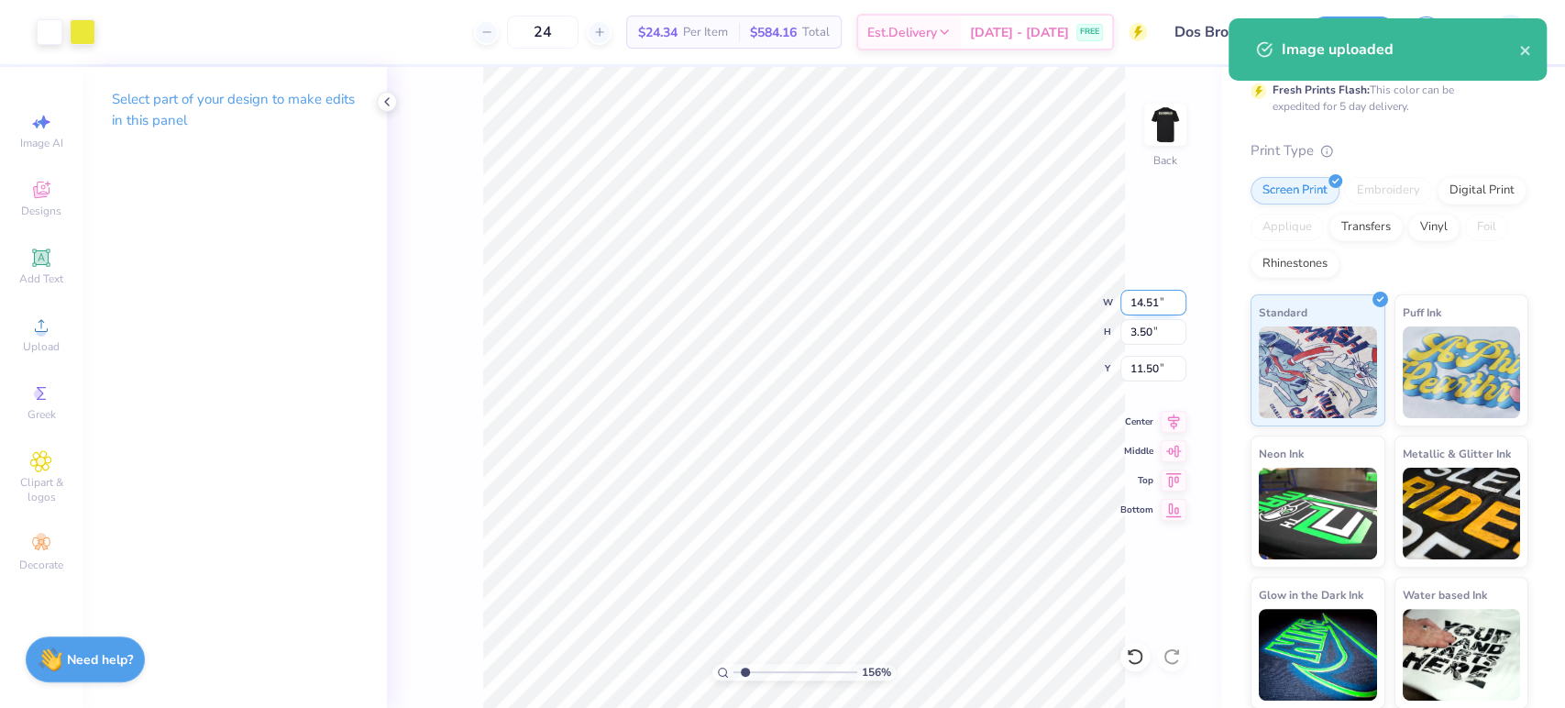
click at [1151, 301] on input "14.51" at bounding box center [1153, 303] width 66 height 26
click at [1151, 300] on input "14.51" at bounding box center [1153, 303] width 66 height 26
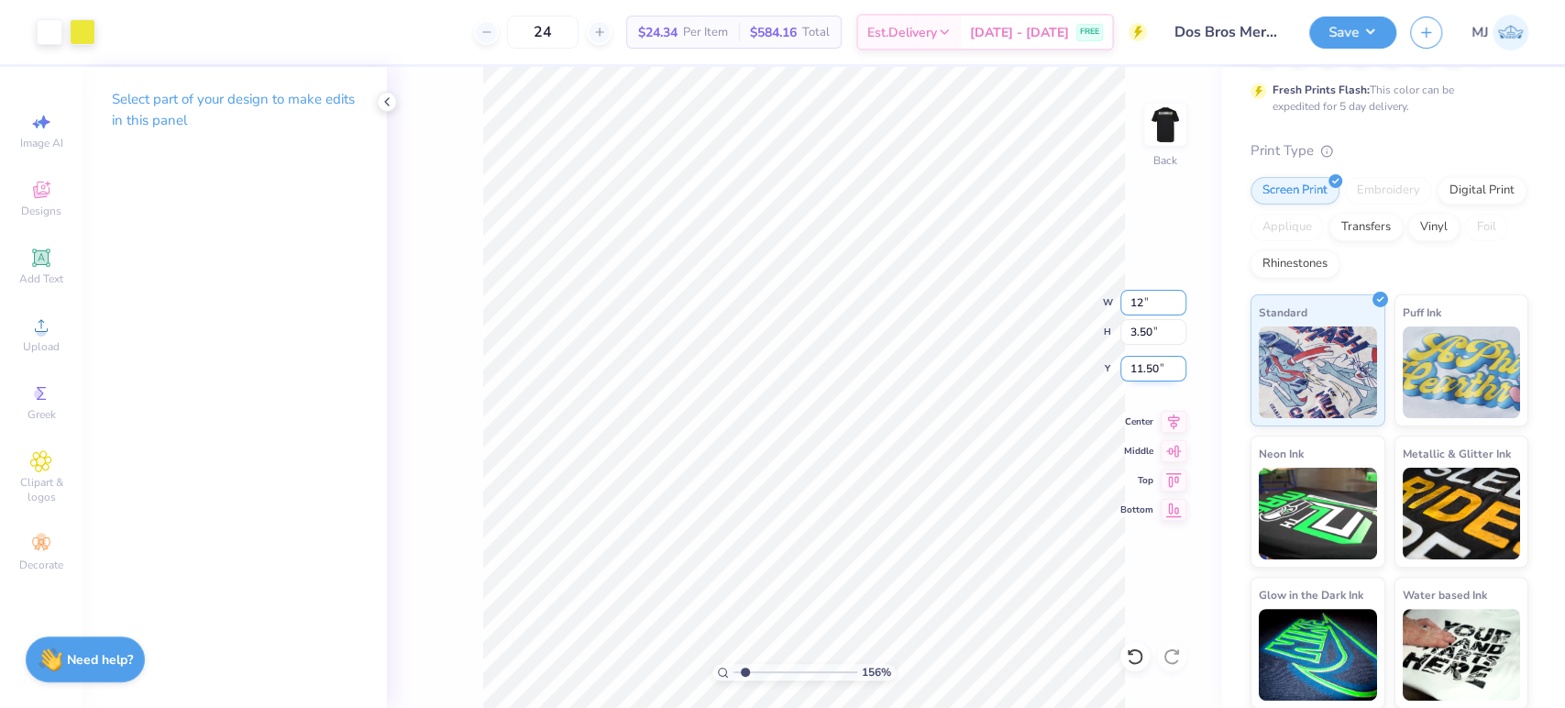
type input "12"
type input "1.55997035039849"
type input "12.00"
type input "2.90"
click at [1141, 366] on input "11.80" at bounding box center [1153, 369] width 66 height 26
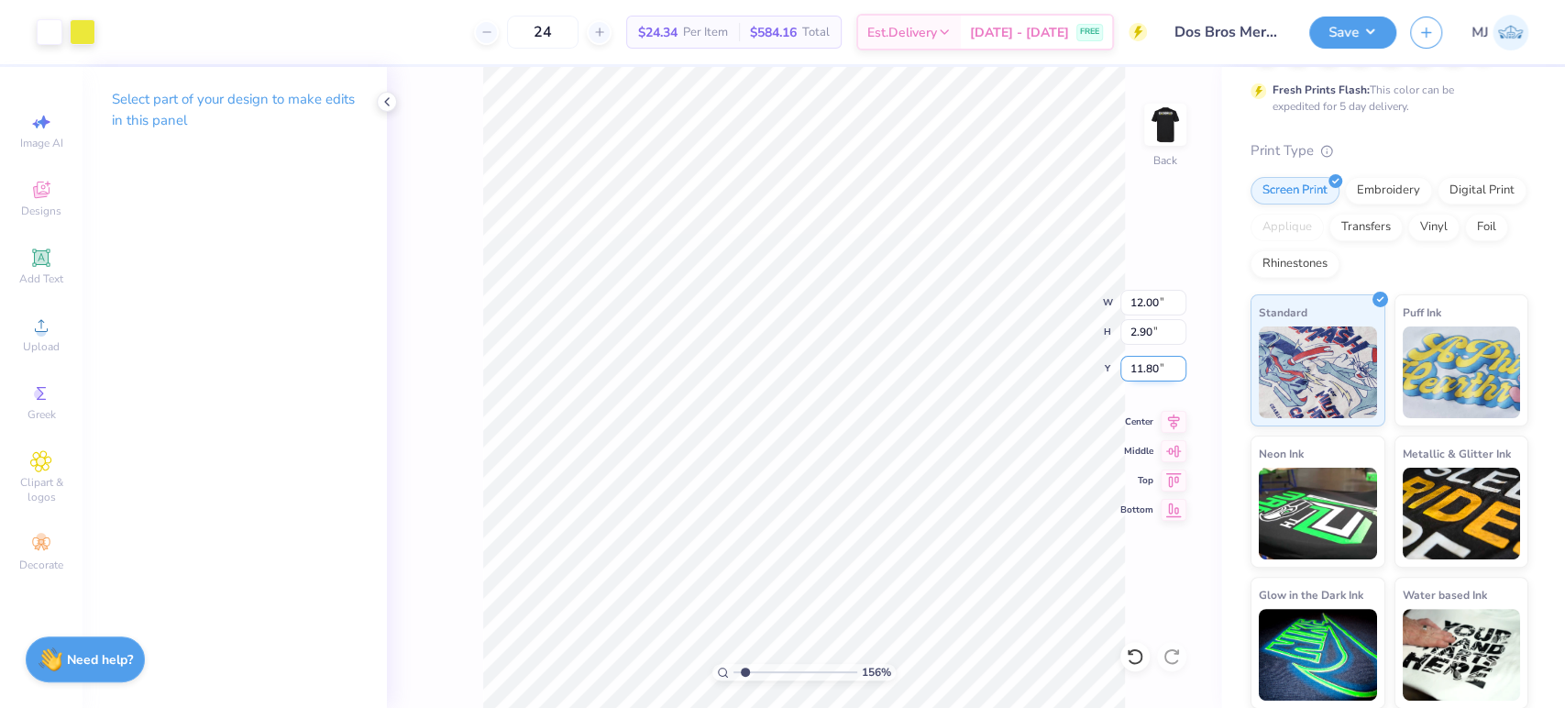
click at [1142, 366] on input "11.80" at bounding box center [1153, 369] width 66 height 26
type input "3"
type input "1.55997035039849"
type input "3.00"
click at [1170, 424] on icon at bounding box center [1174, 419] width 26 height 22
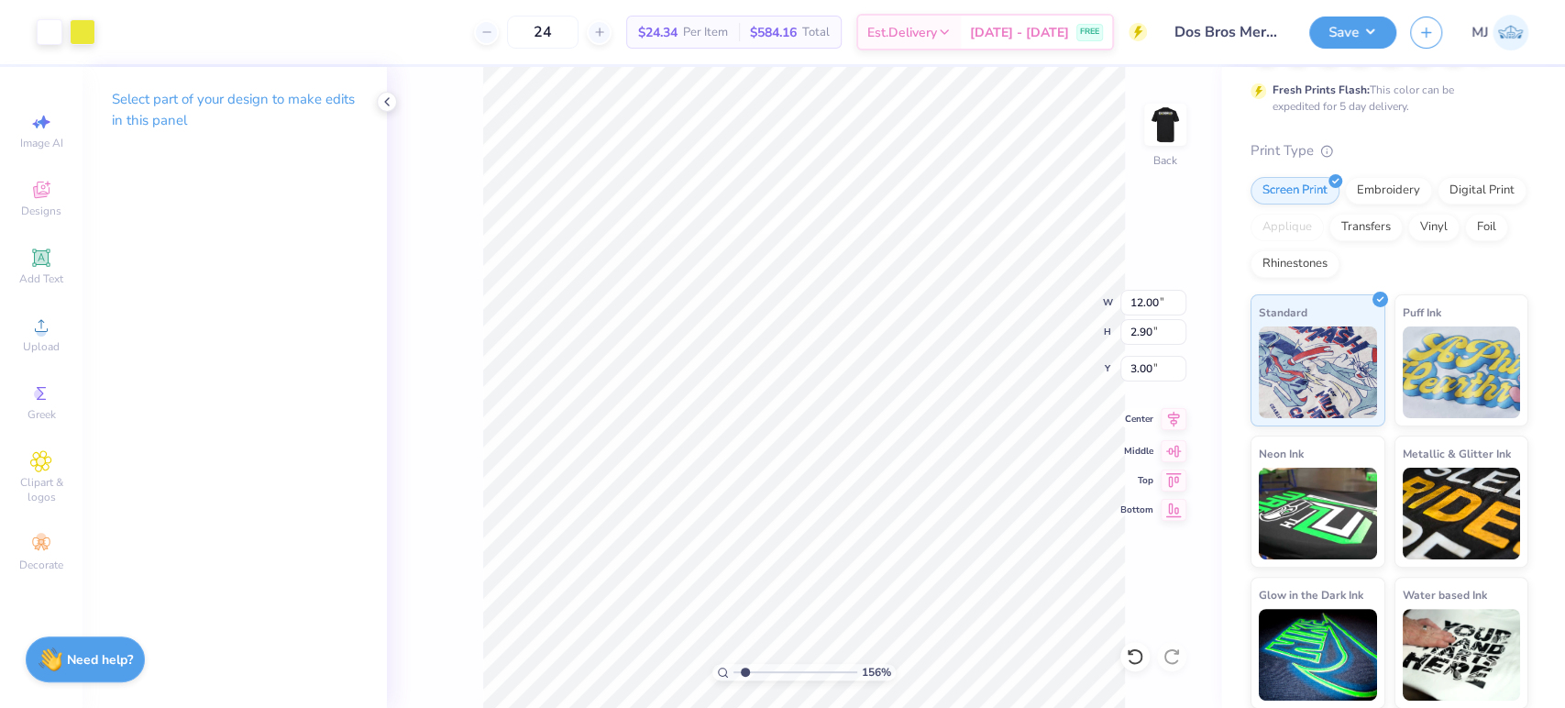
click at [1170, 424] on icon at bounding box center [1174, 419] width 26 height 22
click at [1164, 125] on img at bounding box center [1164, 124] width 73 height 73
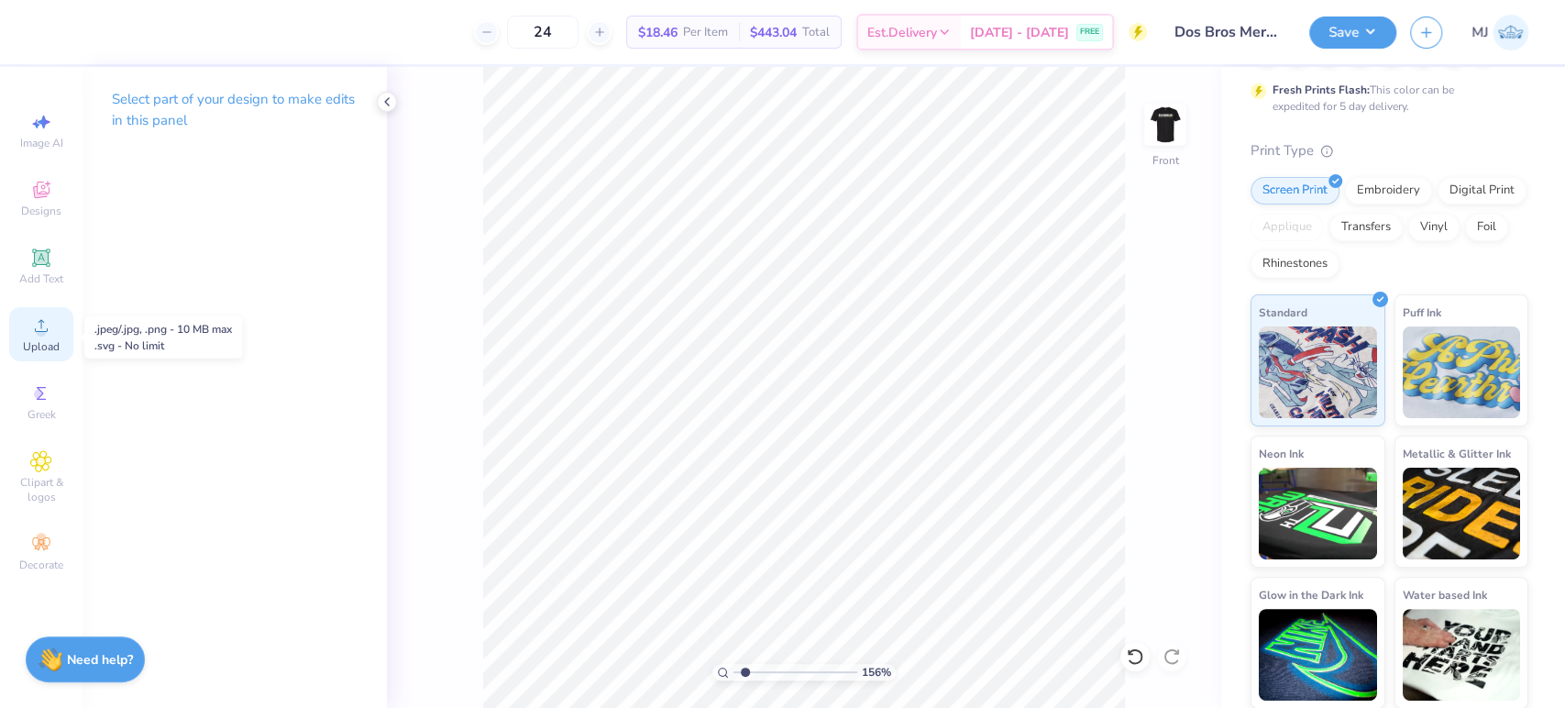
click at [37, 318] on icon at bounding box center [41, 325] width 22 height 22
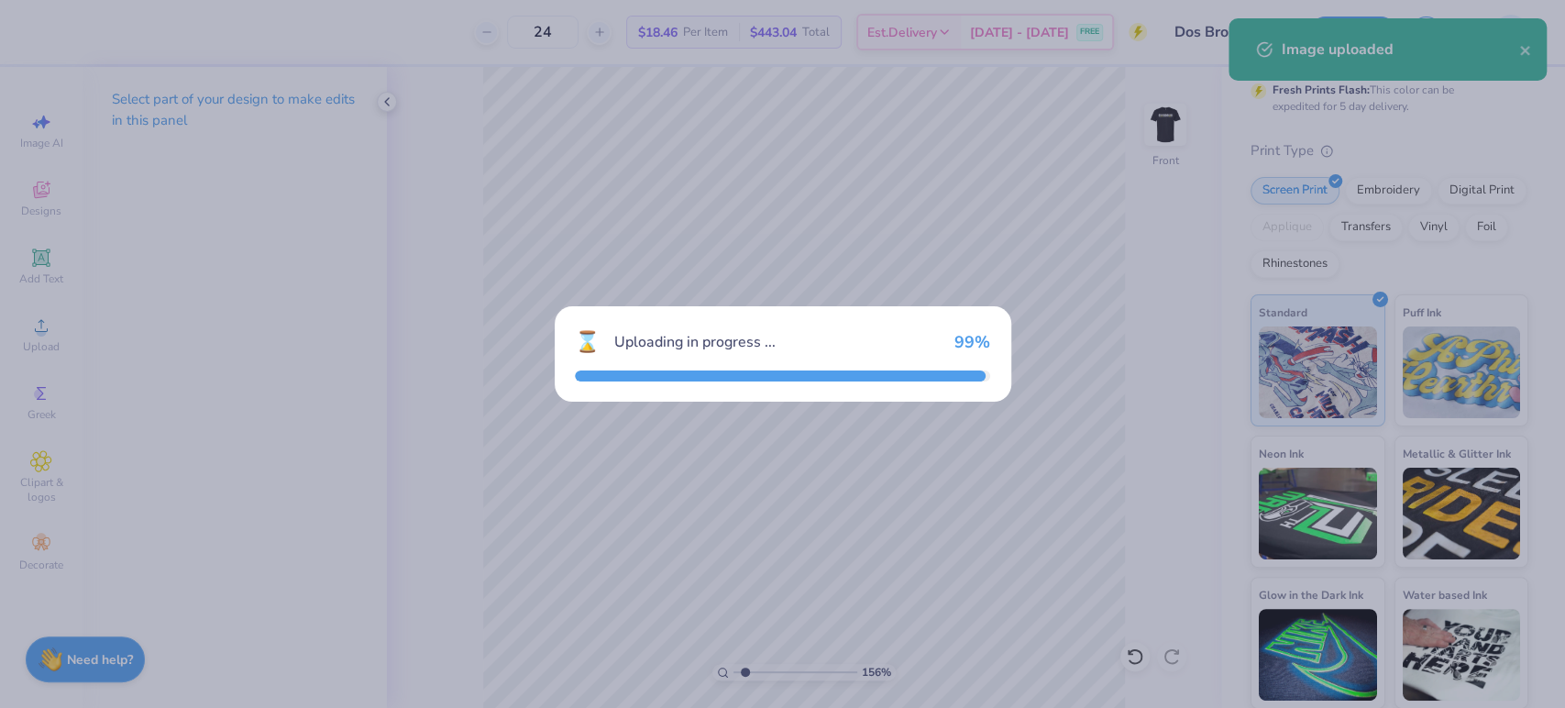
type input "1.55997035039849"
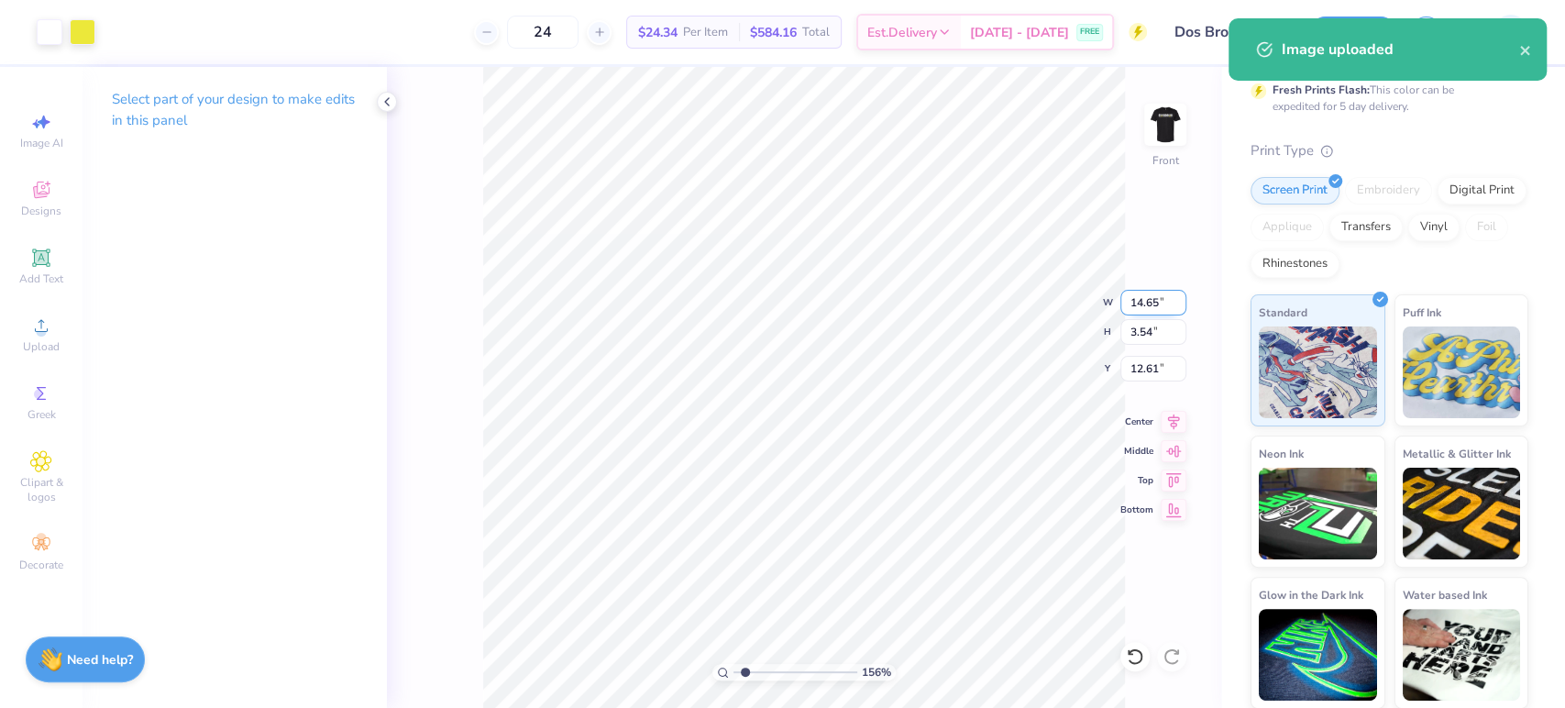
click at [1143, 303] on input "14.65" at bounding box center [1153, 303] width 66 height 26
click at [1144, 302] on input "14.65" at bounding box center [1153, 303] width 66 height 26
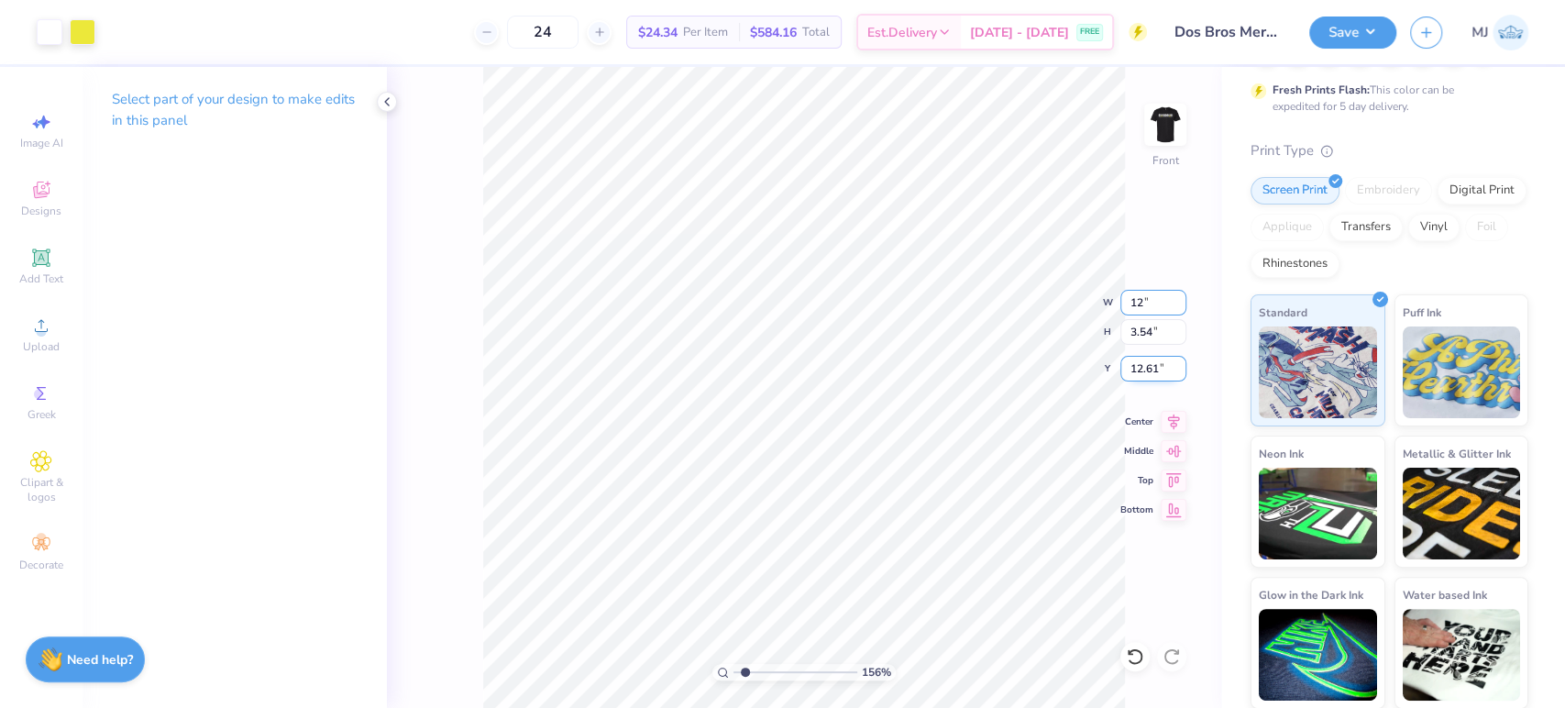
type input "12"
type input "1.55997035039849"
type input "12.00"
type input "2.90"
click at [1149, 366] on input "12.93" at bounding box center [1153, 369] width 66 height 26
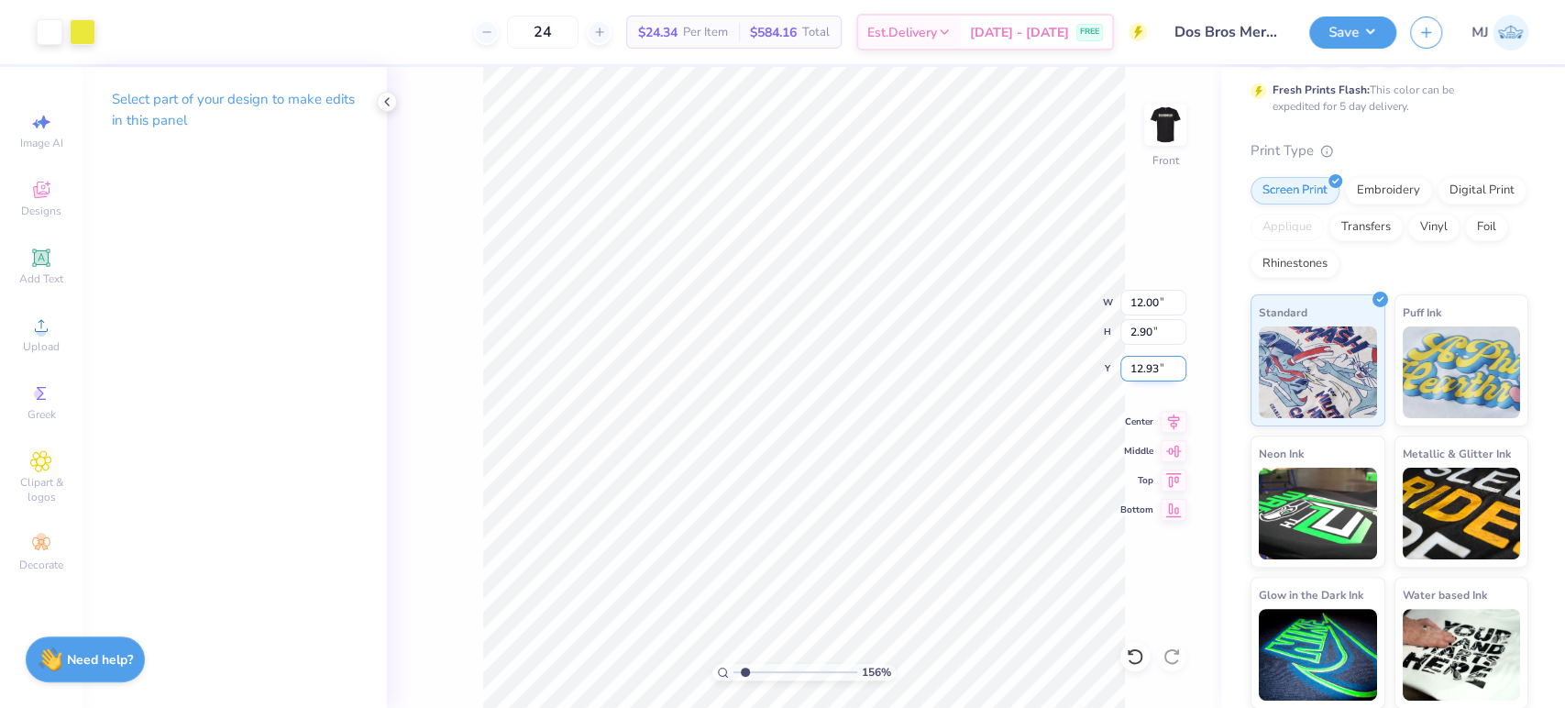
click at [1149, 366] on input "12.93" at bounding box center [1153, 369] width 66 height 26
type input "3"
type input "1.55997035039849"
type input "3.00"
click at [1166, 420] on icon at bounding box center [1174, 419] width 26 height 22
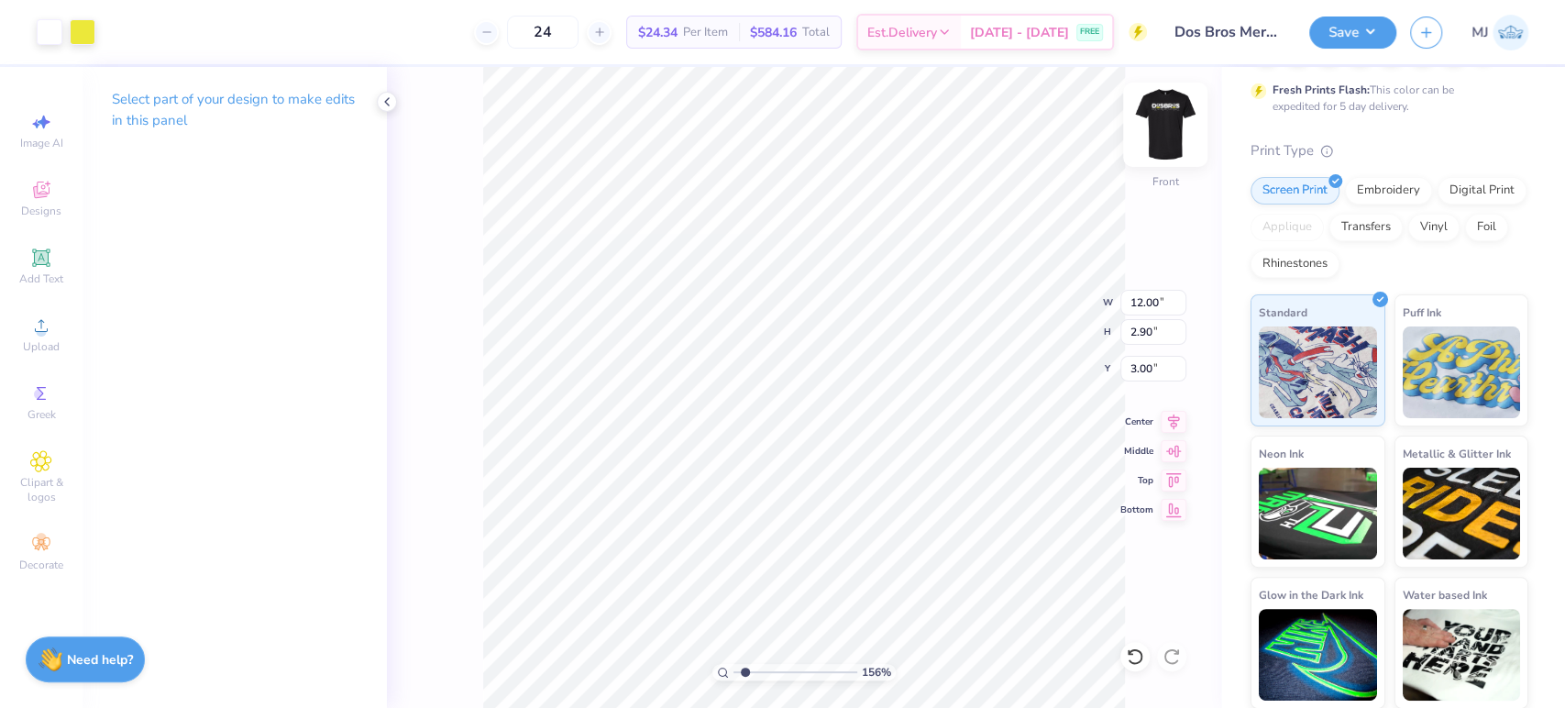
click at [1166, 119] on img at bounding box center [1164, 124] width 73 height 73
click at [1172, 135] on img at bounding box center [1164, 124] width 73 height 73
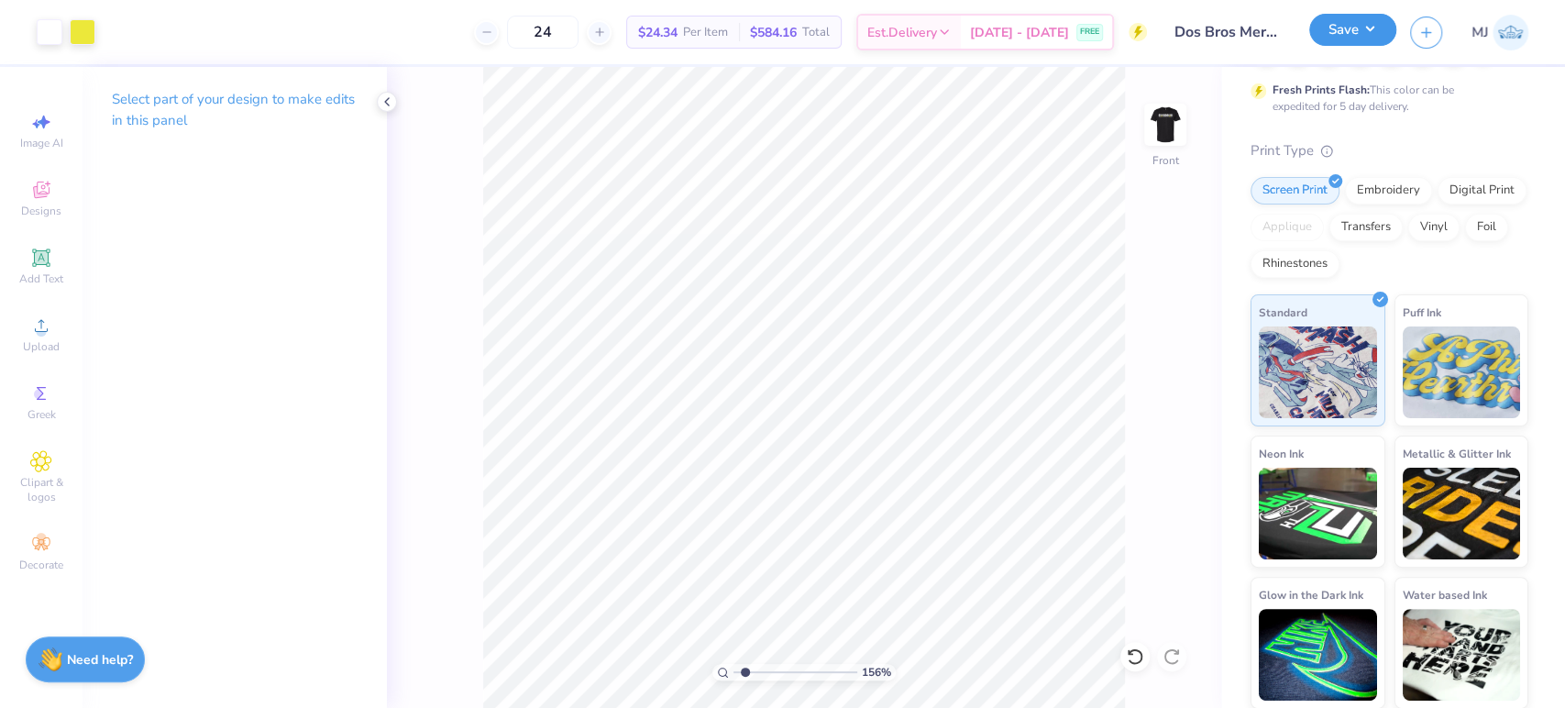
click at [1379, 25] on button "Save" at bounding box center [1352, 30] width 87 height 32
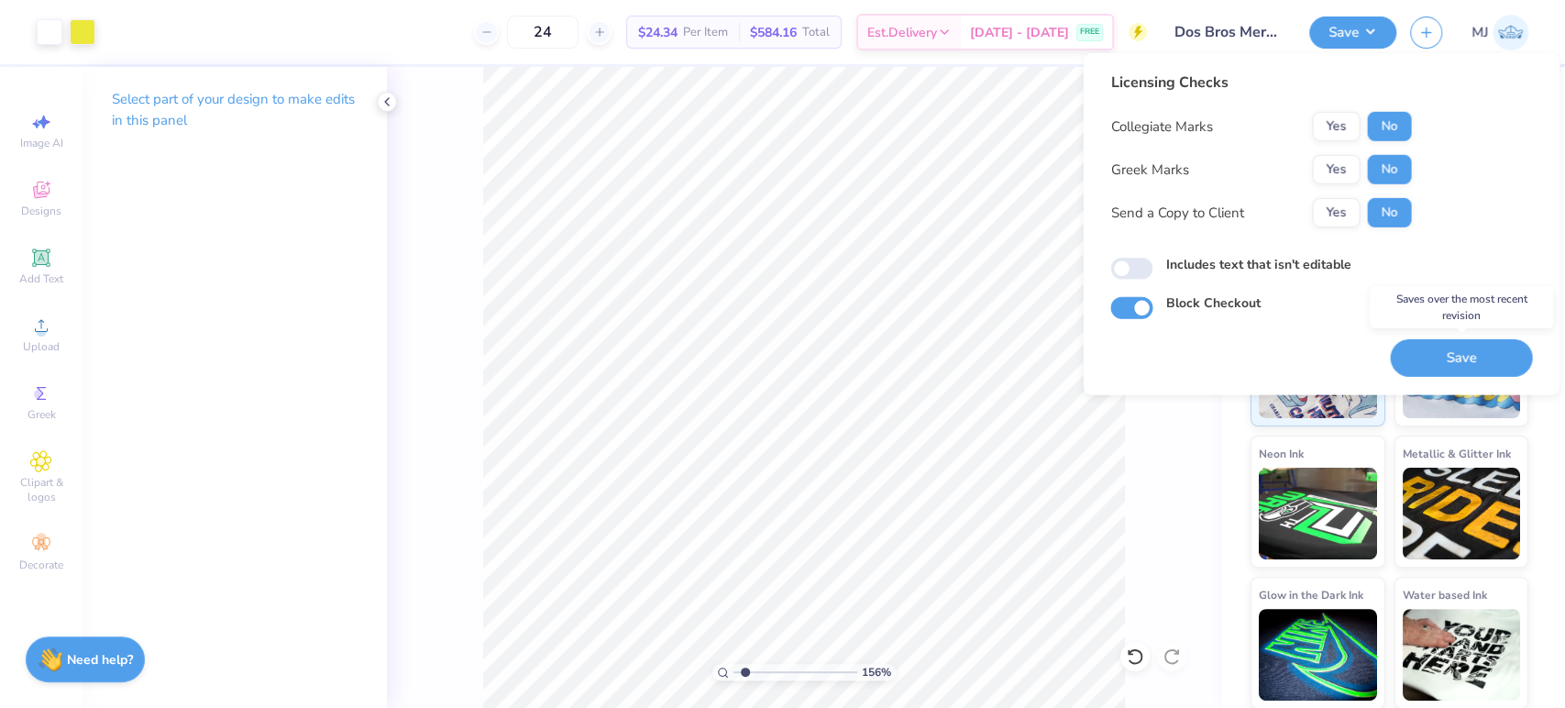
click at [1460, 348] on button "Save" at bounding box center [1461, 358] width 142 height 38
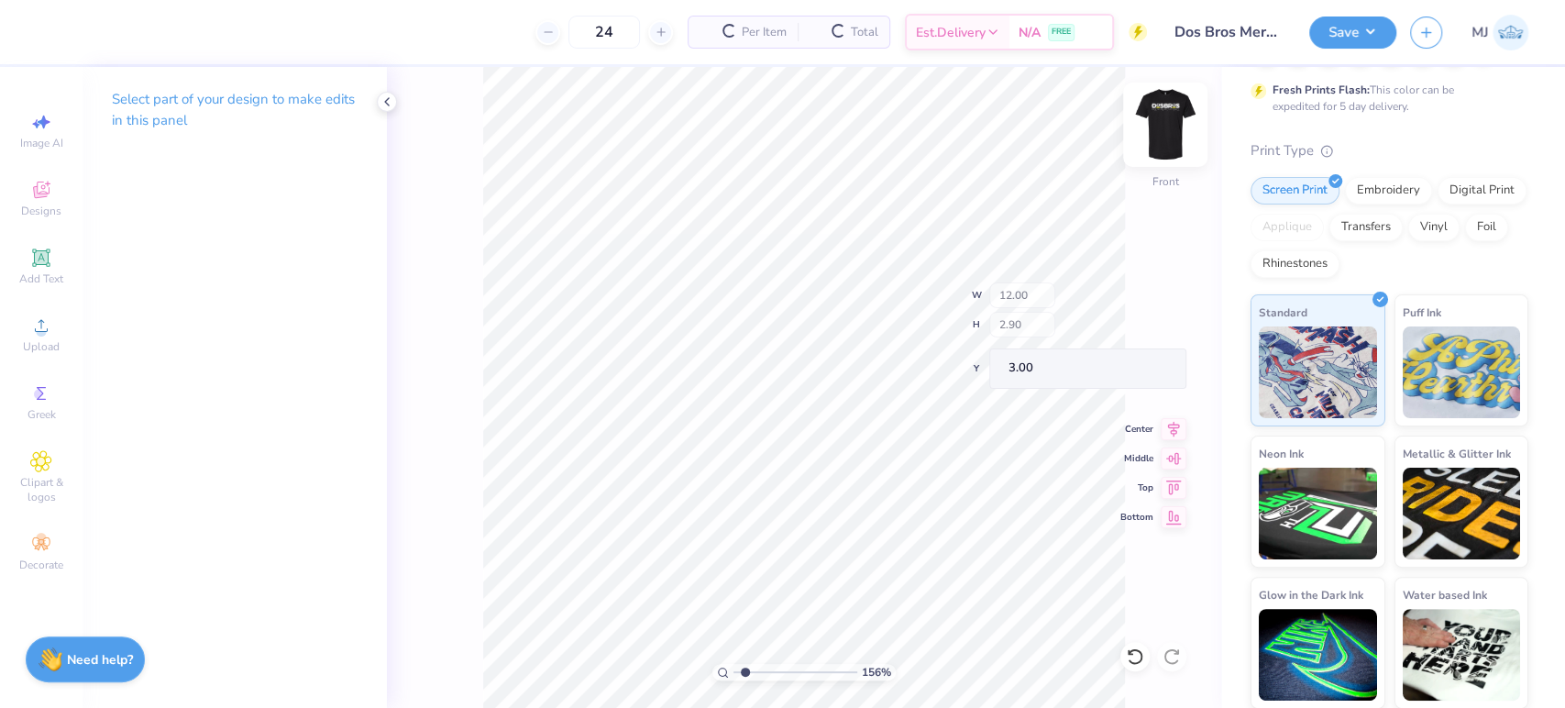
click at [1160, 131] on img at bounding box center [1164, 124] width 73 height 73
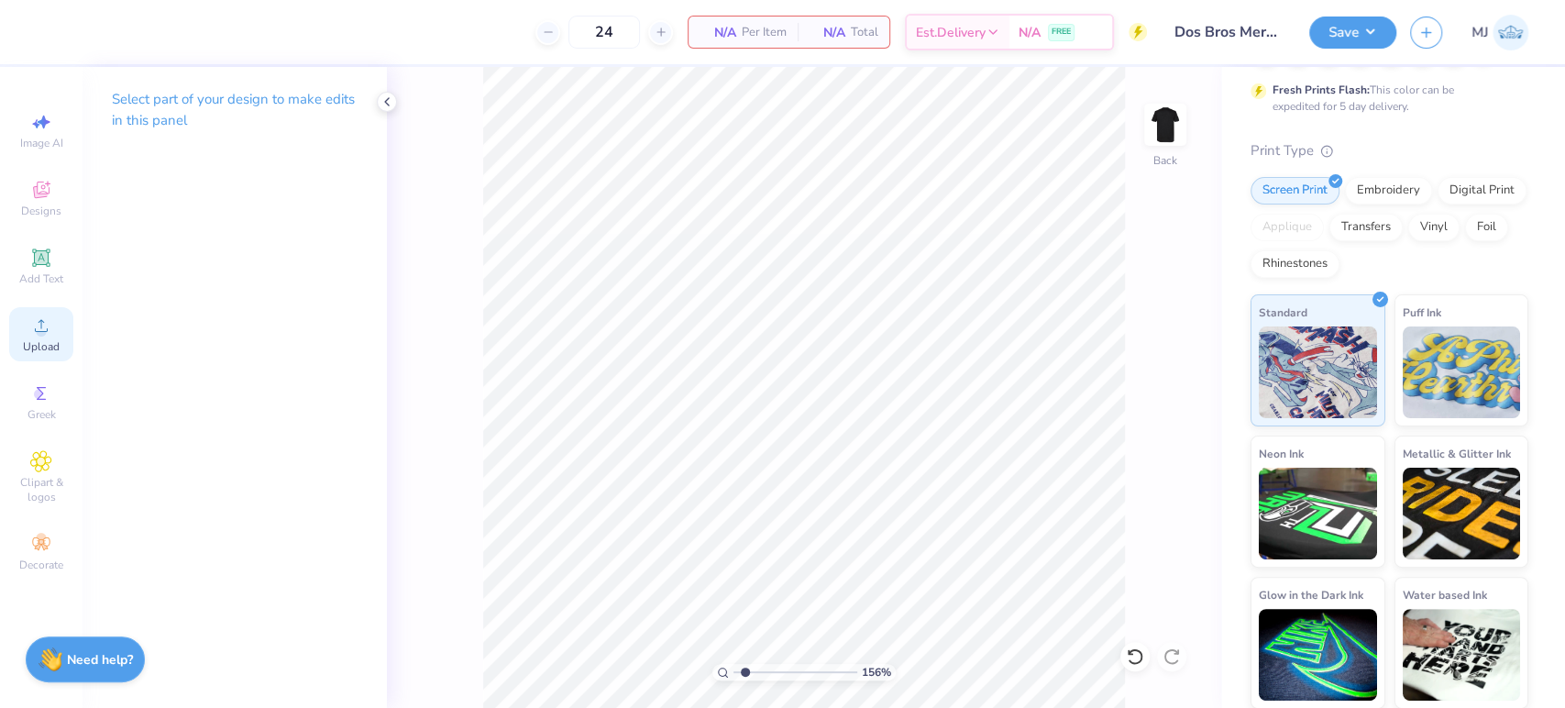
click at [42, 328] on icon at bounding box center [41, 325] width 22 height 22
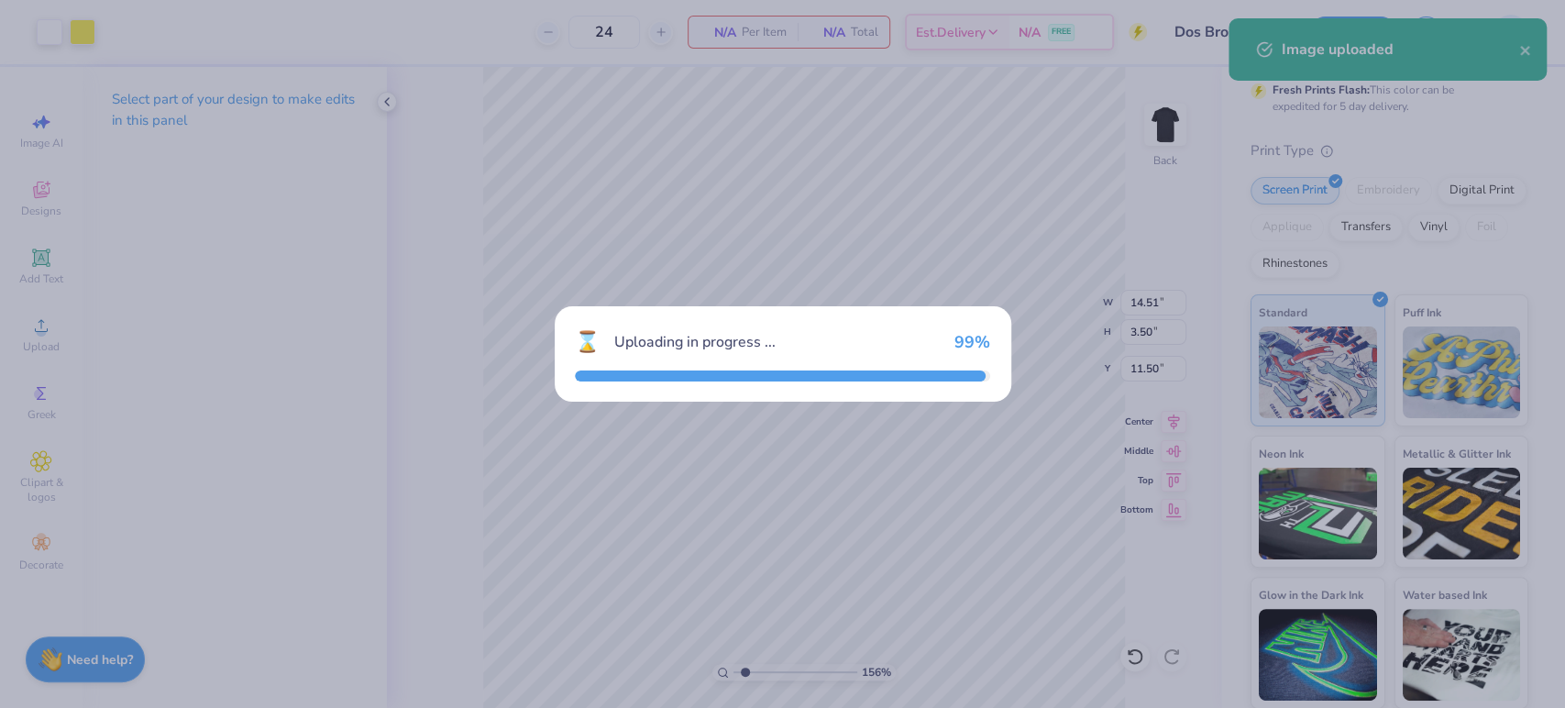
type input "1.55997035039849"
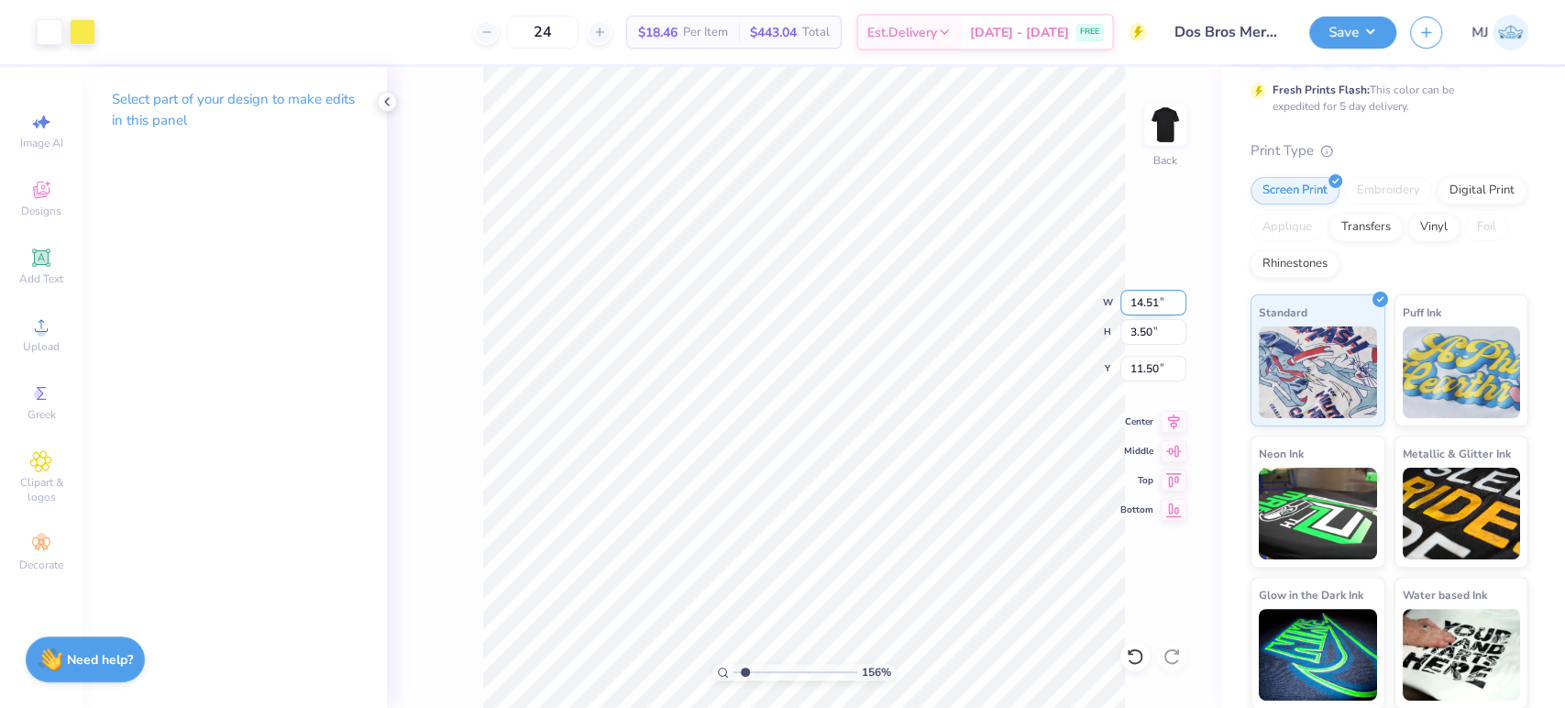
click at [1148, 303] on input "14.51" at bounding box center [1153, 303] width 66 height 26
type input "12"
type input "1.55997035039849"
type input "12.00"
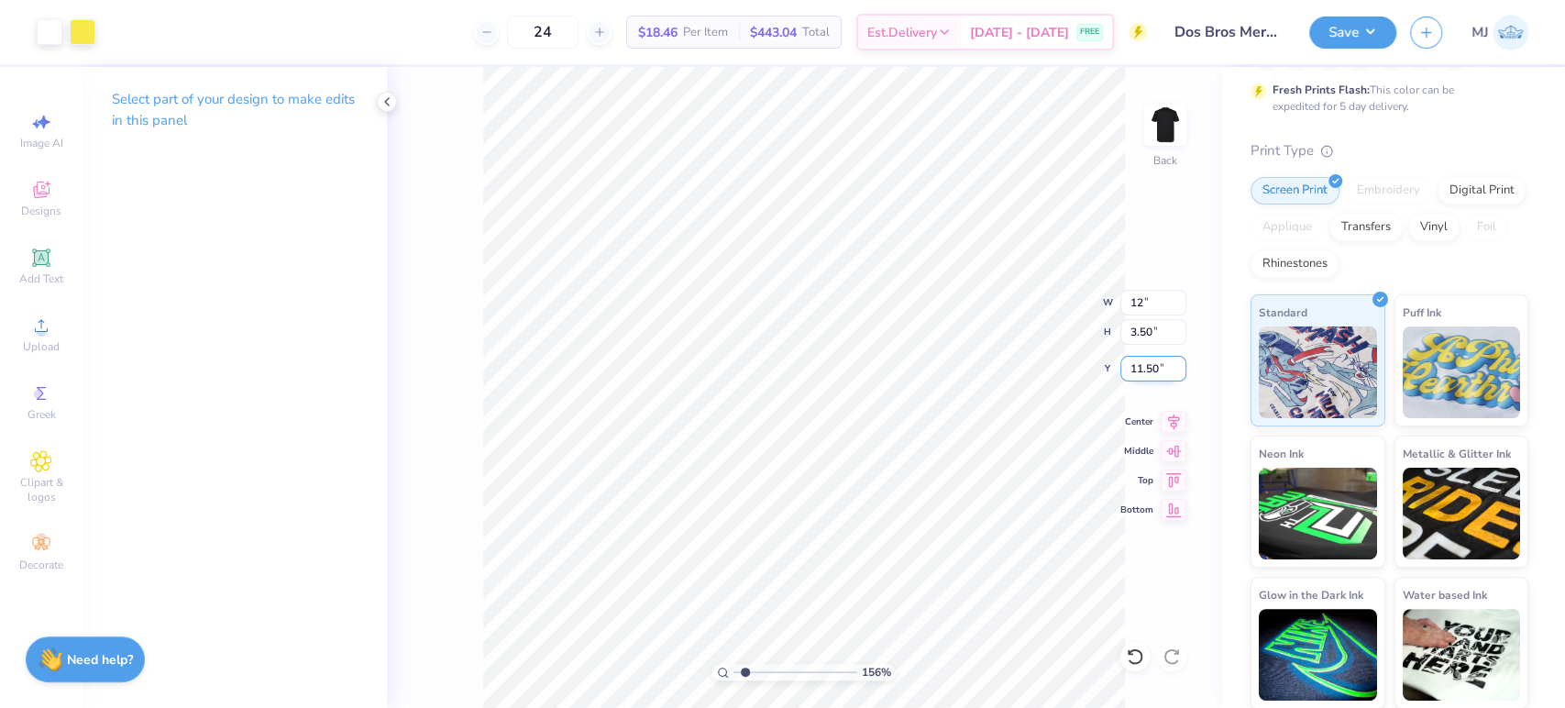
type input "2.90"
click at [1146, 376] on input "11.80" at bounding box center [1153, 369] width 66 height 26
type input "3"
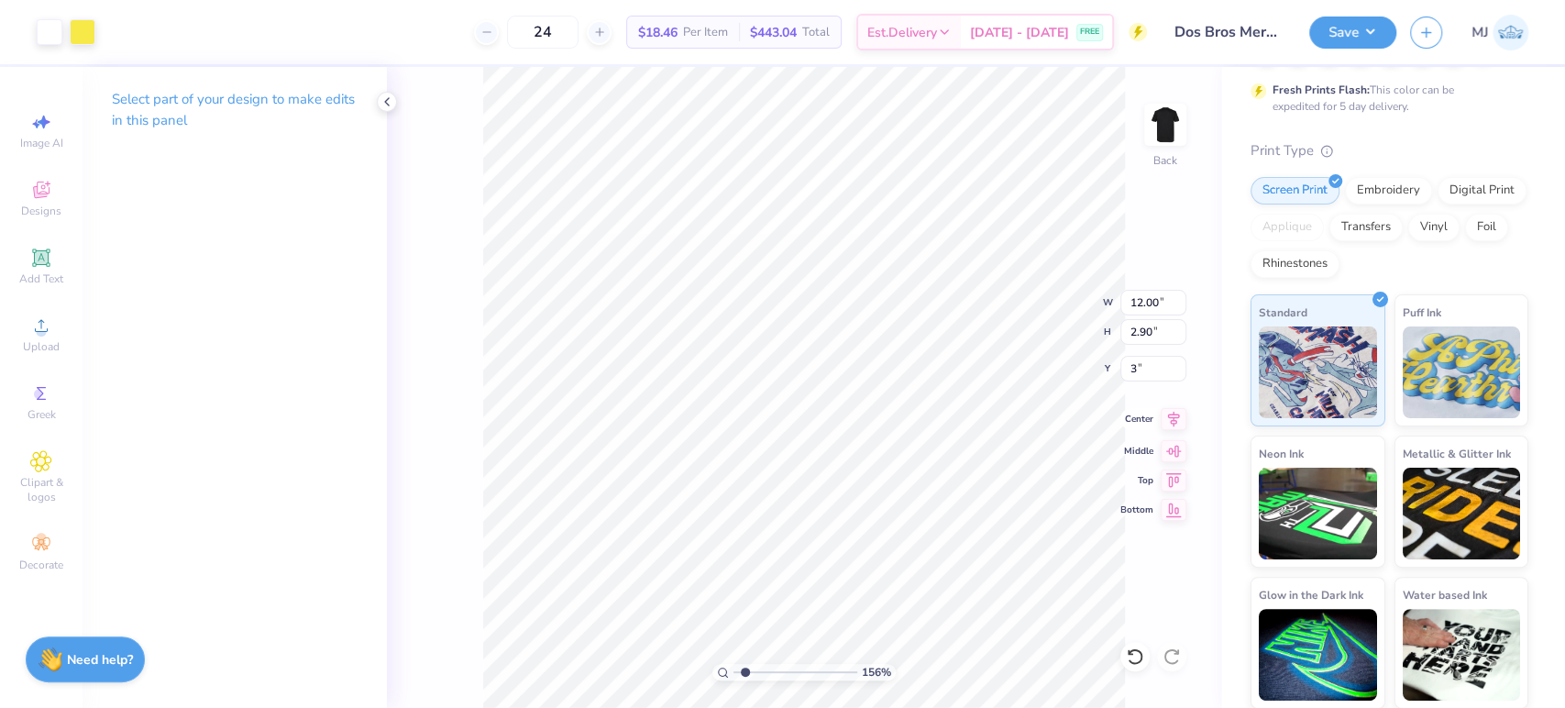
type input "1.55997035039849"
type input "3.00"
click at [1169, 419] on icon at bounding box center [1174, 419] width 26 height 22
click at [1168, 129] on img at bounding box center [1164, 124] width 73 height 73
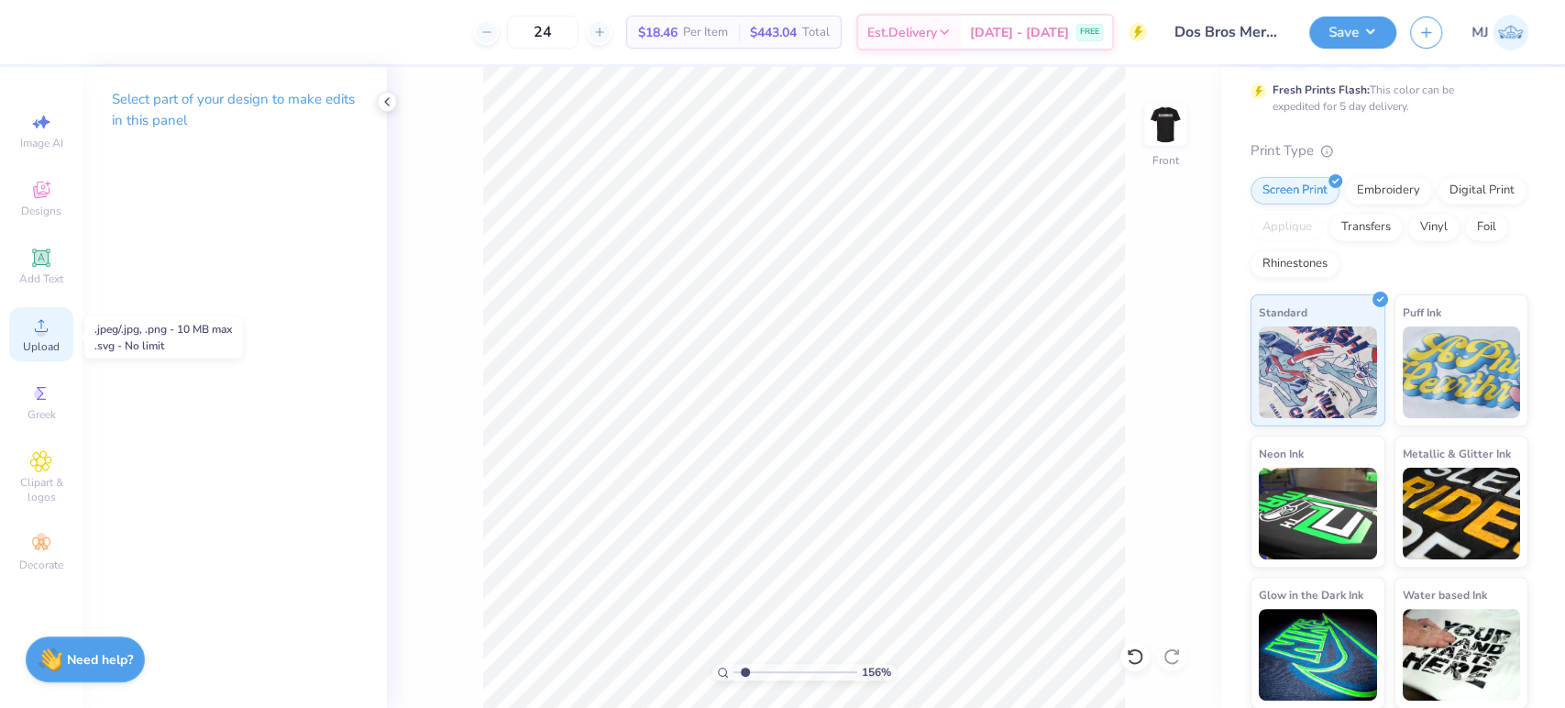
click at [43, 343] on span "Upload" at bounding box center [41, 346] width 37 height 15
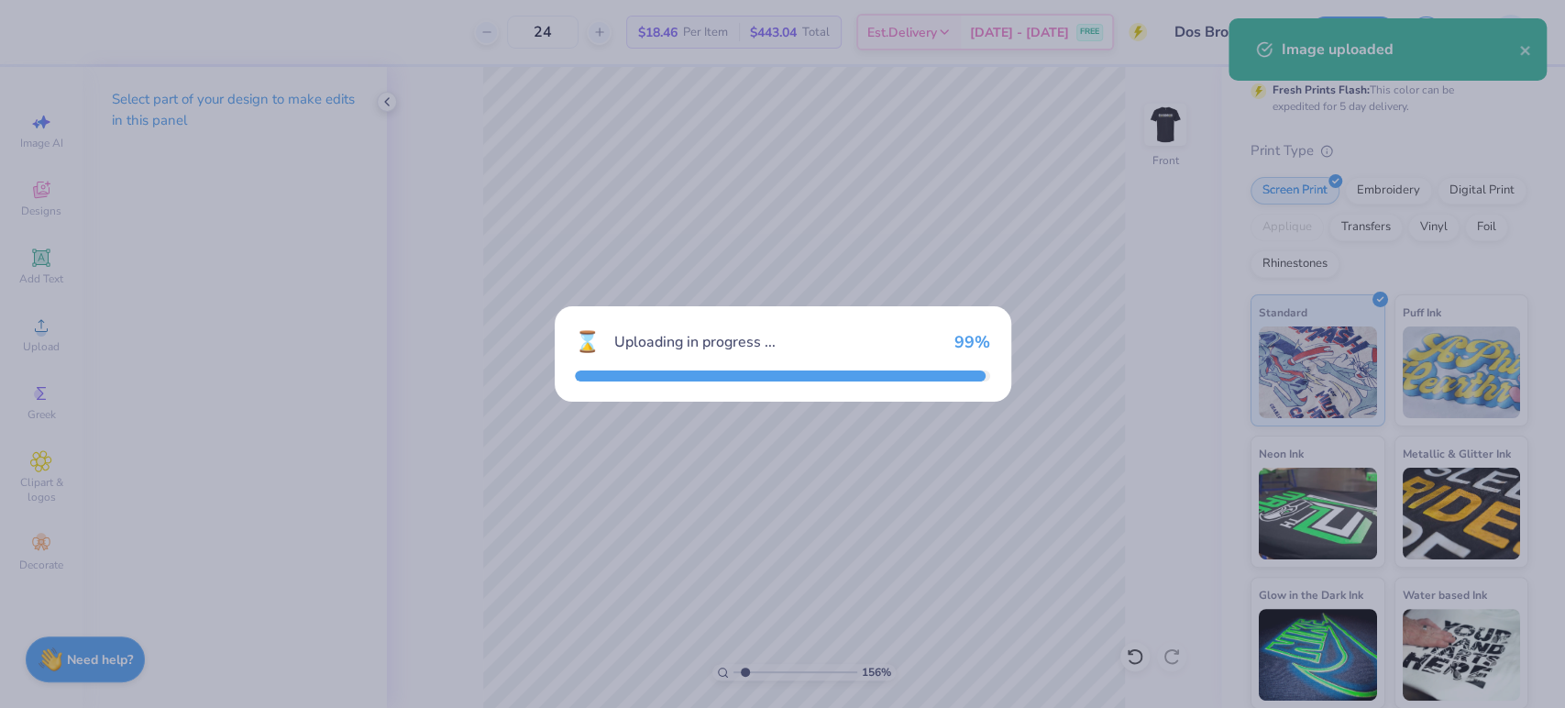
type input "1.55997035039849"
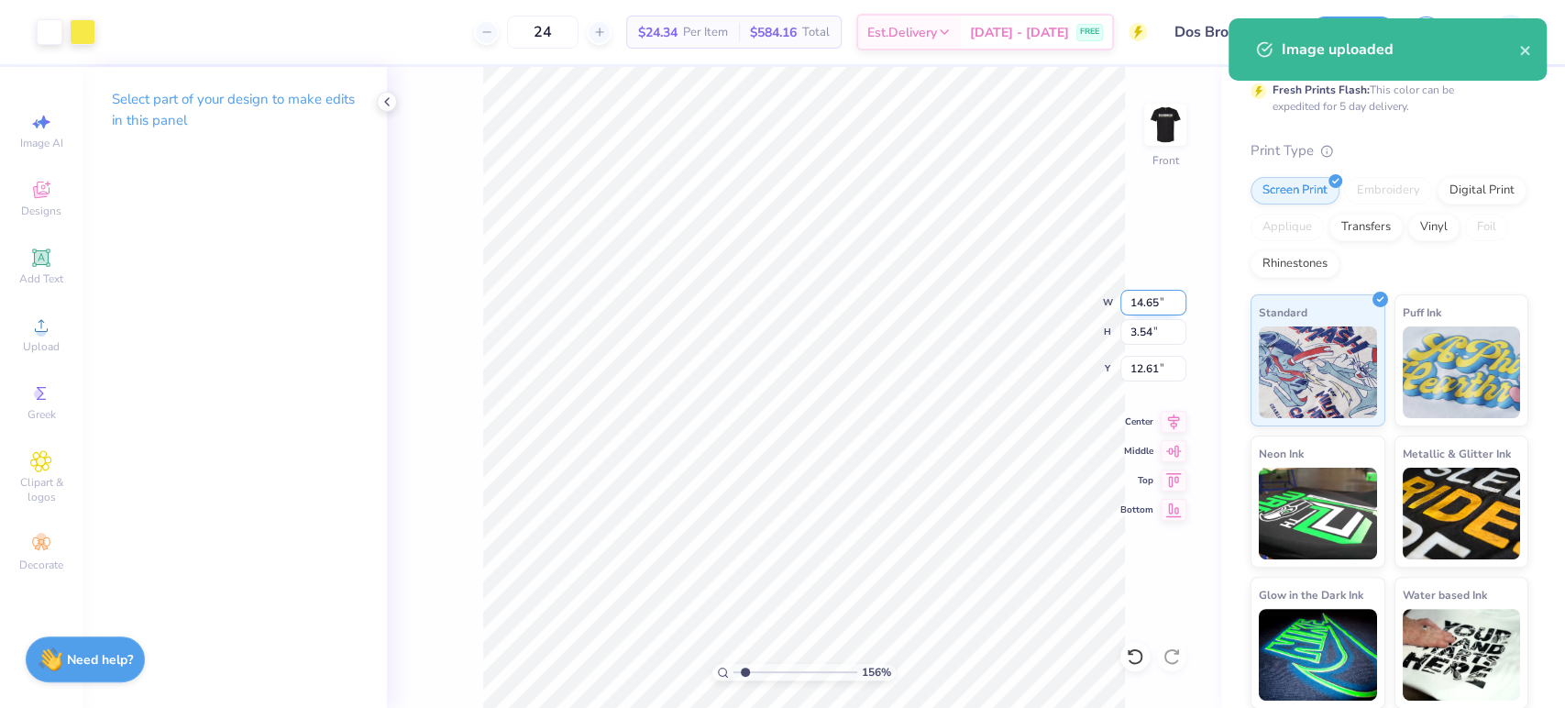
click at [1137, 306] on input "14.65" at bounding box center [1153, 303] width 66 height 26
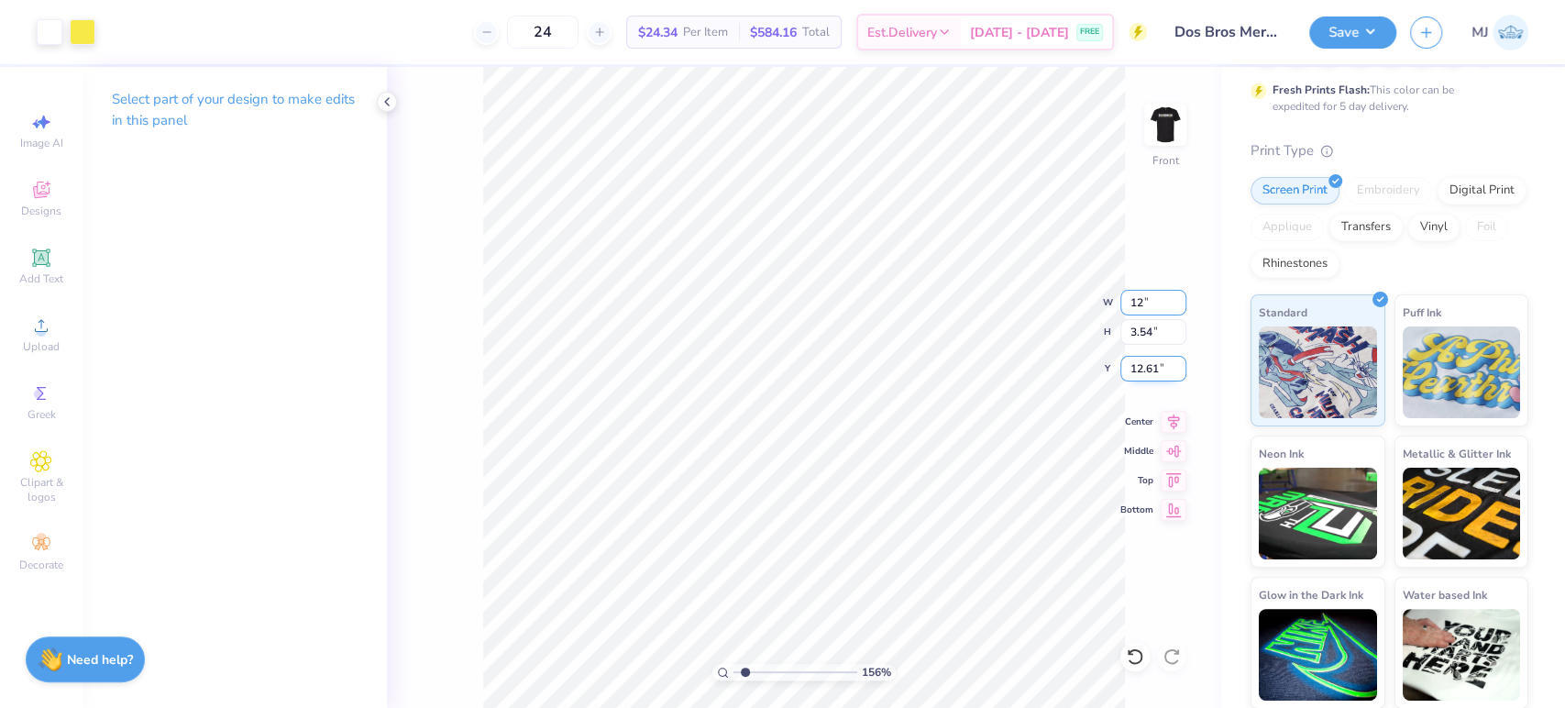
type input "12"
click at [1139, 377] on input "12.61" at bounding box center [1153, 369] width 66 height 26
type input "1.55997035039849"
type input "12.00"
type input "2.90"
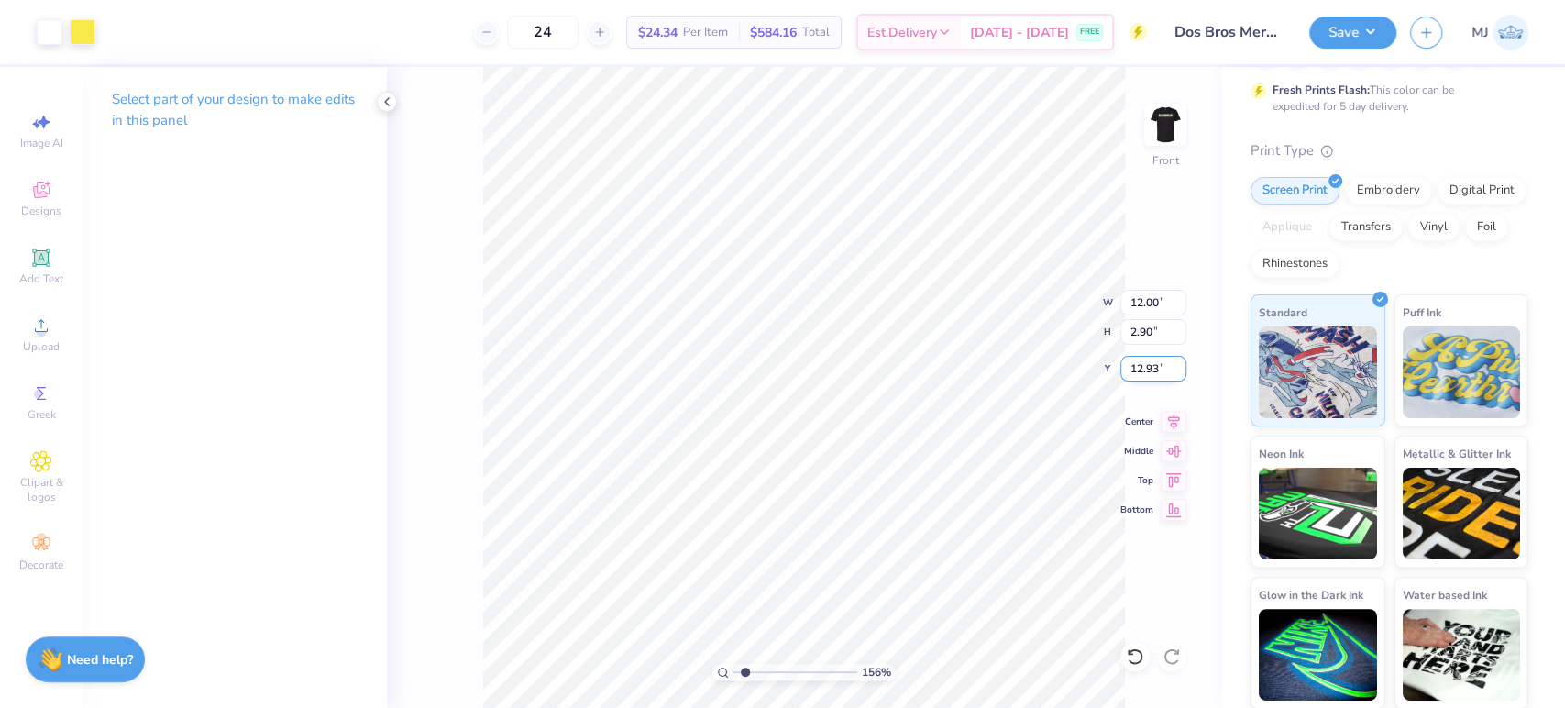
click at [1139, 369] on input "12.93" at bounding box center [1153, 369] width 66 height 26
type input "3"
click at [1174, 427] on icon at bounding box center [1174, 419] width 26 height 22
type input "1.55997035039849"
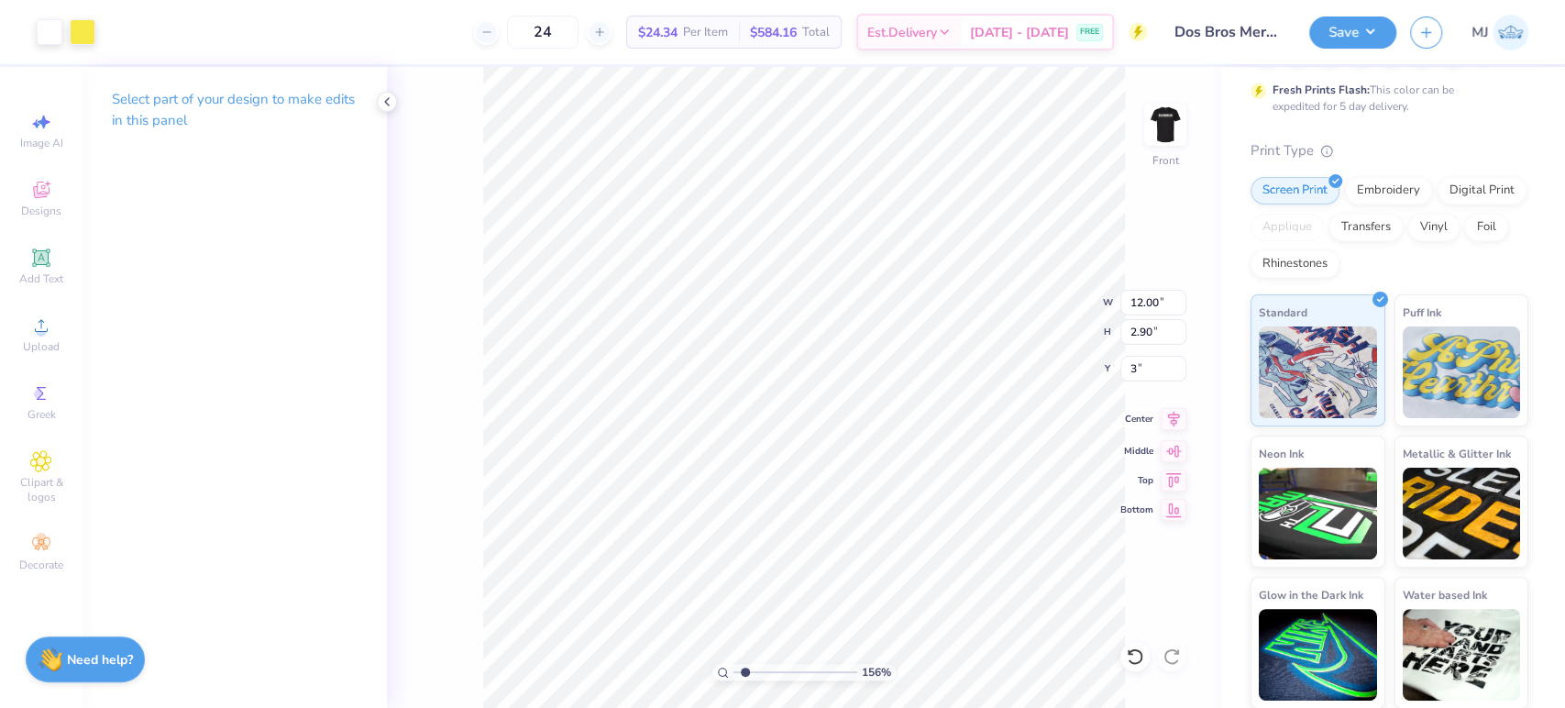
type input "3.00"
click at [1163, 133] on img at bounding box center [1164, 124] width 73 height 73
click at [1368, 28] on button "Save" at bounding box center [1352, 30] width 87 height 32
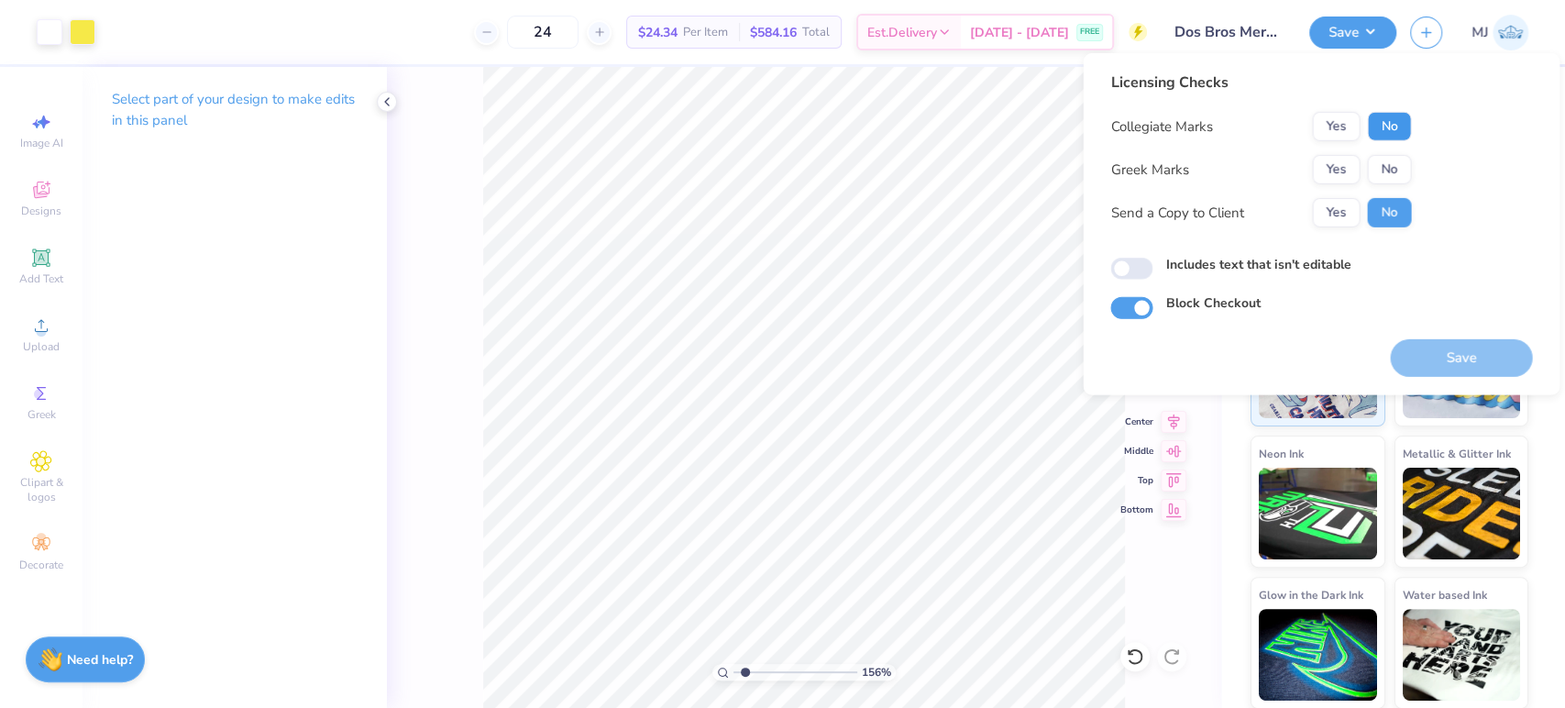
click at [1392, 123] on button "No" at bounding box center [1389, 126] width 44 height 29
click at [1398, 156] on button "No" at bounding box center [1389, 169] width 44 height 29
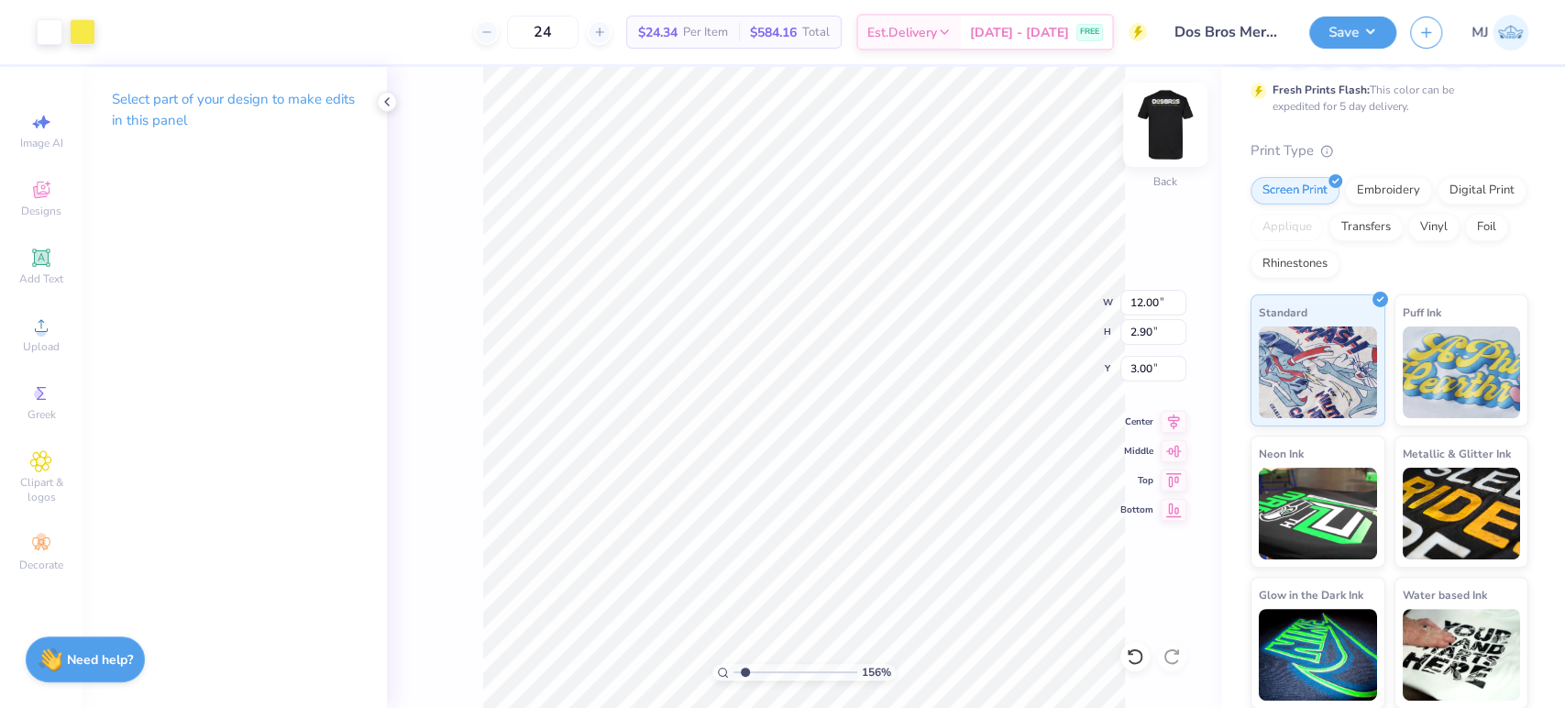
click at [1158, 134] on img at bounding box center [1164, 124] width 73 height 73
click at [1368, 27] on button "Save" at bounding box center [1352, 30] width 87 height 32
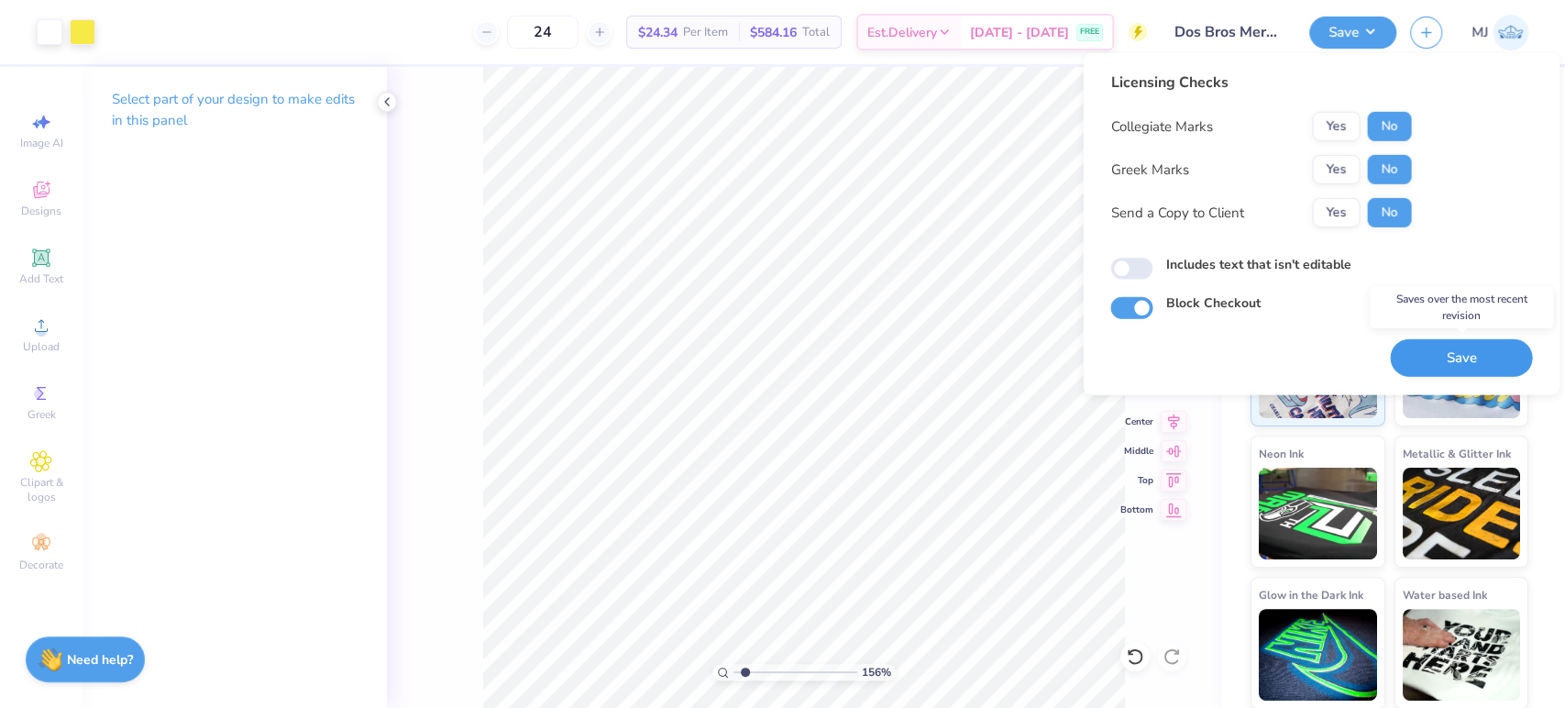
click at [1458, 361] on button "Save" at bounding box center [1461, 358] width 142 height 38
type input "1.55997035039849"
